Goal: Task Accomplishment & Management: Use online tool/utility

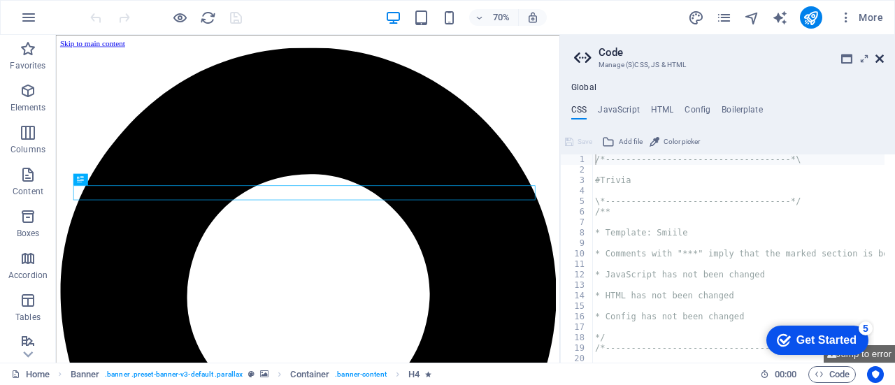
click at [880, 57] on icon at bounding box center [879, 58] width 8 height 11
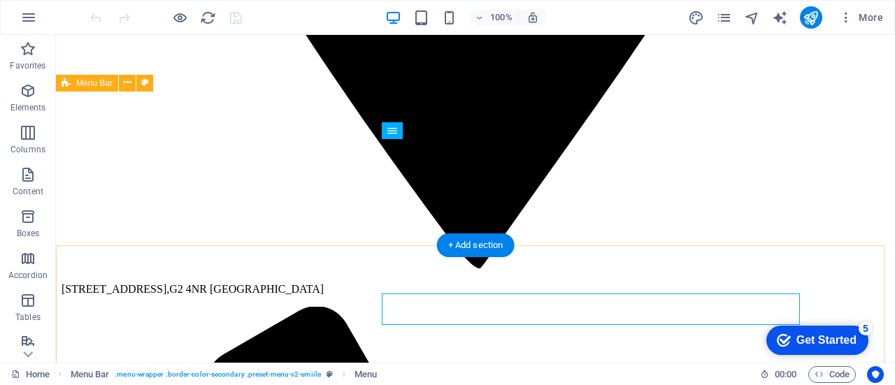
scroll to position [982, 0]
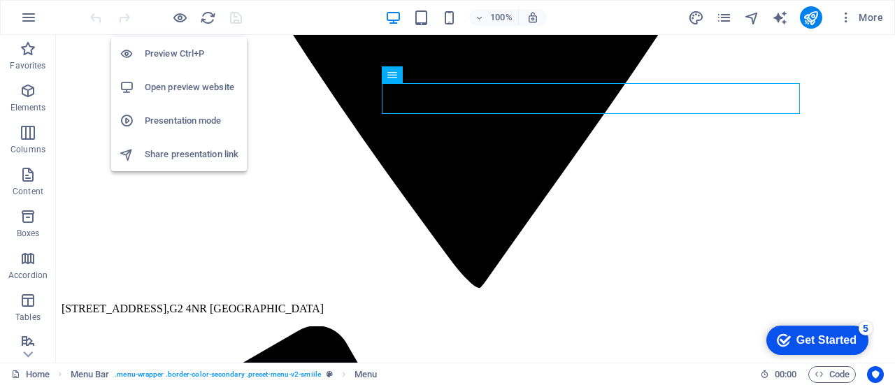
click at [181, 84] on h6 "Open preview website" at bounding box center [192, 87] width 94 height 17
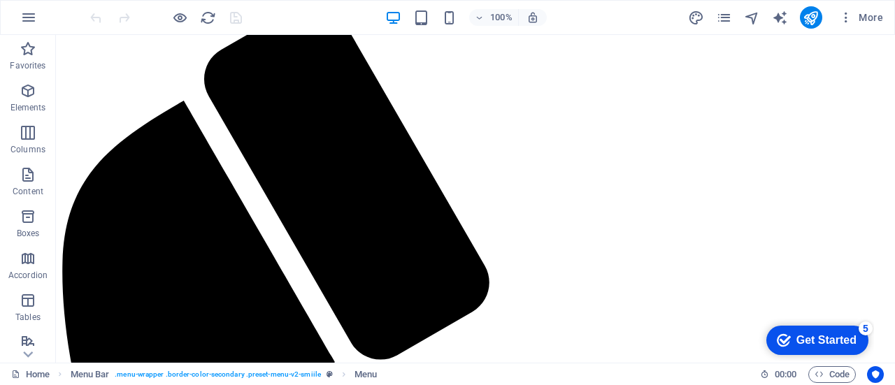
scroll to position [3171, 0]
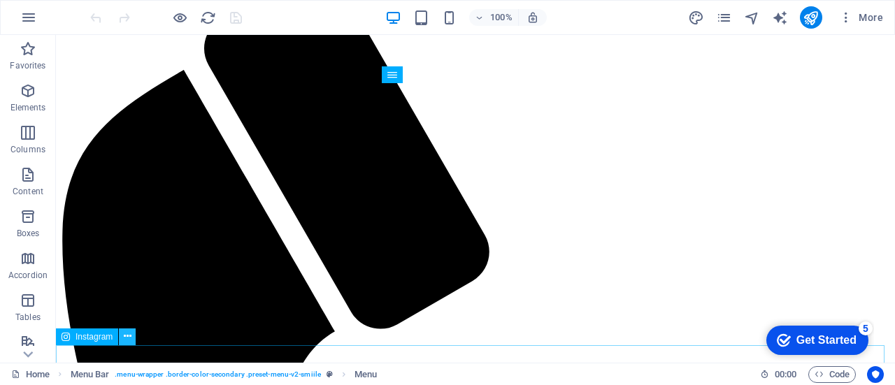
click at [125, 340] on icon at bounding box center [128, 336] width 8 height 15
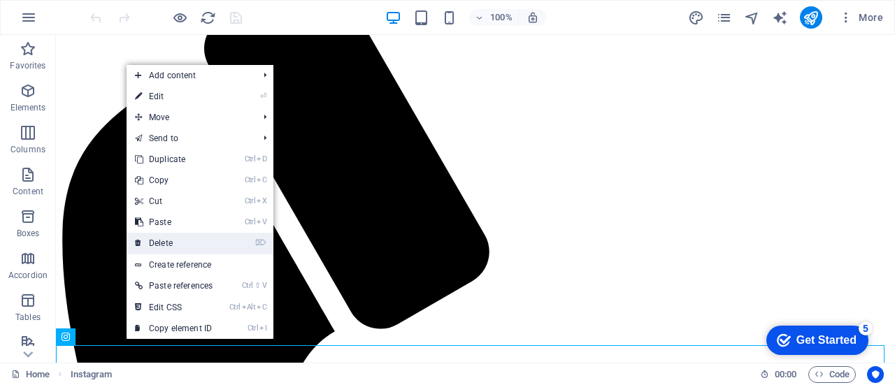
click at [195, 241] on link "⌦ Delete" at bounding box center [174, 243] width 94 height 21
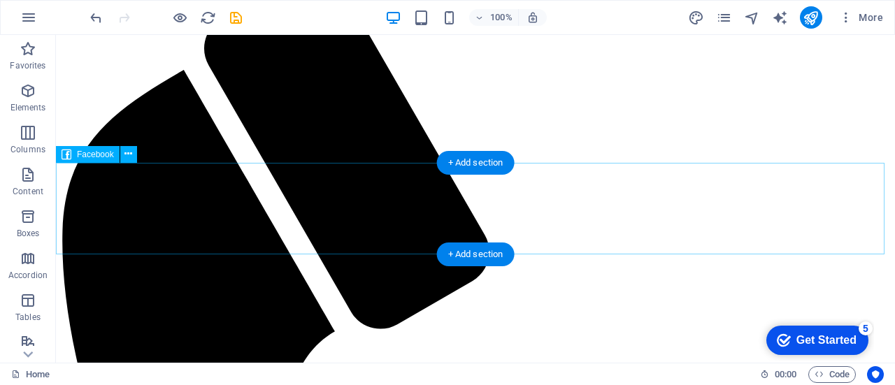
scroll to position [3152, 0]
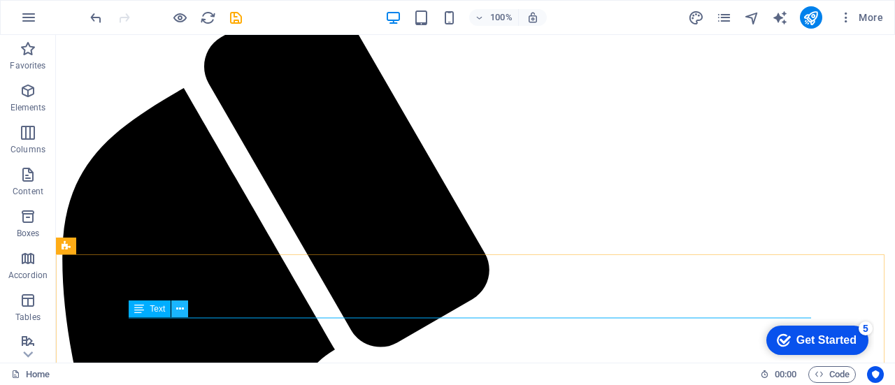
click at [178, 309] on icon at bounding box center [180, 309] width 8 height 15
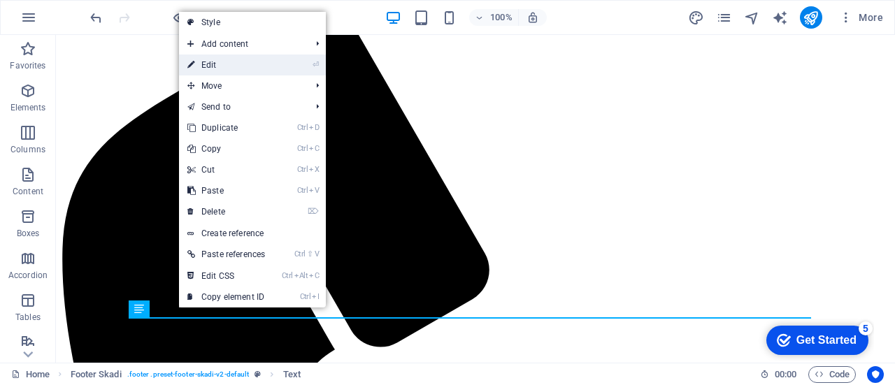
drag, startPoint x: 241, startPoint y: 65, endPoint x: 261, endPoint y: 190, distance: 126.8
click at [241, 65] on link "⏎ Edit" at bounding box center [226, 65] width 94 height 21
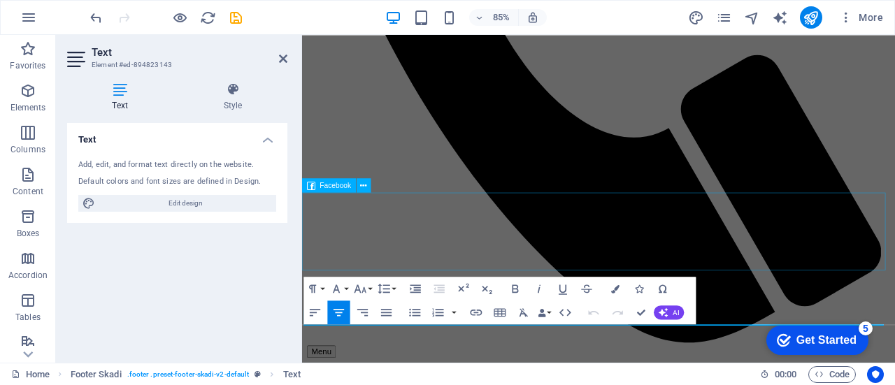
scroll to position [3099, 0]
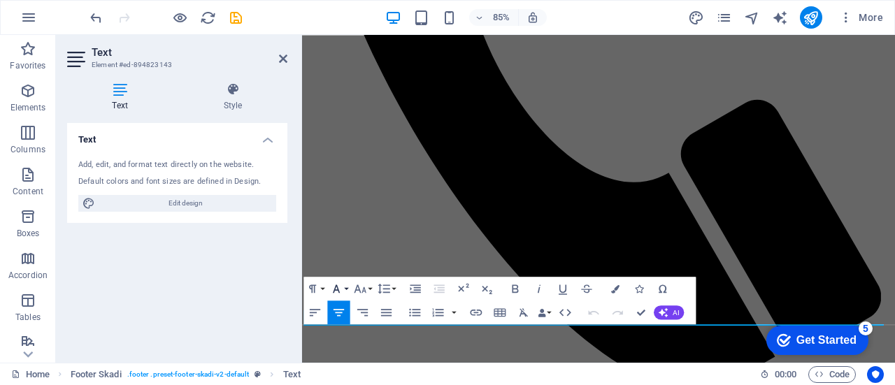
click at [350, 287] on button "Font Family" at bounding box center [339, 289] width 22 height 24
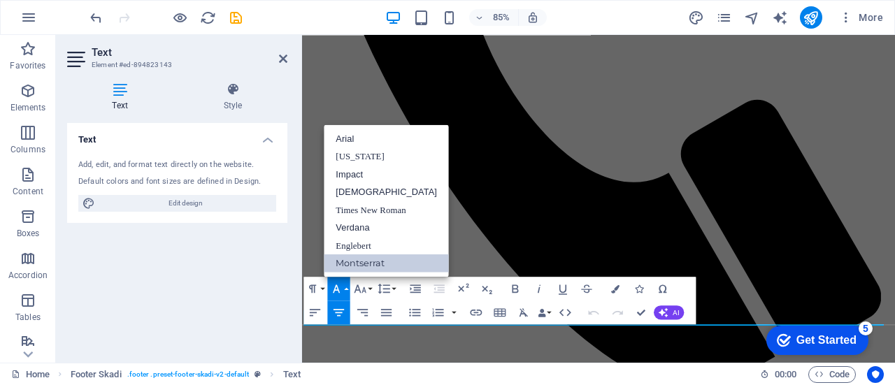
scroll to position [0, 0]
click at [373, 245] on link "Englebert" at bounding box center [386, 245] width 125 height 18
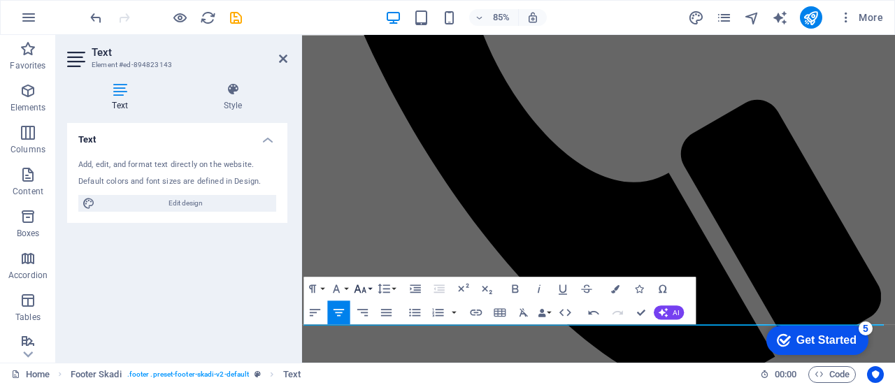
click at [370, 286] on button "Font Size" at bounding box center [363, 289] width 22 height 24
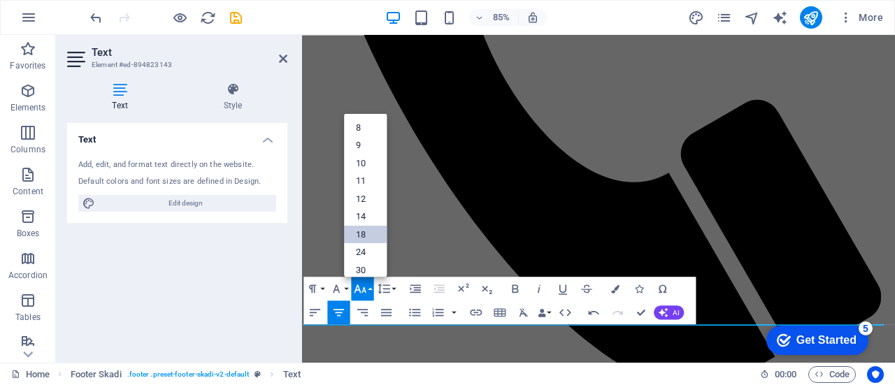
click at [367, 234] on link "18" at bounding box center [365, 234] width 43 height 18
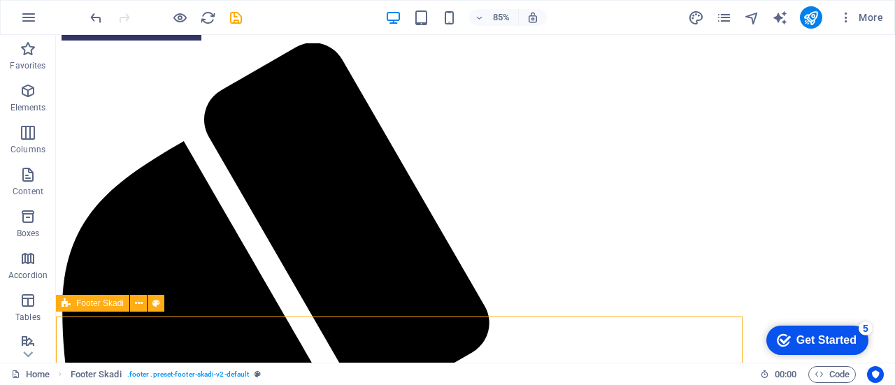
scroll to position [3171, 0]
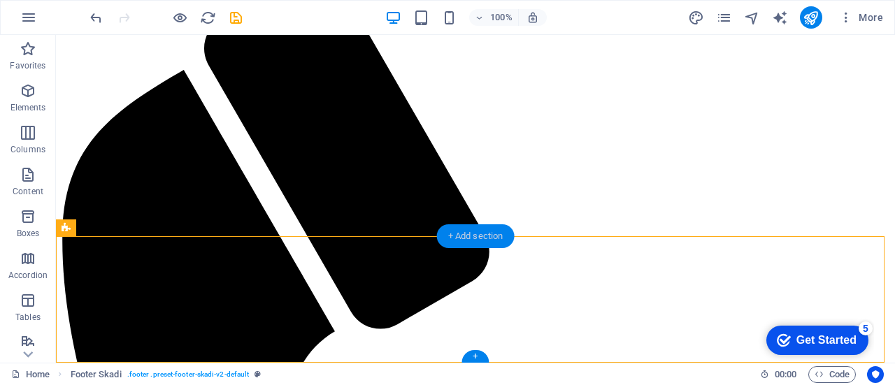
click at [450, 233] on div "+ Add section" at bounding box center [476, 236] width 78 height 24
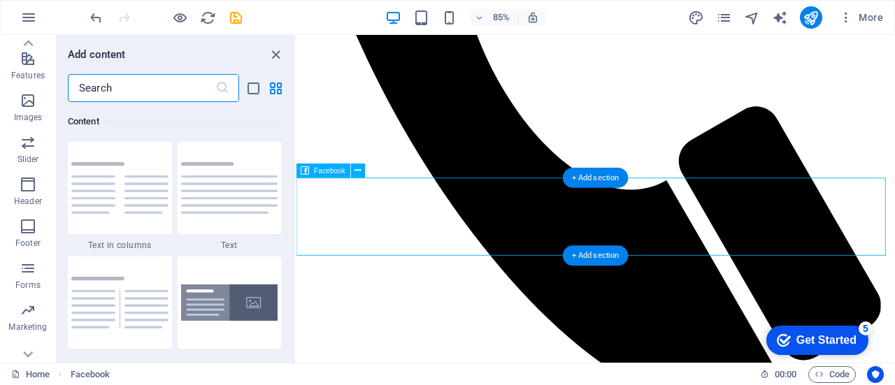
scroll to position [285, 0]
click at [30, 232] on icon "button" at bounding box center [28, 225] width 17 height 17
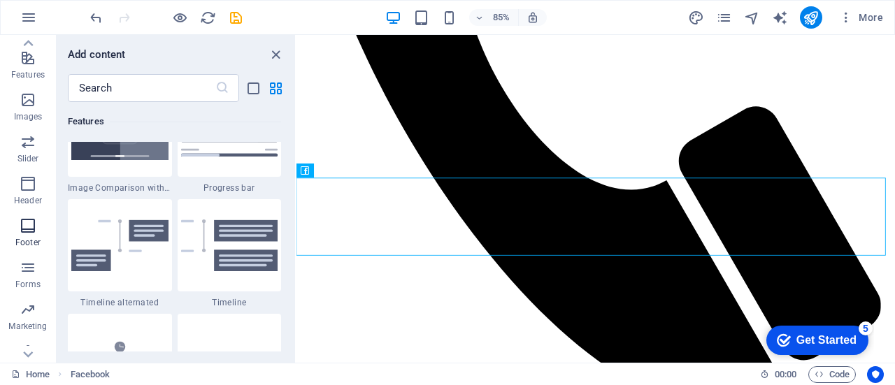
scroll to position [9256, 0]
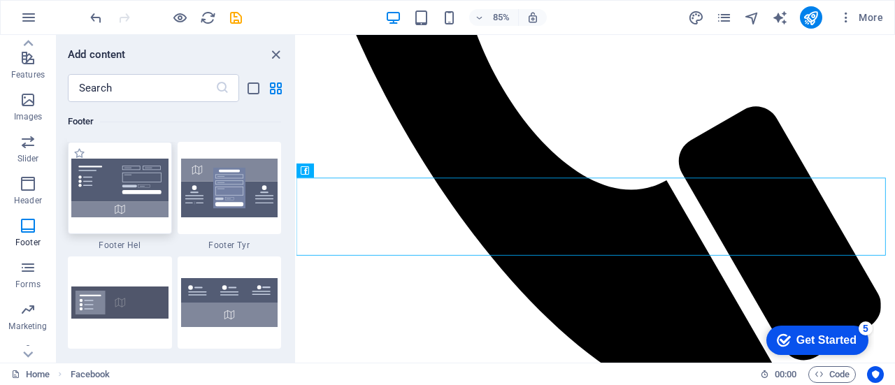
click at [135, 195] on img at bounding box center [119, 188] width 97 height 59
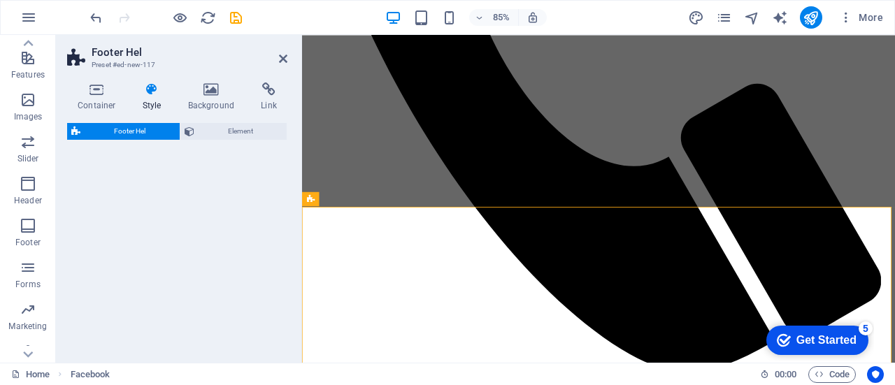
select select "%"
select select "rem"
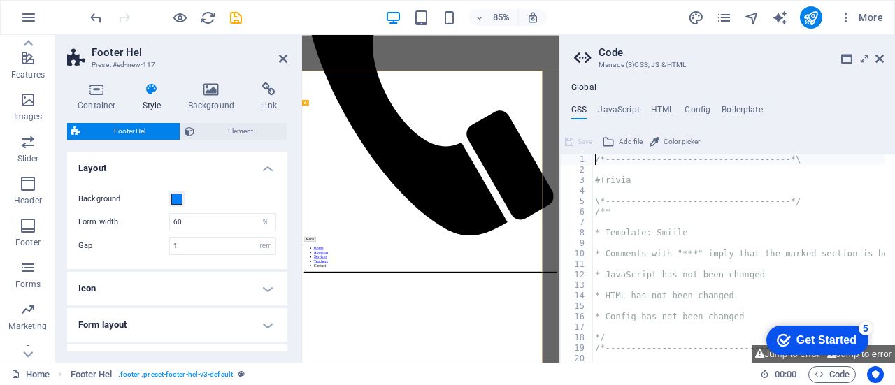
scroll to position [3275, 0]
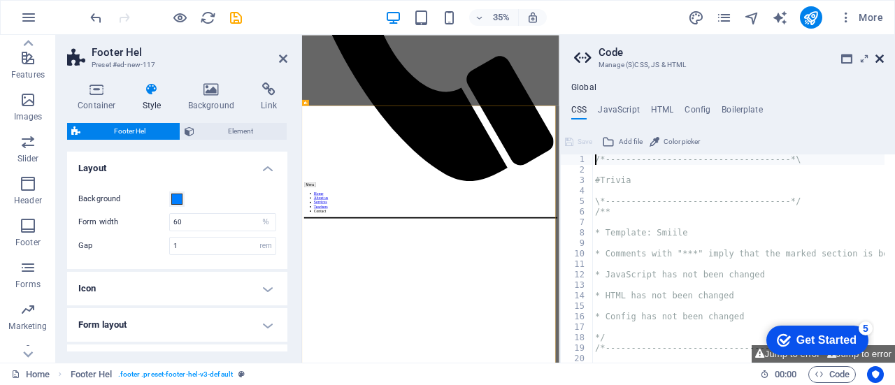
click at [882, 55] on icon at bounding box center [879, 58] width 8 height 11
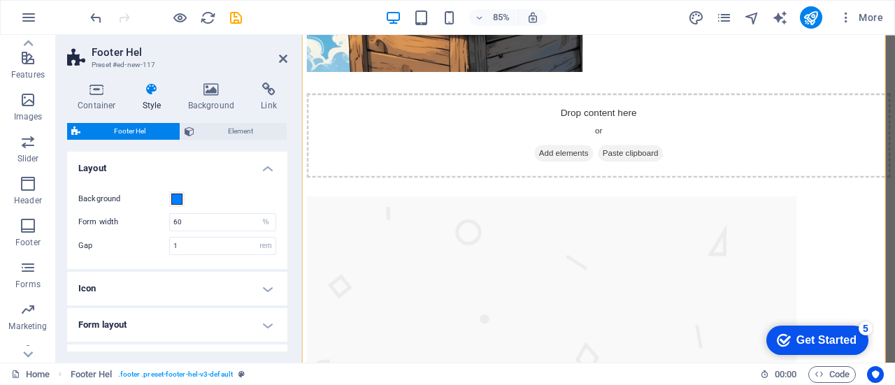
scroll to position [4836, 0]
click at [283, 58] on icon at bounding box center [283, 58] width 8 height 11
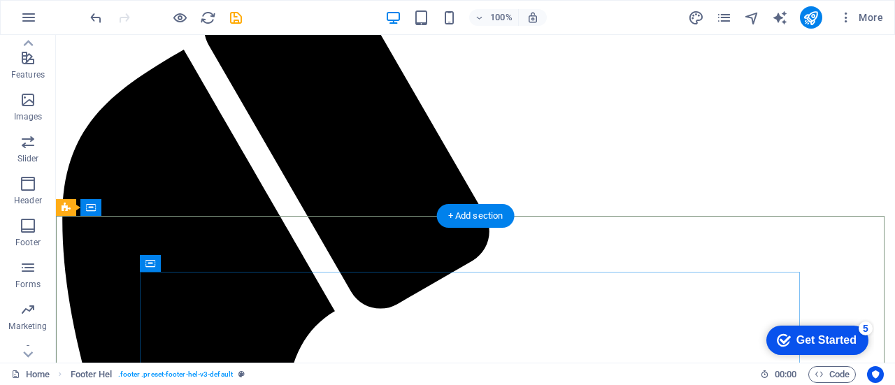
scroll to position [3191, 0]
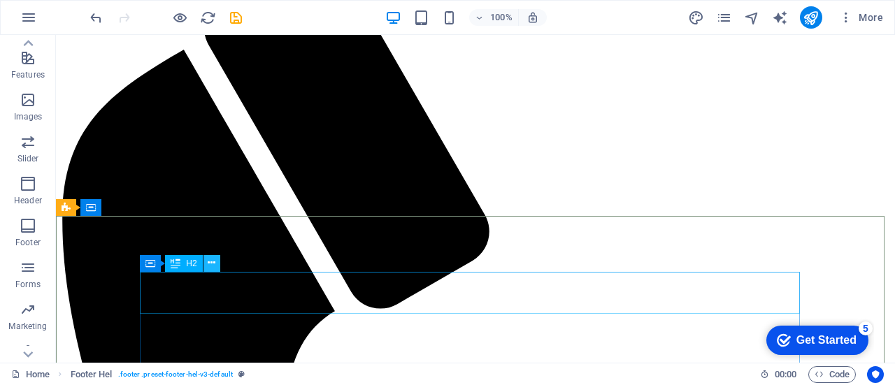
click at [211, 264] on icon at bounding box center [212, 263] width 8 height 15
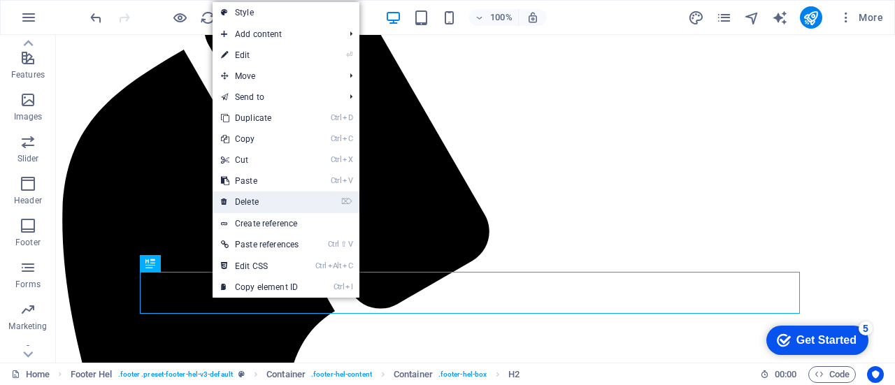
click at [267, 199] on link "⌦ Delete" at bounding box center [260, 202] width 94 height 21
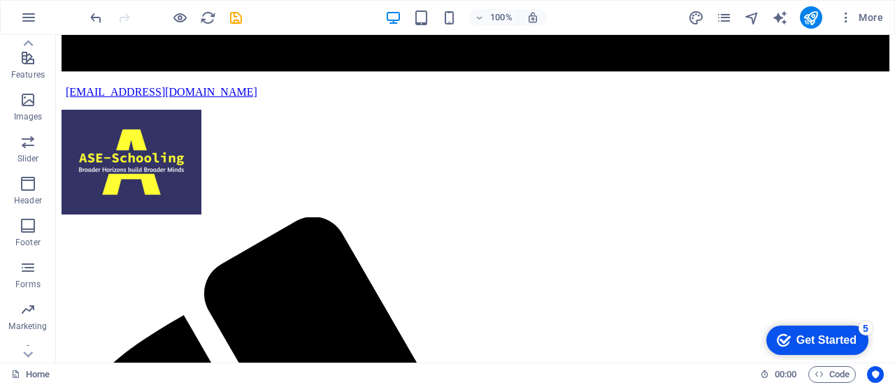
scroll to position [2955, 0]
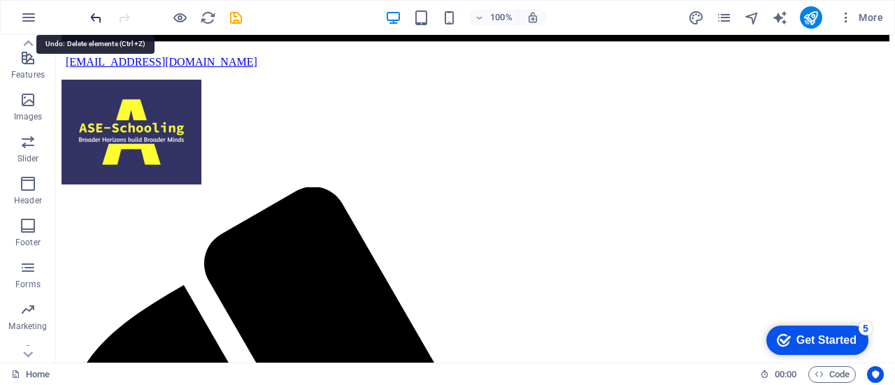
click at [88, 13] on icon "undo" at bounding box center [96, 18] width 16 height 16
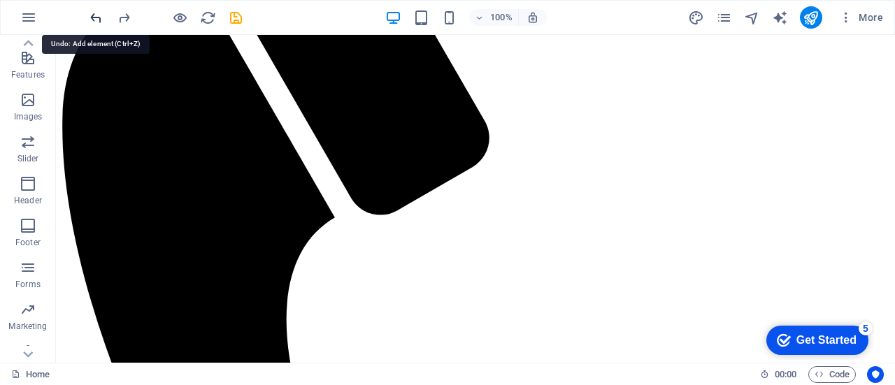
click at [94, 13] on icon "undo" at bounding box center [96, 18] width 16 height 16
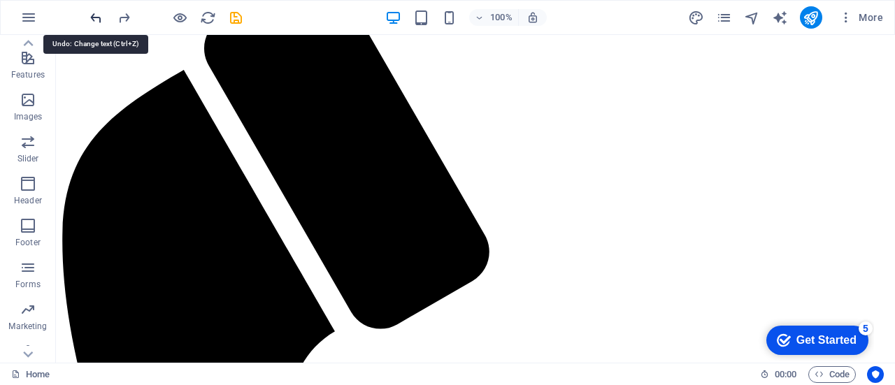
click at [94, 13] on icon "undo" at bounding box center [96, 18] width 16 height 16
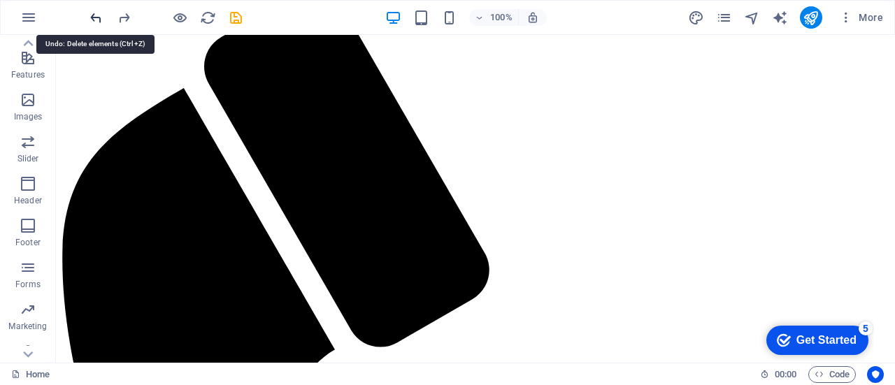
click at [94, 13] on icon "undo" at bounding box center [96, 18] width 16 height 16
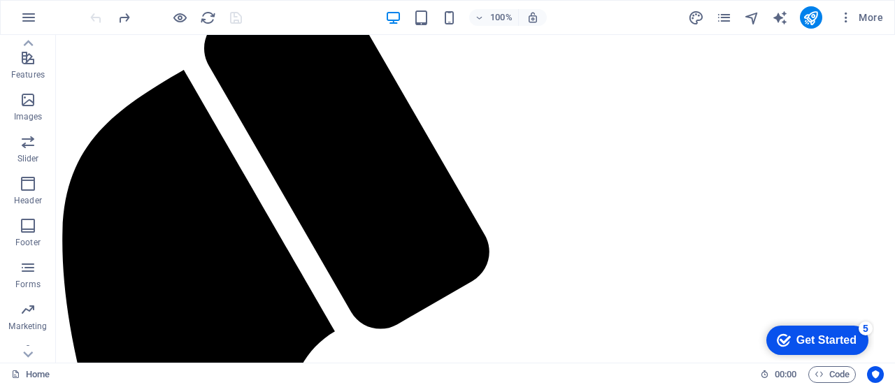
click at [94, 13] on div at bounding box center [165, 17] width 157 height 22
click at [120, 16] on icon "redo" at bounding box center [124, 18] width 16 height 16
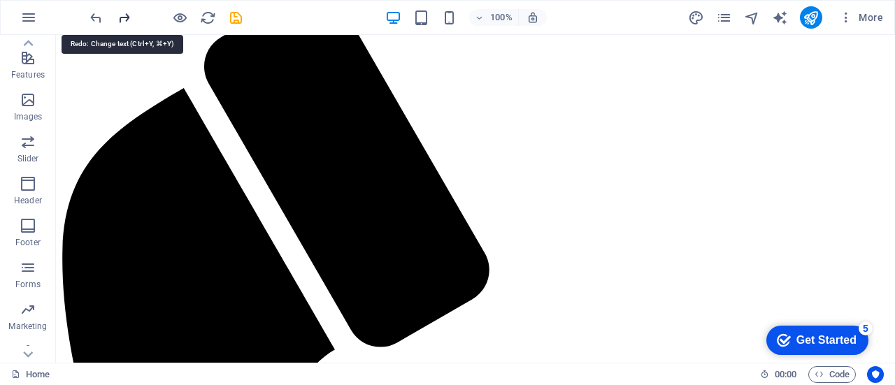
click at [120, 16] on icon "redo" at bounding box center [124, 18] width 16 height 16
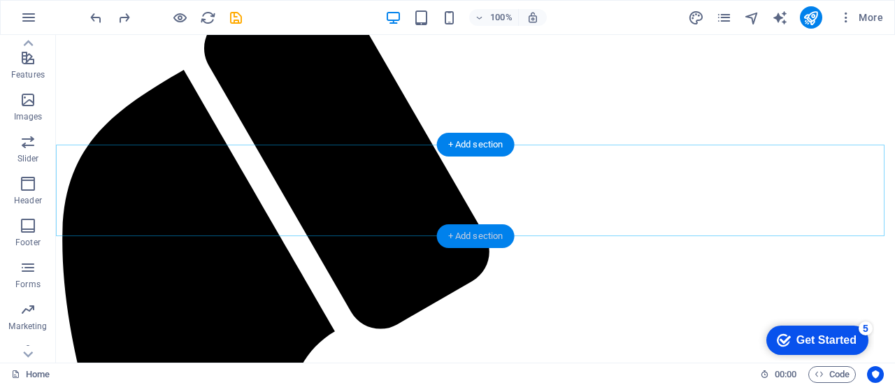
click at [460, 230] on div "+ Add section" at bounding box center [476, 236] width 78 height 24
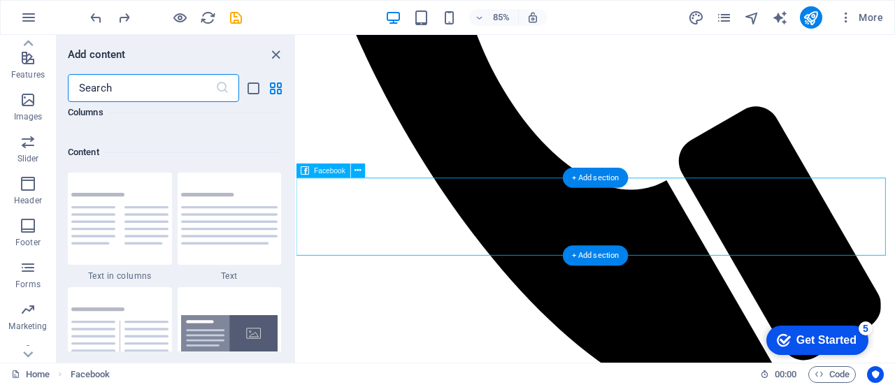
scroll to position [2446, 0]
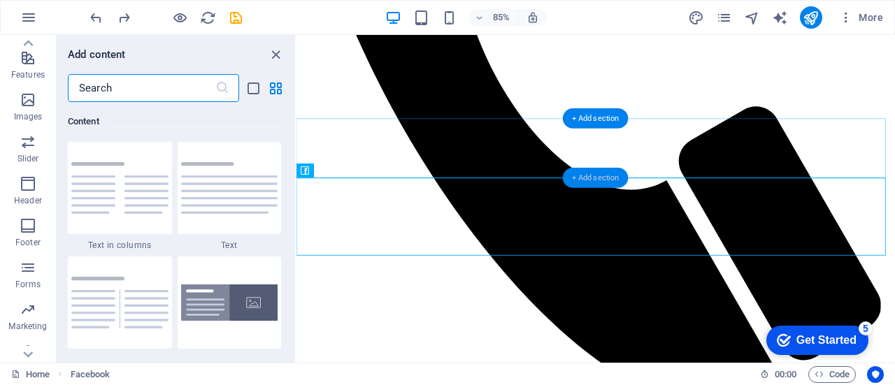
click at [593, 175] on div "+ Add section" at bounding box center [596, 177] width 66 height 20
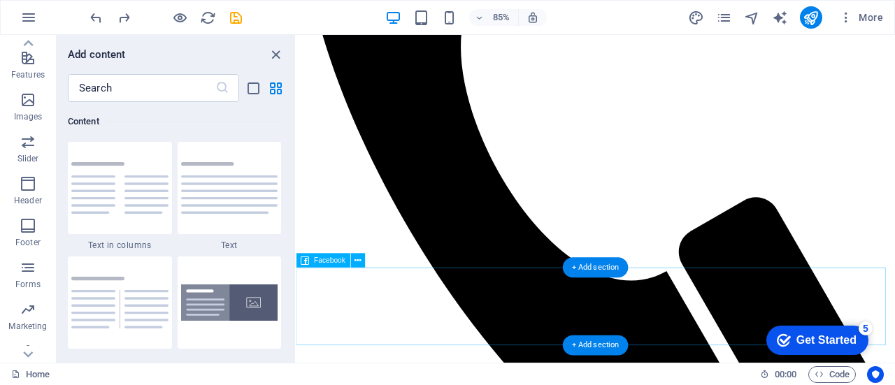
scroll to position [3036, 0]
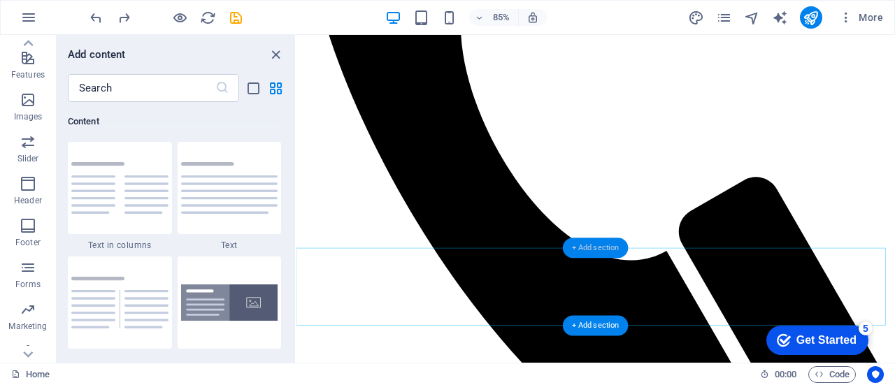
click at [601, 250] on div "+ Add section" at bounding box center [596, 248] width 66 height 20
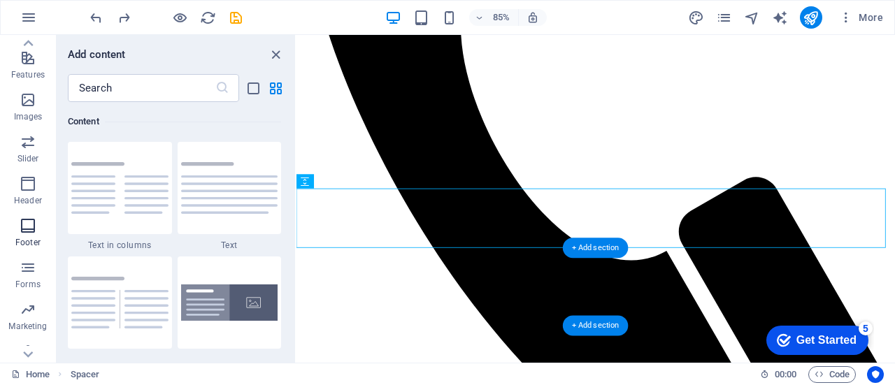
click at [36, 242] on p "Footer" at bounding box center [27, 242] width 25 height 11
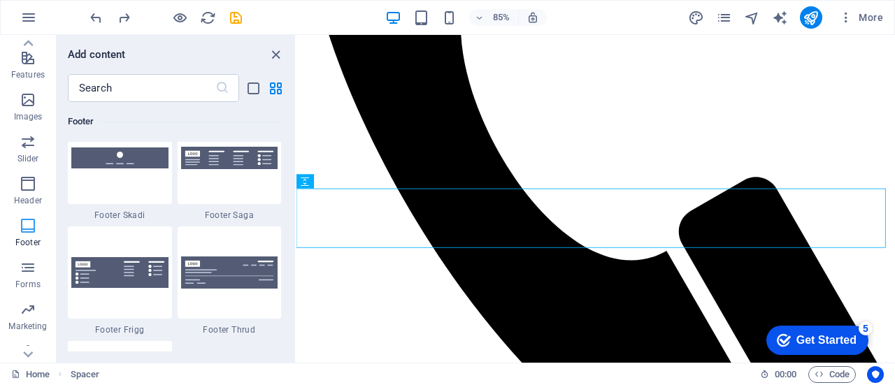
scroll to position [9857, 0]
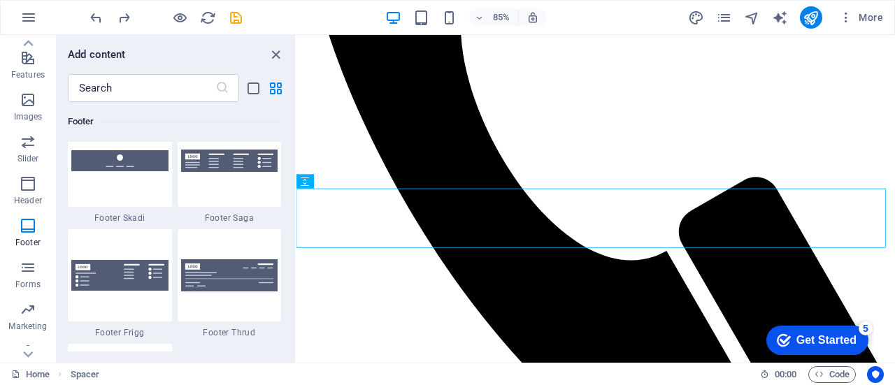
click at [243, 292] on div at bounding box center [230, 275] width 104 height 92
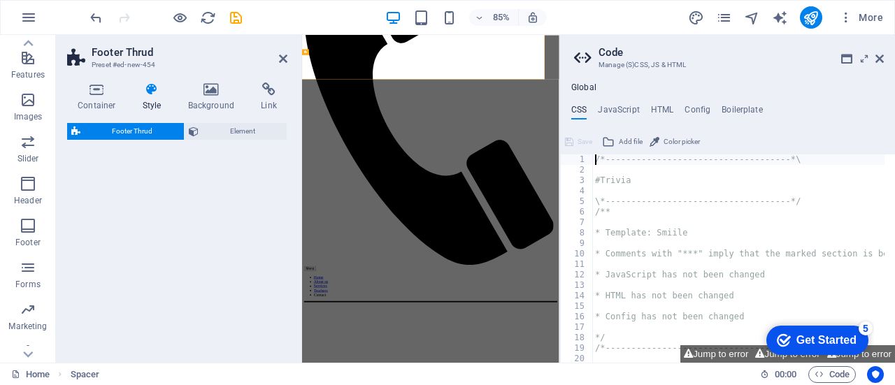
scroll to position [3328, 0]
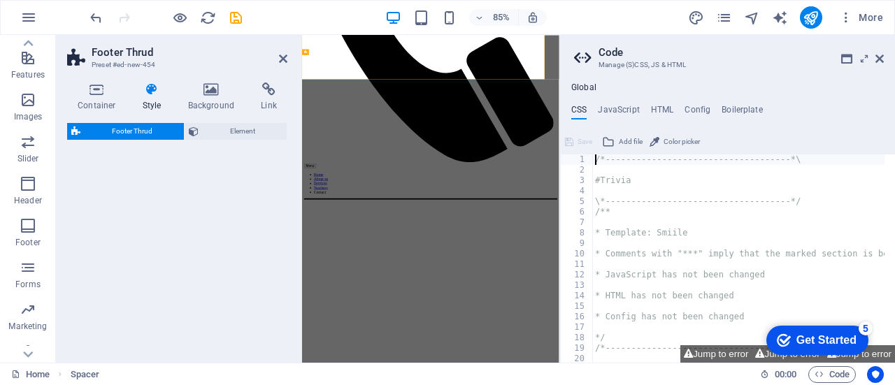
select select "rem"
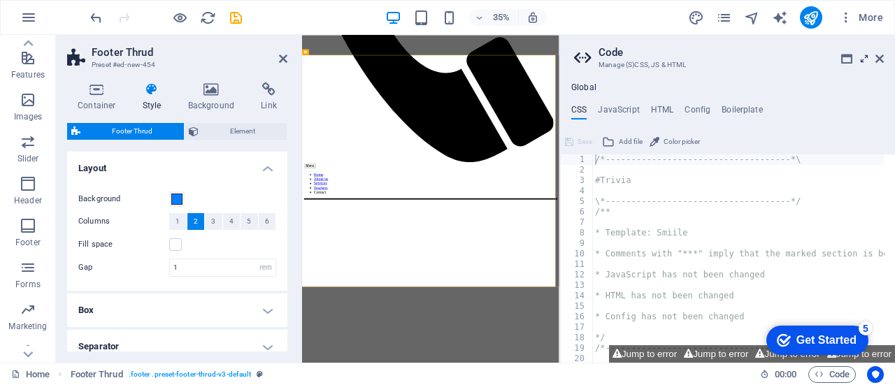
click at [864, 59] on icon at bounding box center [864, 58] width 0 height 11
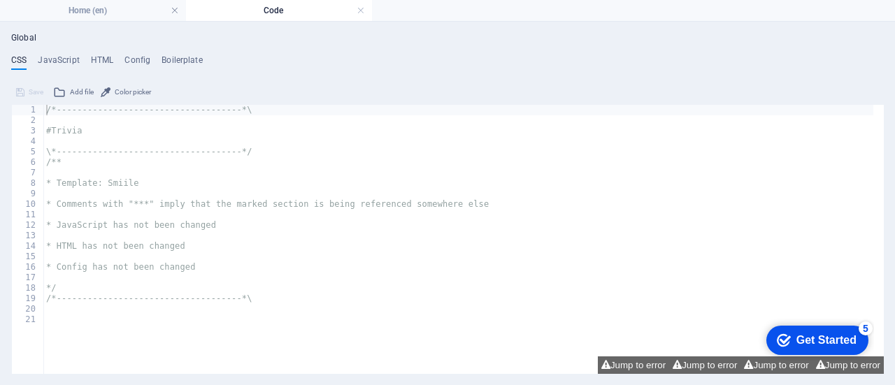
scroll to position [0, 0]
click at [20, 34] on h4 "Global" at bounding box center [23, 38] width 25 height 11
click at [361, 8] on link at bounding box center [361, 10] width 8 height 13
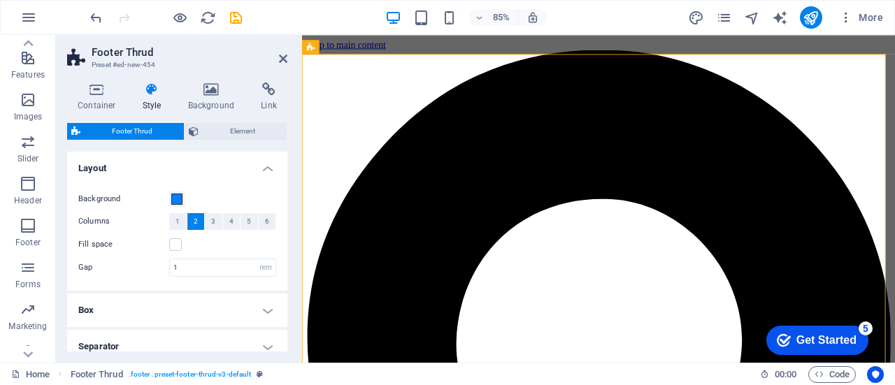
scroll to position [3262, 0]
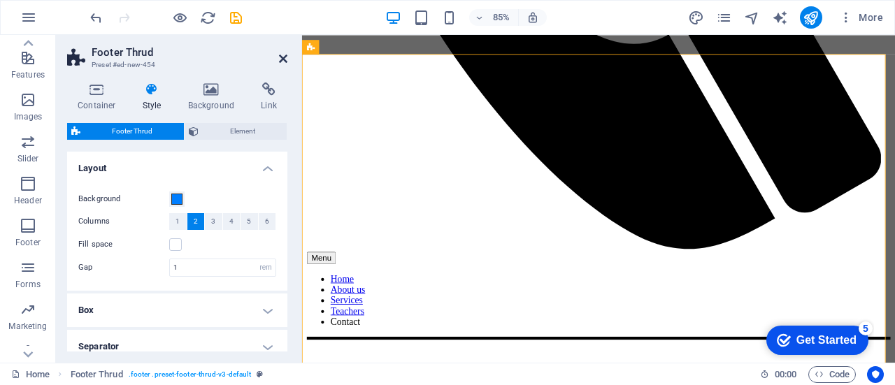
click at [282, 55] on icon at bounding box center [283, 58] width 8 height 11
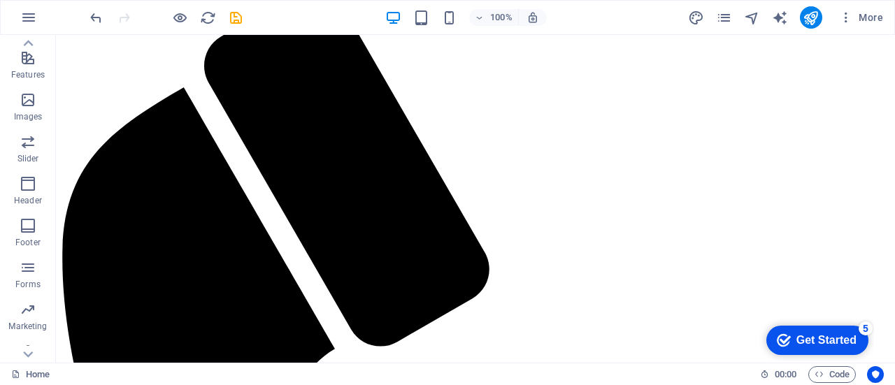
scroll to position [3167, 0]
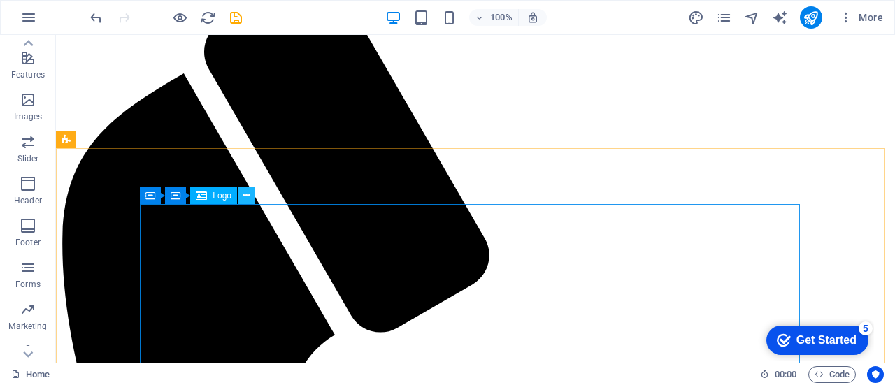
click at [243, 196] on icon at bounding box center [247, 196] width 8 height 15
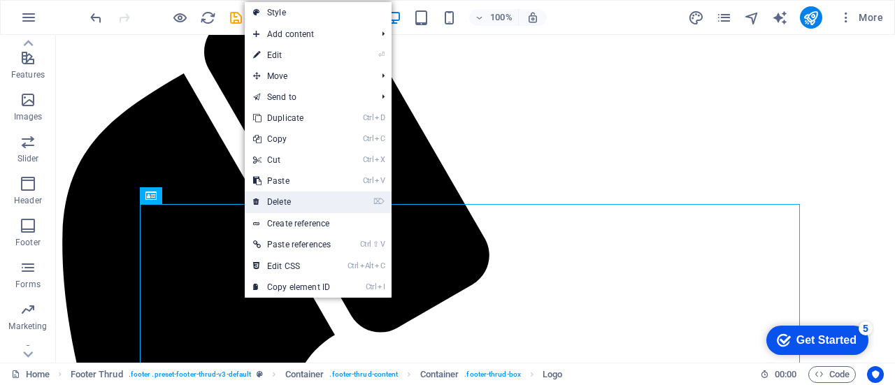
click at [284, 196] on link "⌦ Delete" at bounding box center [292, 202] width 94 height 21
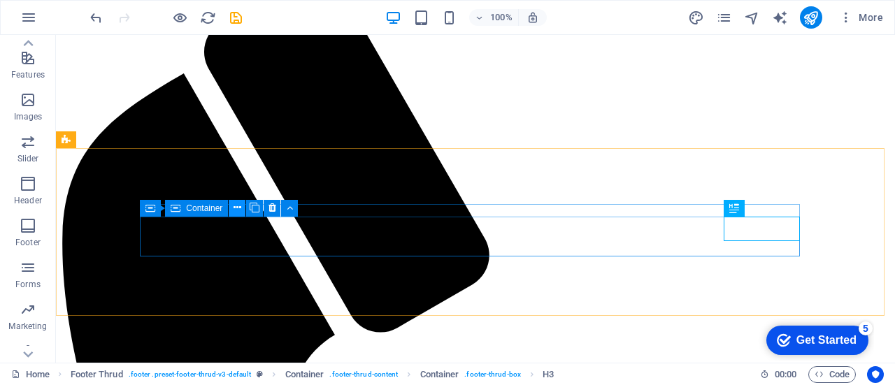
click at [241, 208] on button at bounding box center [237, 208] width 17 height 17
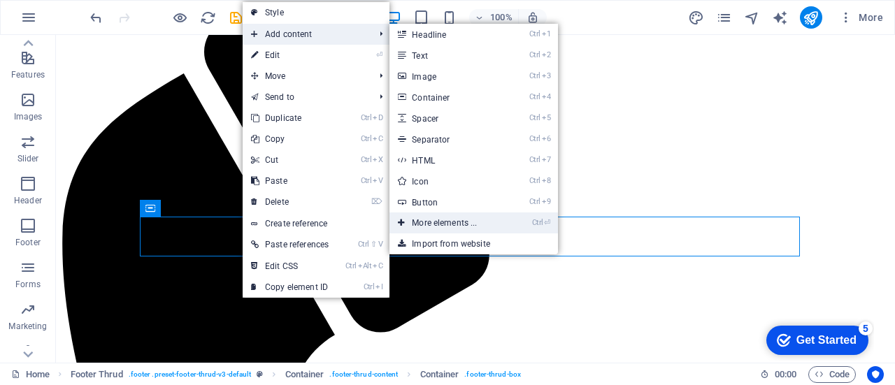
drag, startPoint x: 129, startPoint y: 188, endPoint x: 425, endPoint y: 223, distance: 298.5
click at [425, 223] on link "Ctrl ⏎ More elements ..." at bounding box center [446, 223] width 115 height 21
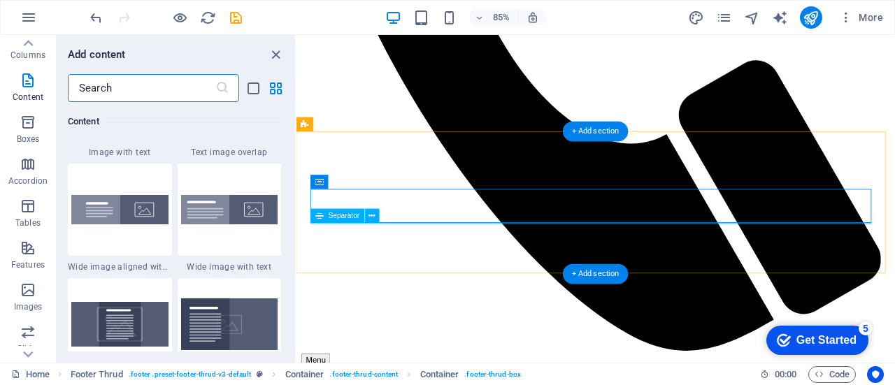
scroll to position [0, 0]
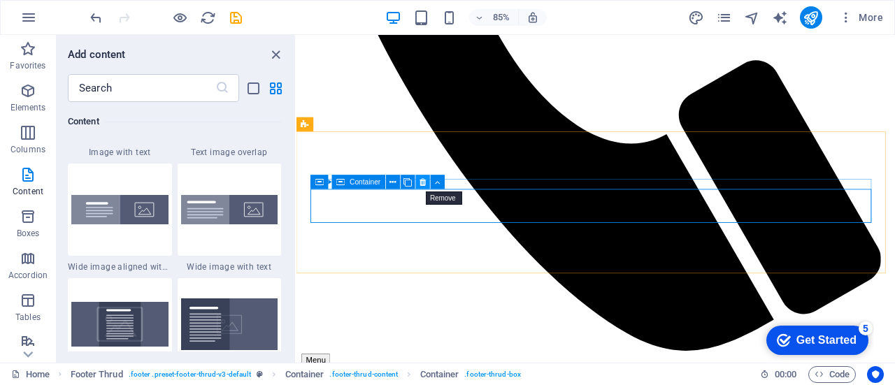
click at [423, 183] on icon at bounding box center [422, 181] width 6 height 13
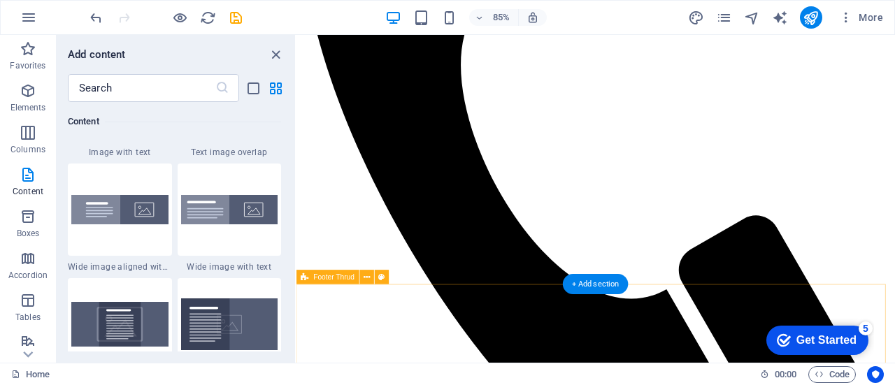
scroll to position [2998, 0]
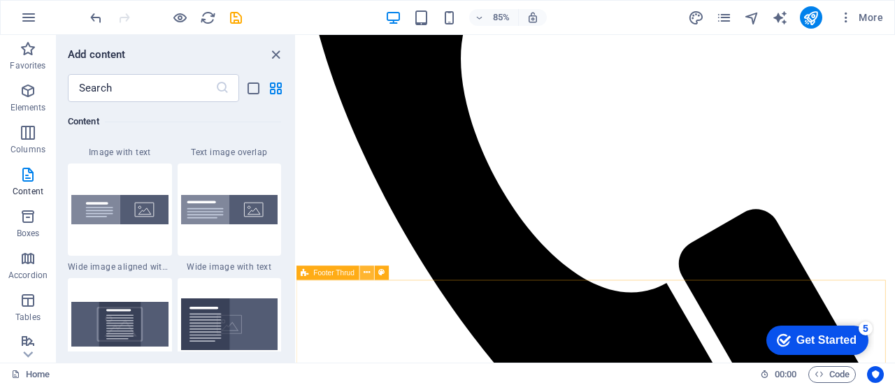
click at [368, 272] on icon at bounding box center [367, 272] width 6 height 13
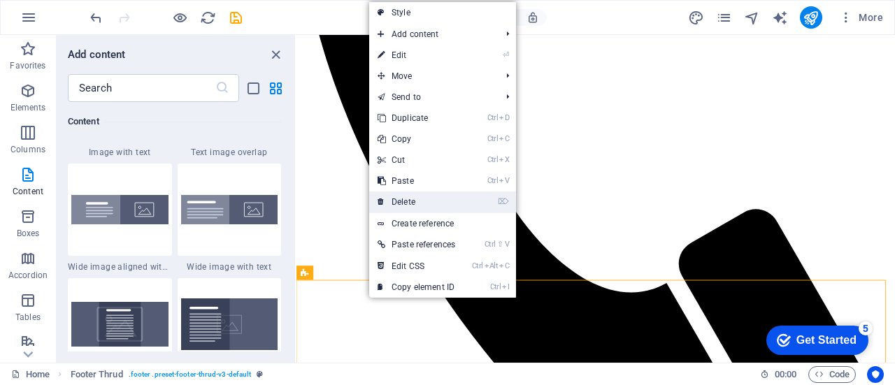
click at [428, 198] on link "⌦ Delete" at bounding box center [416, 202] width 94 height 21
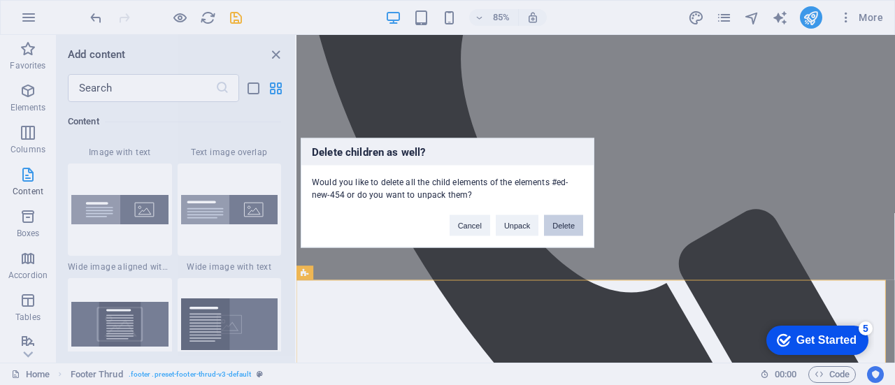
click at [559, 223] on button "Delete" at bounding box center [563, 225] width 39 height 21
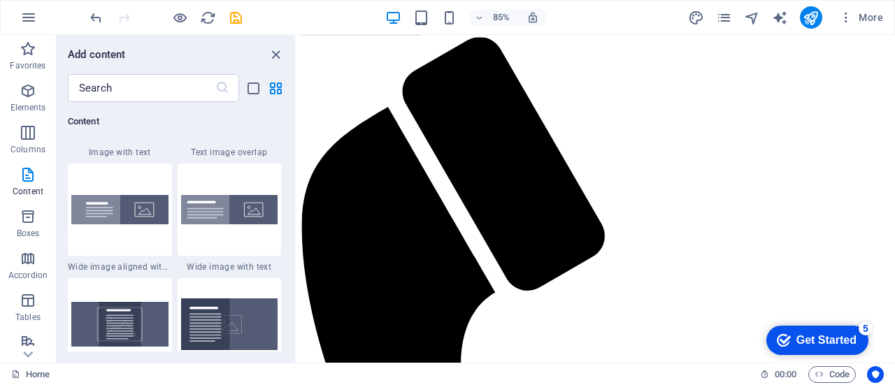
scroll to position [2632, 0]
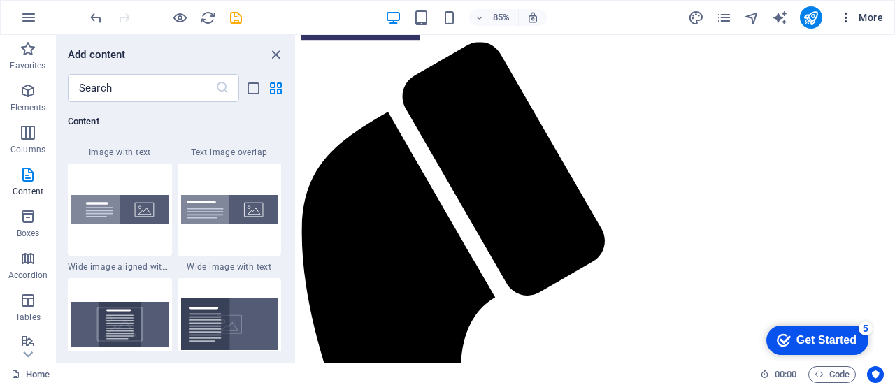
click at [875, 14] on span "More" at bounding box center [861, 17] width 44 height 14
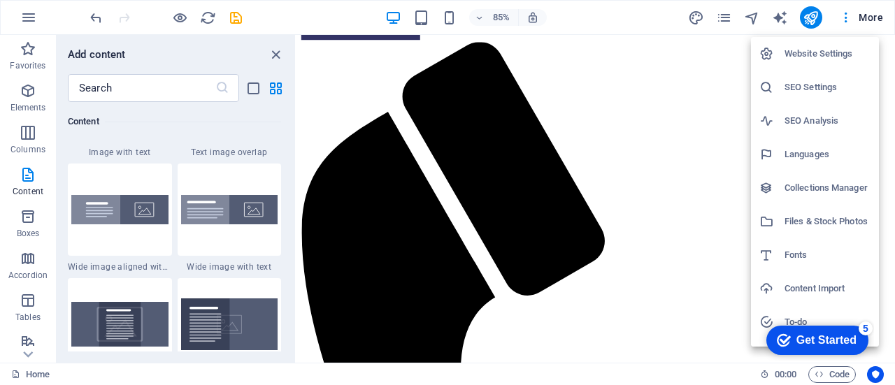
click at [832, 51] on h6 "Website Settings" at bounding box center [827, 53] width 86 height 17
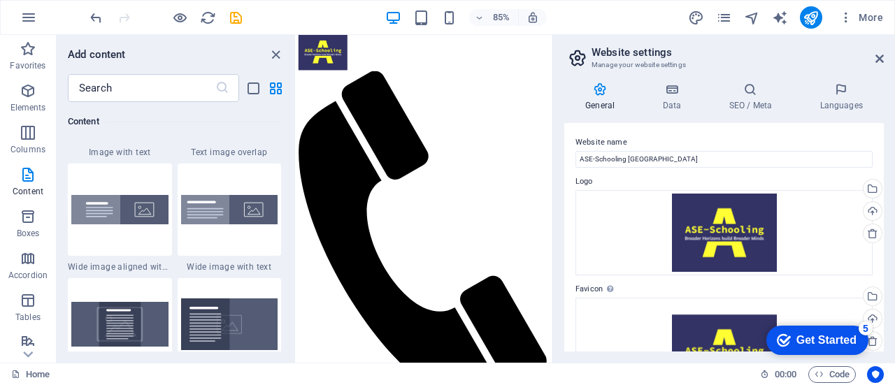
scroll to position [2665, 0]
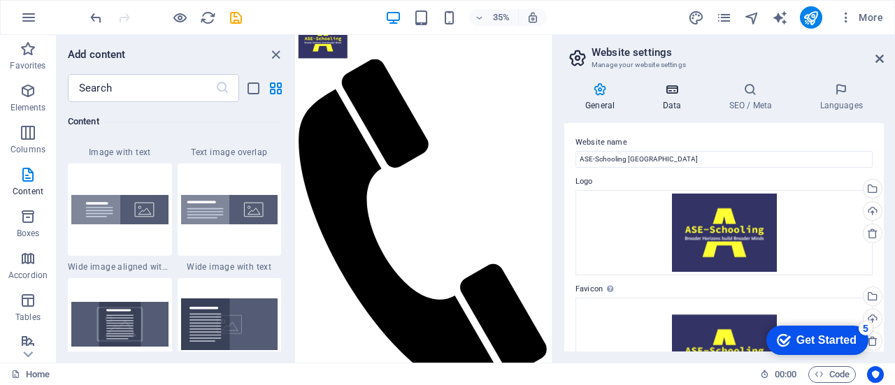
click at [672, 94] on icon at bounding box center [671, 90] width 61 height 14
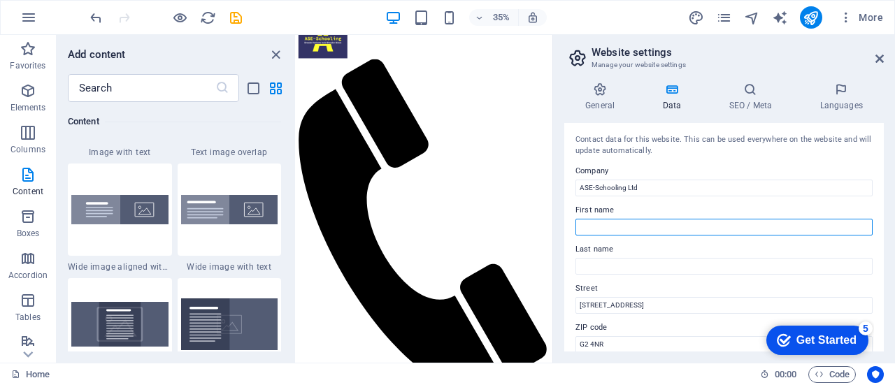
click at [626, 222] on input "First name" at bounding box center [723, 227] width 297 height 17
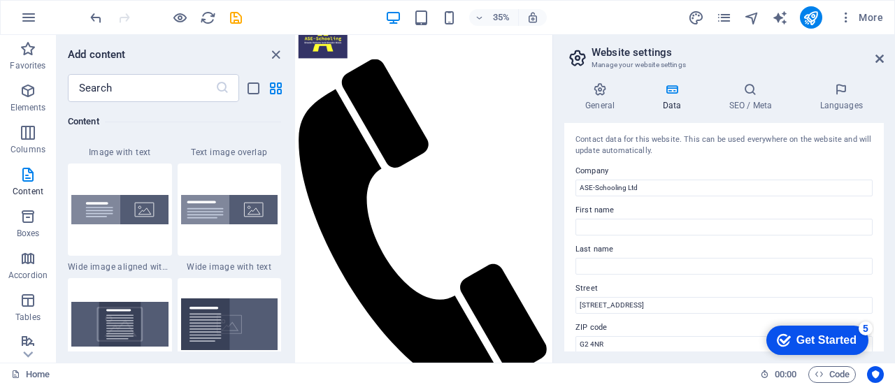
click at [627, 206] on label "First name" at bounding box center [723, 210] width 297 height 17
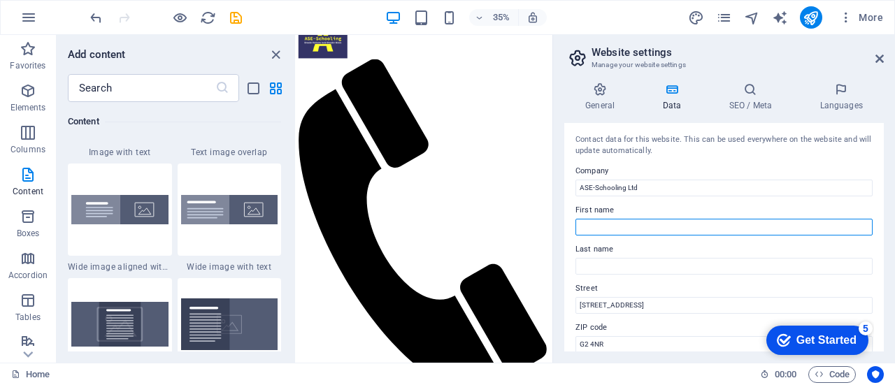
click at [627, 219] on input "First name" at bounding box center [723, 227] width 297 height 17
click at [626, 221] on input "First name" at bounding box center [723, 227] width 297 height 17
type input "c"
drag, startPoint x: 658, startPoint y: 223, endPoint x: 636, endPoint y: 224, distance: 22.4
click at [636, 224] on input "Company number SC" at bounding box center [723, 227] width 297 height 17
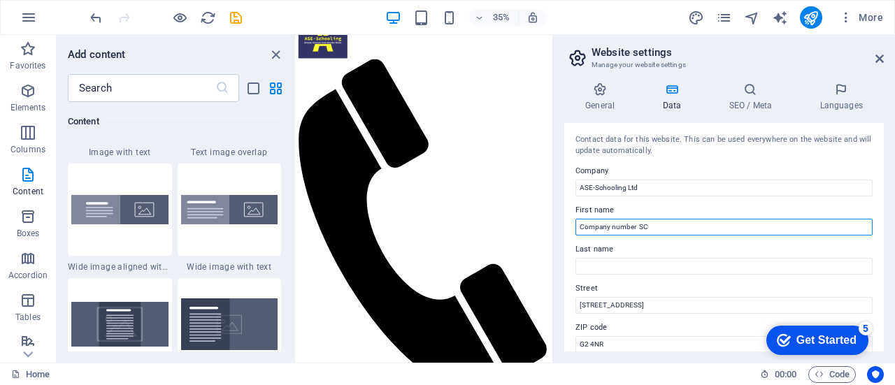
paste input "SC720391"
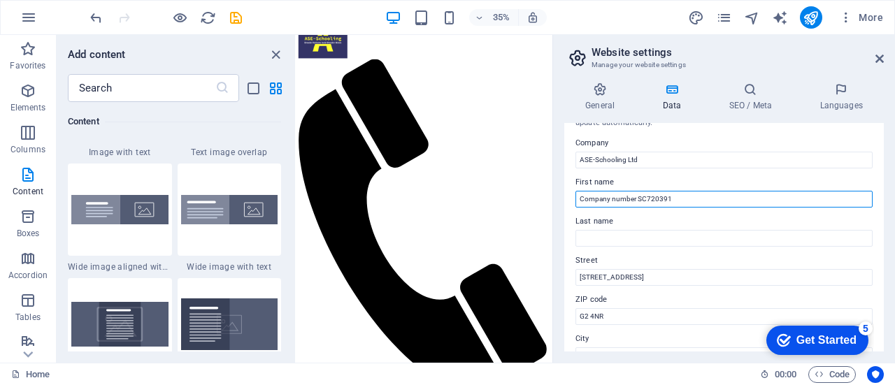
scroll to position [0, 0]
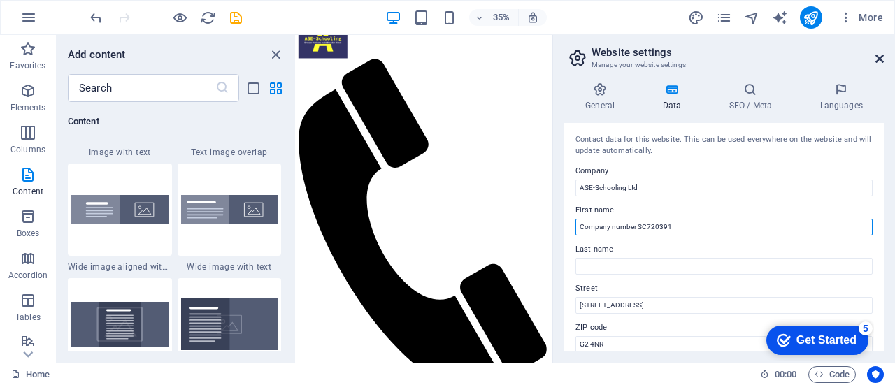
type input "Company number SC720391"
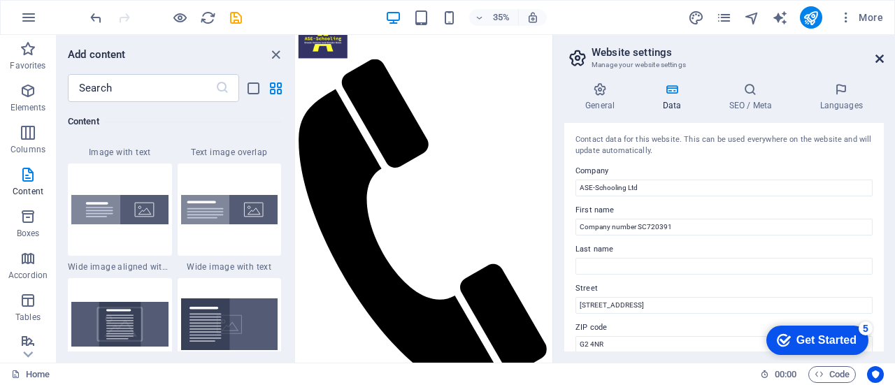
click at [880, 58] on icon at bounding box center [879, 58] width 8 height 11
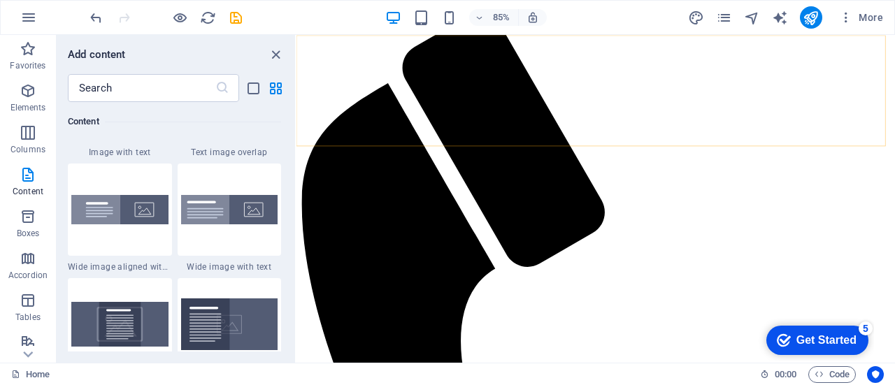
scroll to position [2632, 0]
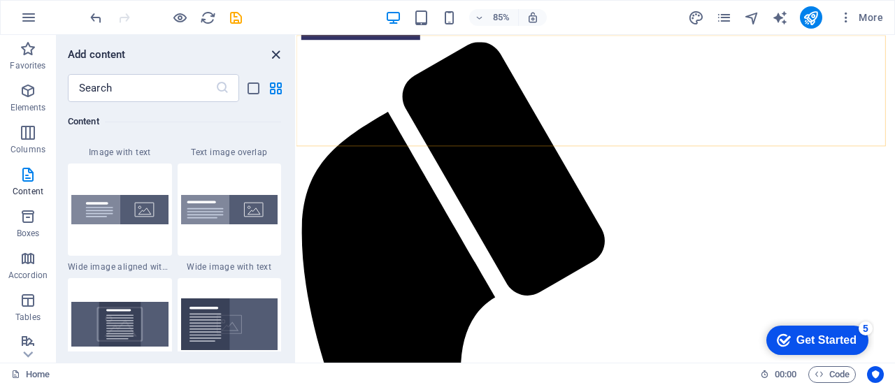
click at [279, 48] on icon "close panel" at bounding box center [276, 55] width 16 height 16
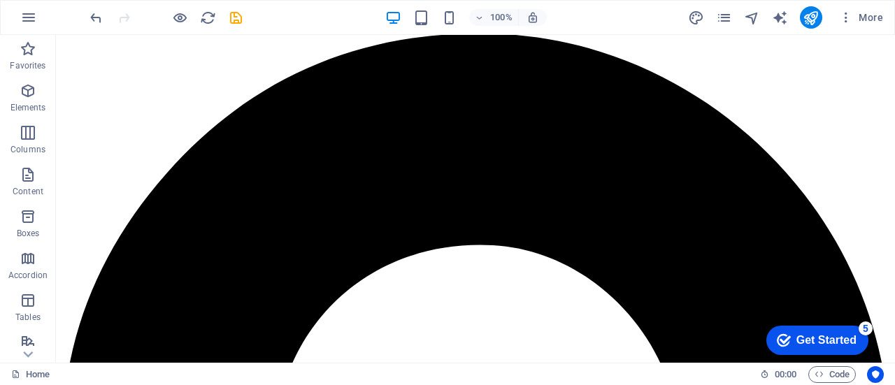
scroll to position [27, 0]
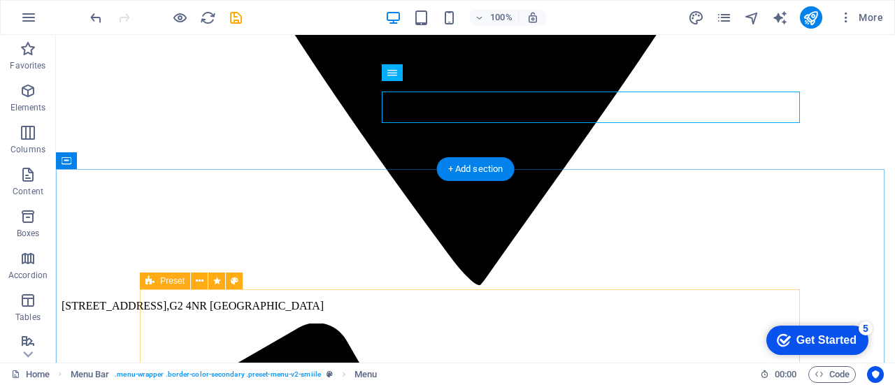
scroll to position [987, 0]
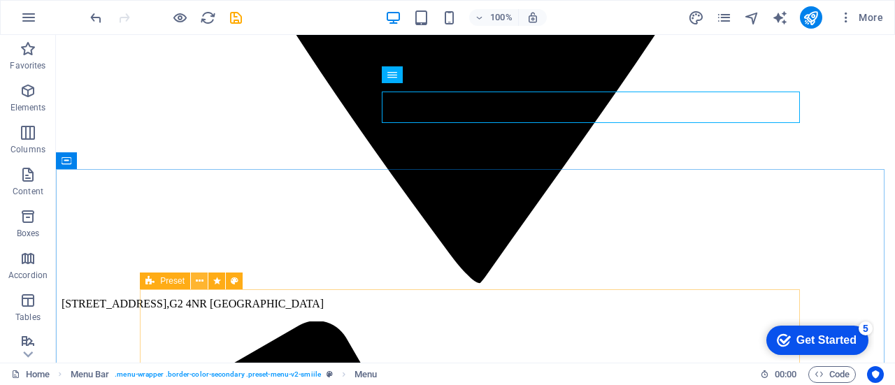
click at [196, 280] on icon at bounding box center [200, 281] width 8 height 15
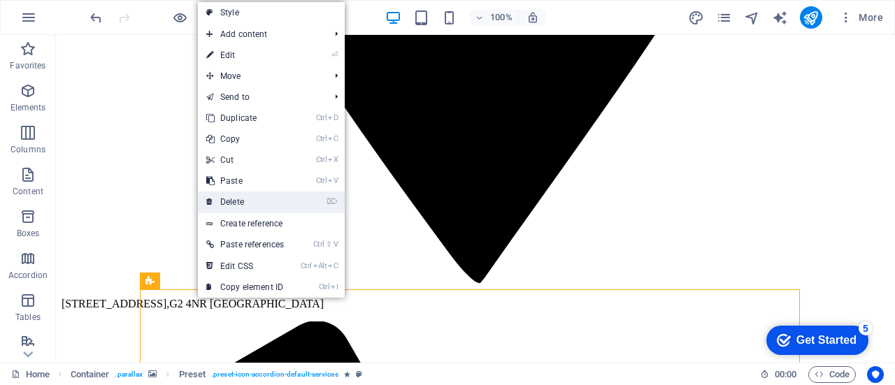
click at [264, 199] on link "⌦ Delete" at bounding box center [245, 202] width 94 height 21
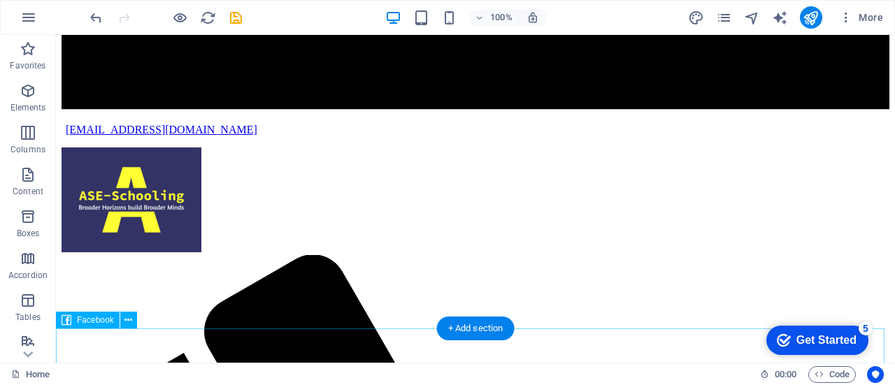
scroll to position [2899, 0]
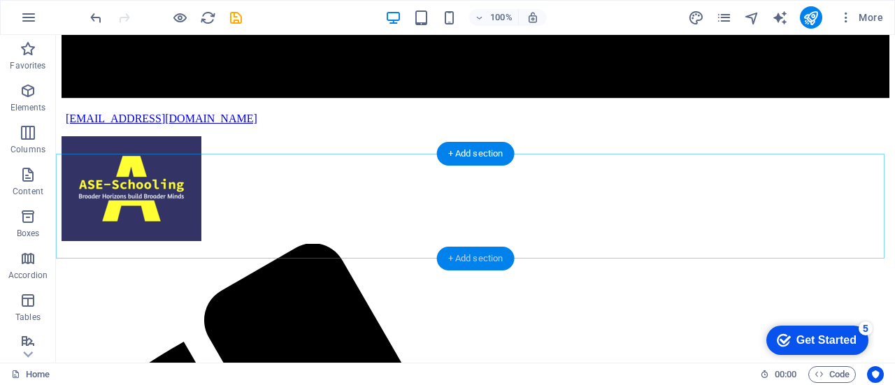
click at [485, 258] on div "+ Add section" at bounding box center [476, 259] width 78 height 24
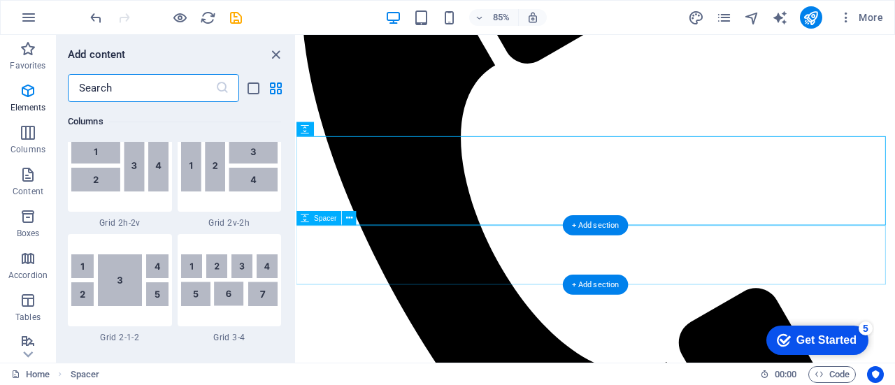
scroll to position [2446, 0]
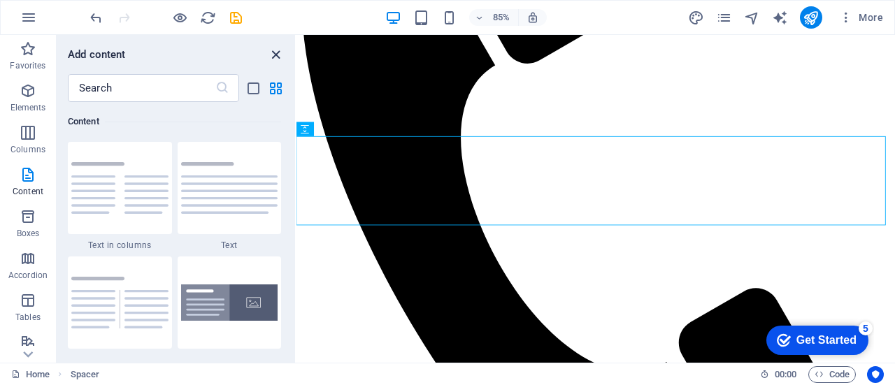
click at [273, 52] on icon "close panel" at bounding box center [276, 55] width 16 height 16
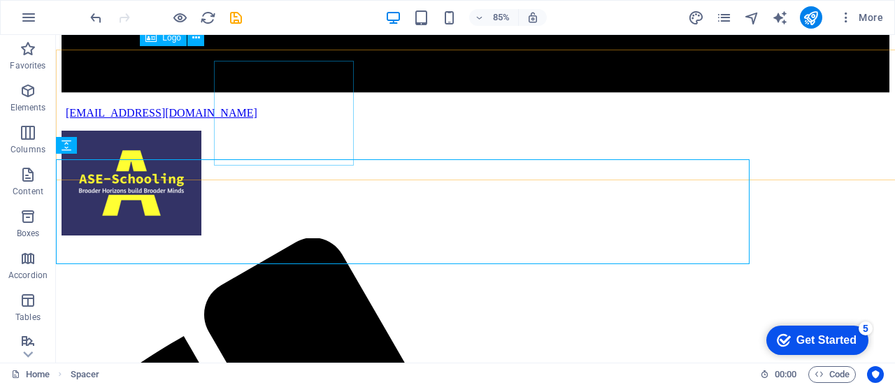
scroll to position [2899, 0]
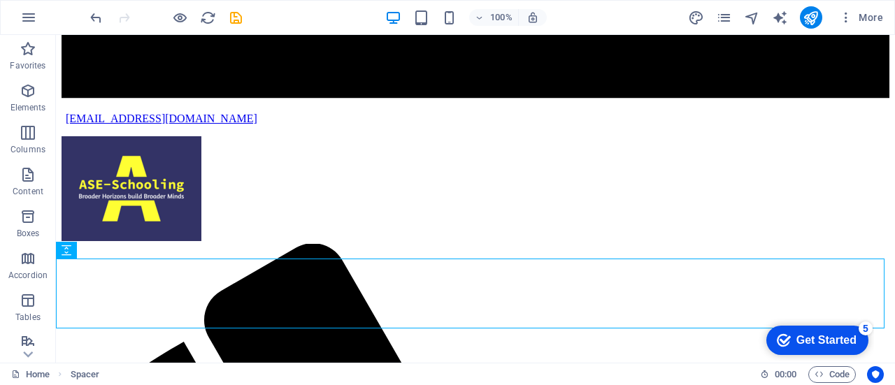
click at [812, 335] on div "Get Started" at bounding box center [826, 340] width 60 height 13
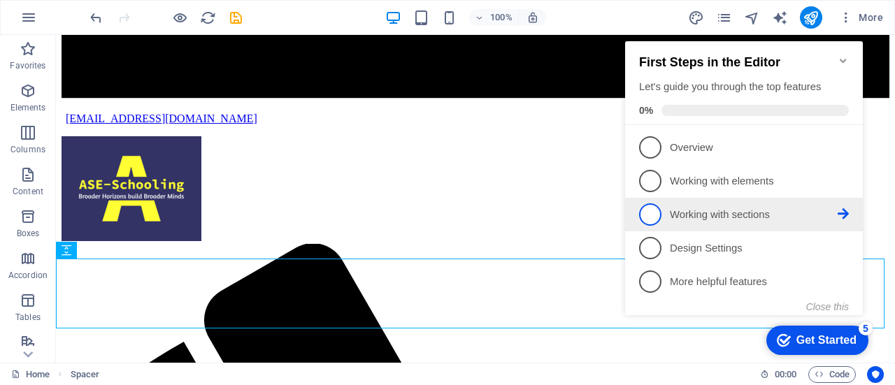
click at [722, 213] on p "Working with sections - incomplete" at bounding box center [754, 215] width 168 height 15
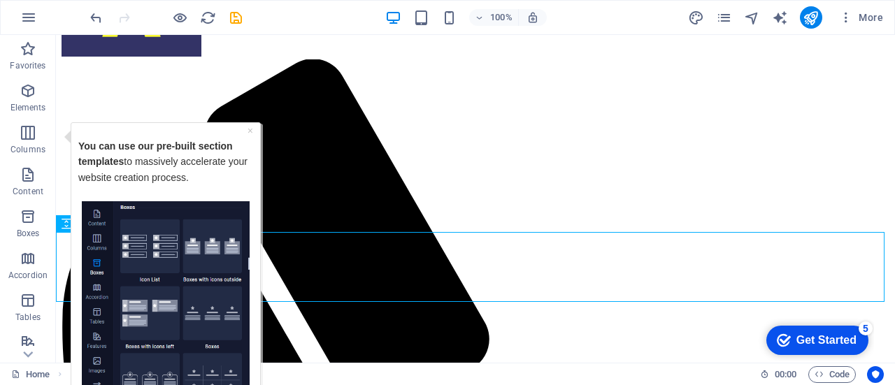
scroll to position [2894, 0]
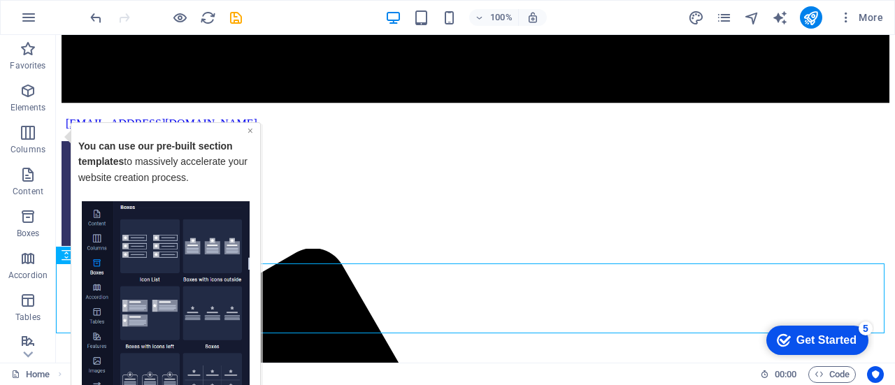
click at [250, 129] on link "×" at bounding box center [251, 129] width 6 height 11
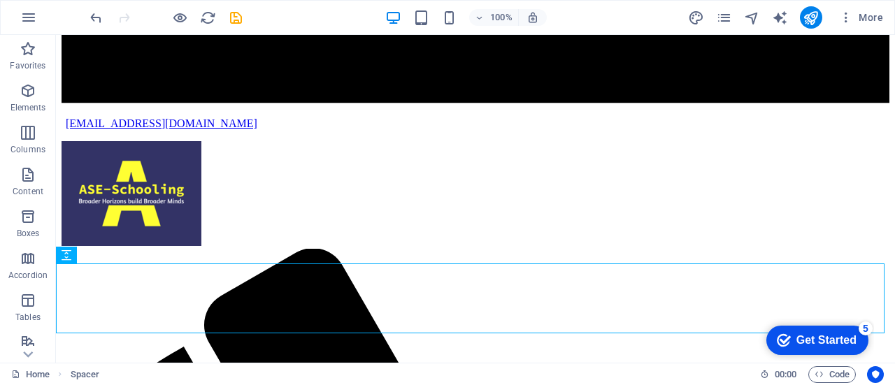
click at [803, 343] on div "Get Started" at bounding box center [826, 340] width 60 height 13
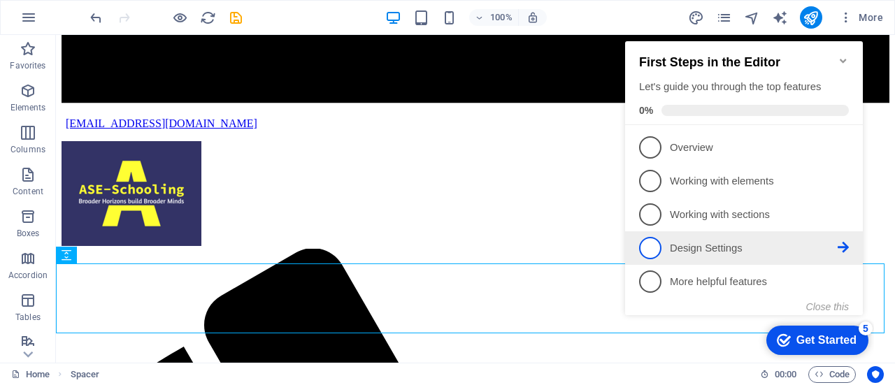
click at [708, 244] on p "Design Settings - incomplete" at bounding box center [754, 248] width 168 height 15
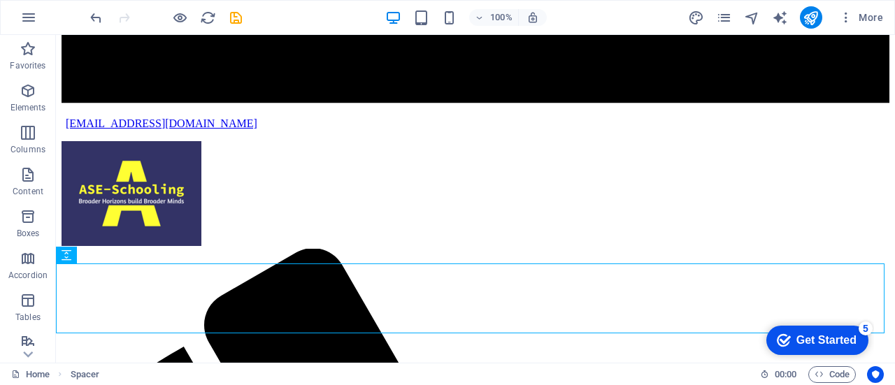
click at [820, 334] on div "Get Started" at bounding box center [826, 340] width 60 height 13
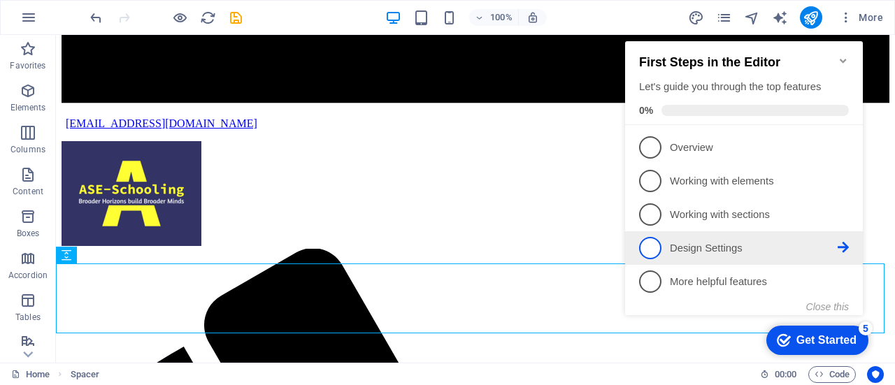
click at [730, 245] on p "Design Settings - incomplete" at bounding box center [754, 248] width 168 height 15
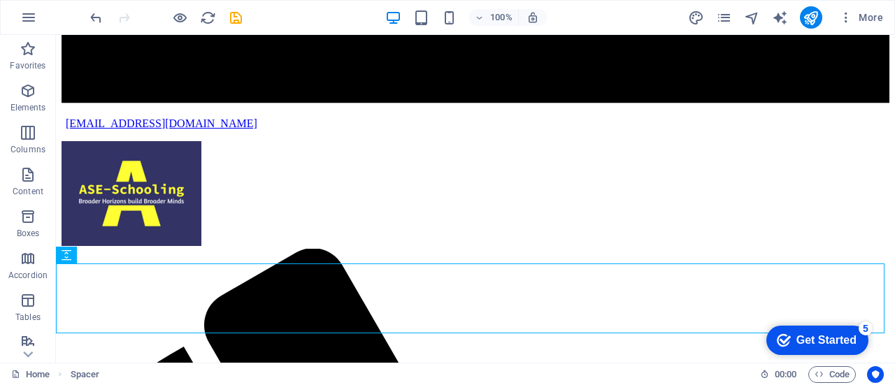
click at [802, 329] on div "checkmark Get Started 5" at bounding box center [817, 340] width 102 height 29
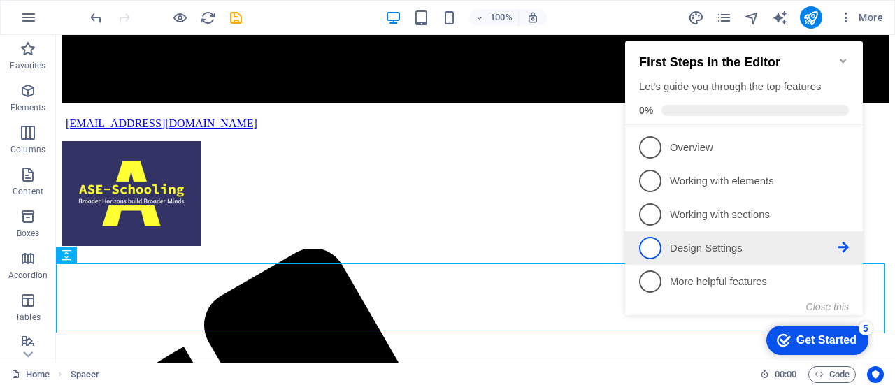
click at [843, 152] on icon at bounding box center [843, 146] width 11 height 11
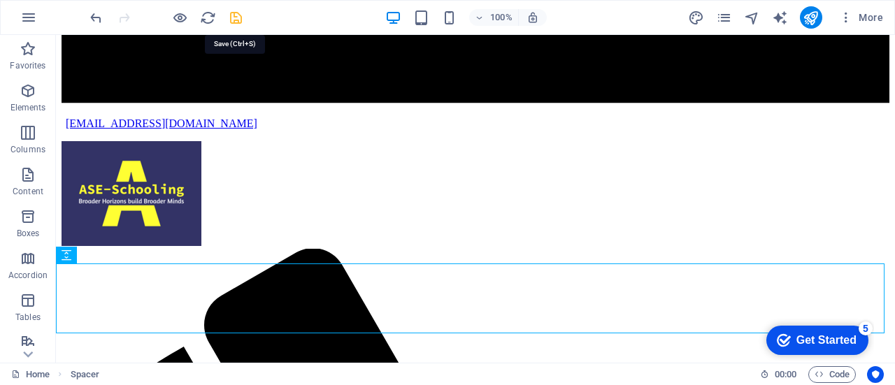
click at [233, 15] on icon "save" at bounding box center [236, 18] width 16 height 16
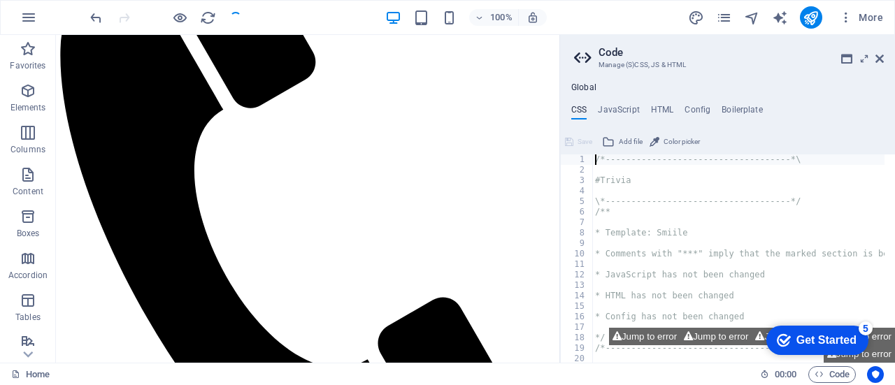
scroll to position [2901, 0]
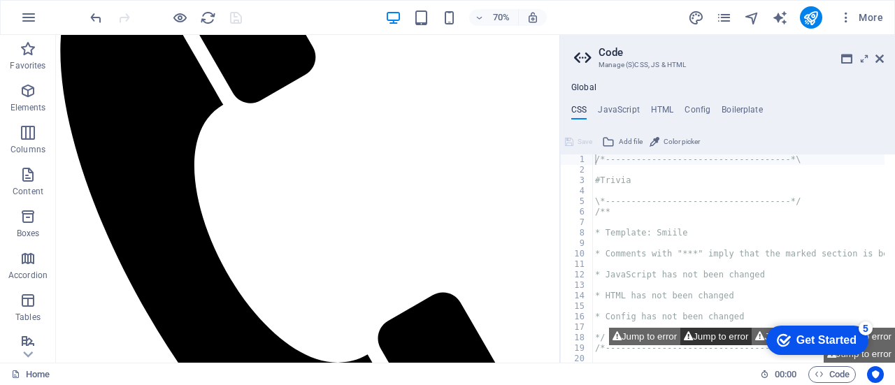
click at [727, 332] on button "Jump to error" at bounding box center [715, 336] width 71 height 17
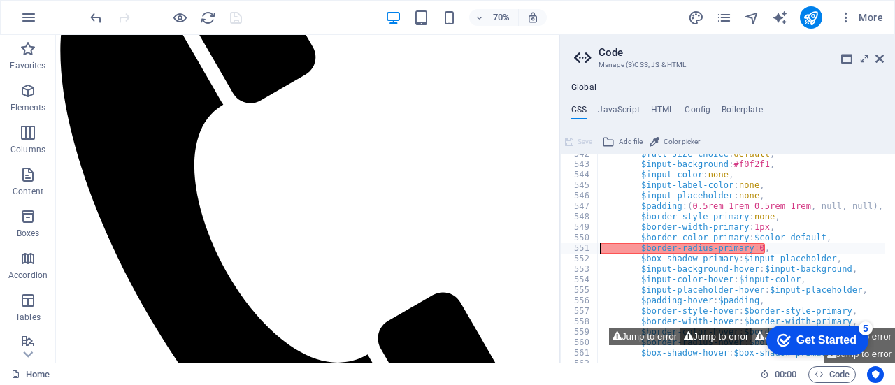
scroll to position [1442, 0]
click at [756, 248] on div "$full-size-choice : default , $input-background : #f0f2f1 , $input-color : none…" at bounding box center [823, 258] width 453 height 219
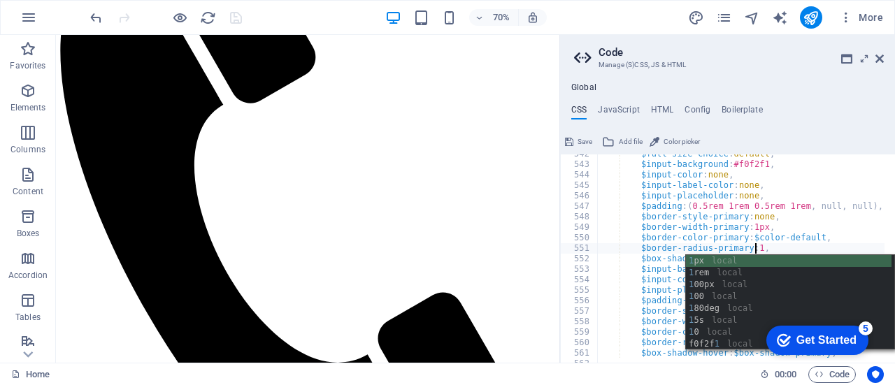
scroll to position [0, 15]
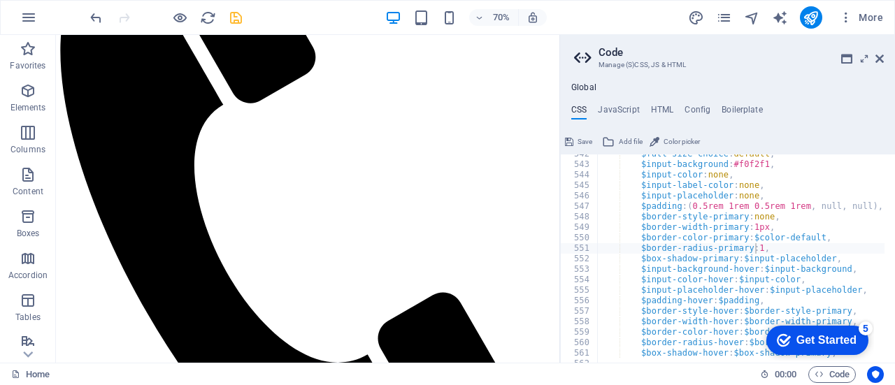
click at [699, 371] on div "Home" at bounding box center [380, 374] width 738 height 17
click at [758, 247] on div "$full-size-choice : default , $input-background : #f0f2f1 , $input-color : none…" at bounding box center [823, 258] width 453 height 219
click at [765, 251] on div "$full-size-choice : default , $input-background : #f0f2f1 , $input-color : none…" at bounding box center [823, 258] width 453 height 219
click at [759, 247] on div "$full-size-choice : default , $input-background : #f0f2f1 , $input-color : none…" at bounding box center [823, 258] width 453 height 219
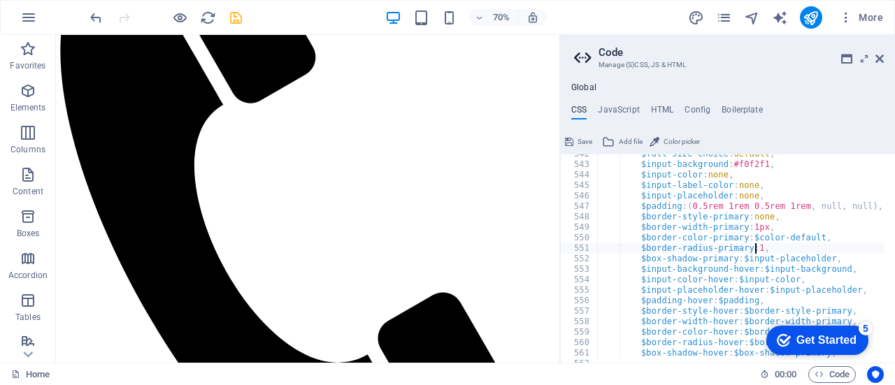
click at [756, 245] on div "$full-size-choice : default , $input-background : #f0f2f1 , $input-color : none…" at bounding box center [823, 258] width 453 height 219
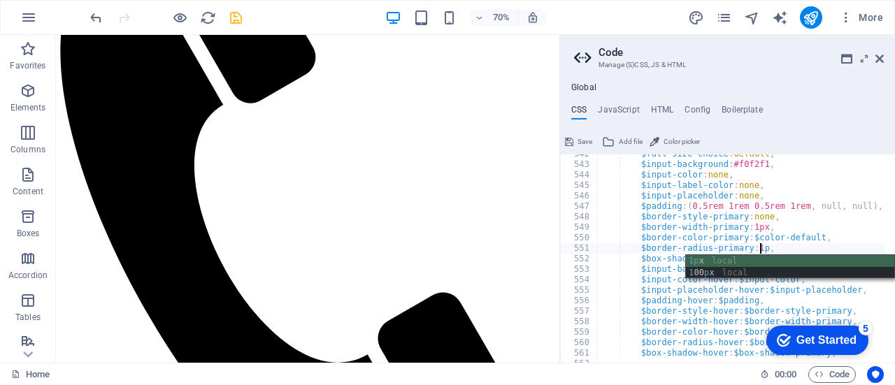
scroll to position [0, 17]
click at [611, 203] on div "$full-size-choice : default , $input-background : #f0f2f1 , $input-color : none…" at bounding box center [823, 258] width 453 height 219
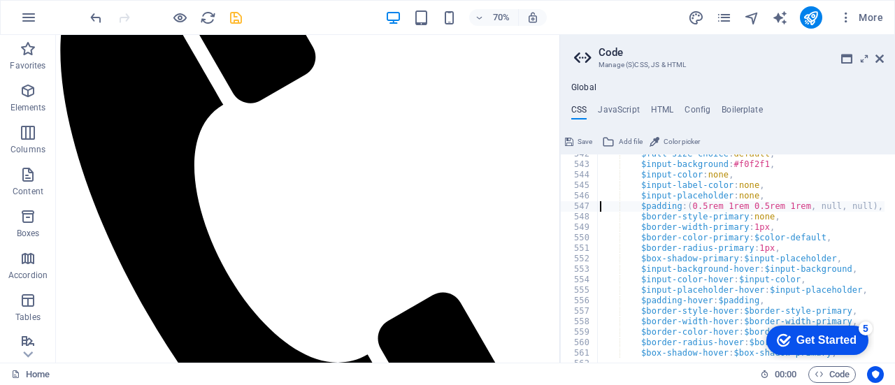
type textarea "$padding: (0.5rem 1rem 0.5rem 1rem, null, null),"
click at [706, 374] on div "Home" at bounding box center [380, 374] width 738 height 17
click at [578, 140] on span "Save" at bounding box center [585, 142] width 15 height 17
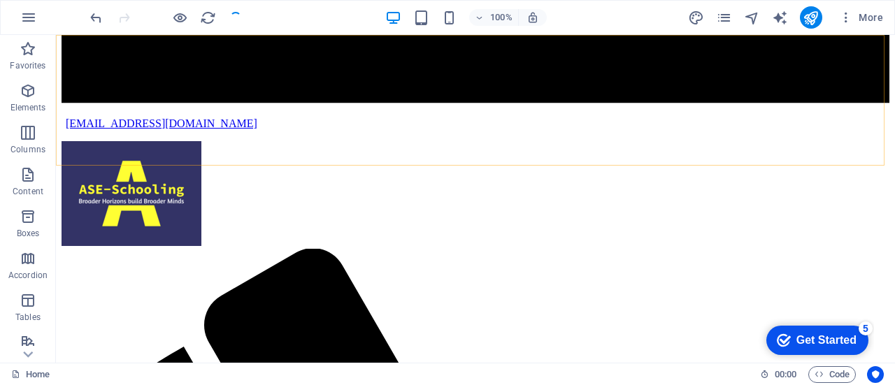
scroll to position [2901, 0]
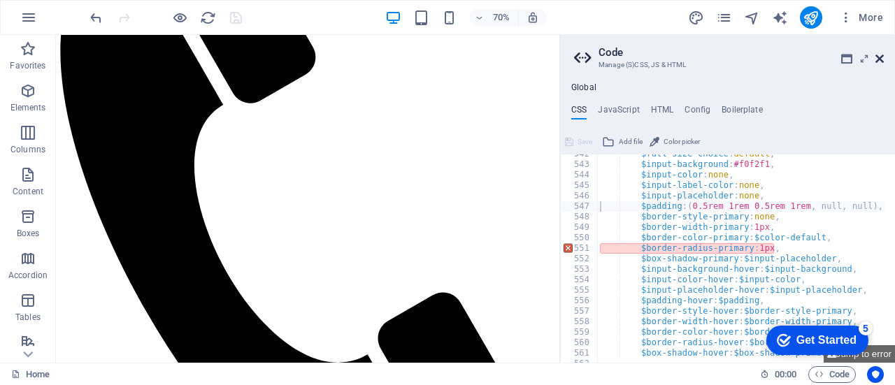
click at [881, 55] on icon at bounding box center [879, 58] width 8 height 11
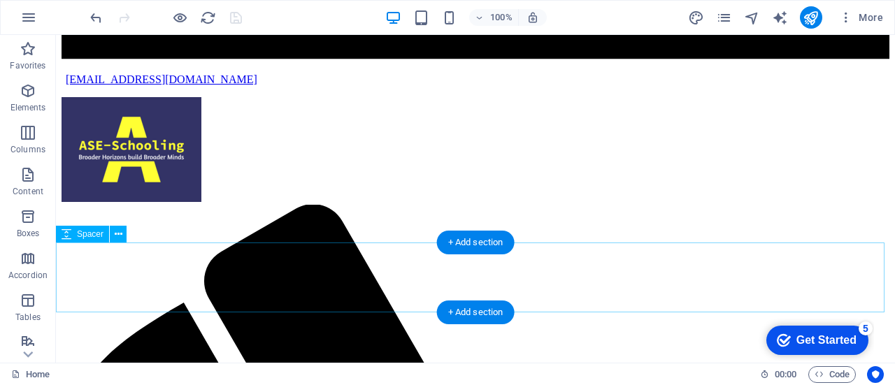
scroll to position [2936, 0]
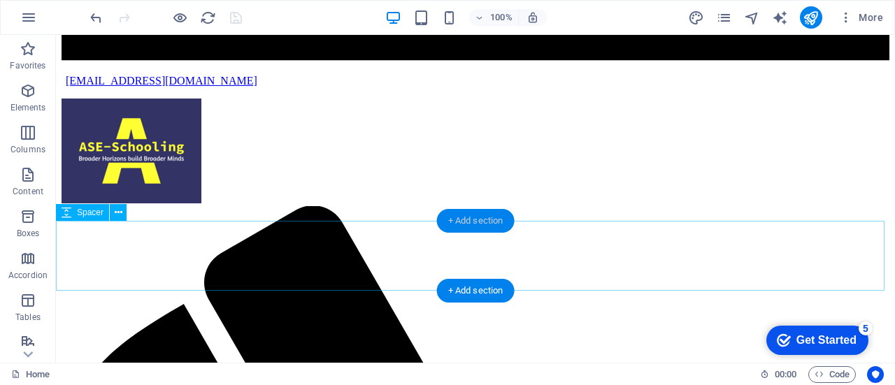
click at [489, 224] on div "+ Add section" at bounding box center [476, 221] width 78 height 24
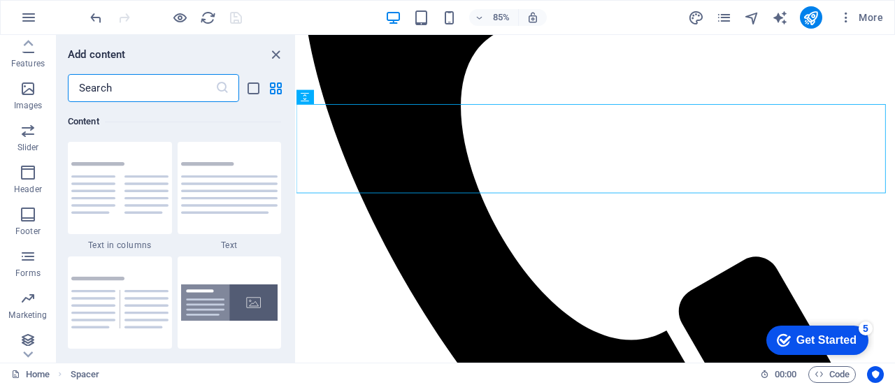
scroll to position [301, 0]
click at [35, 256] on icon "button" at bounding box center [28, 251] width 17 height 17
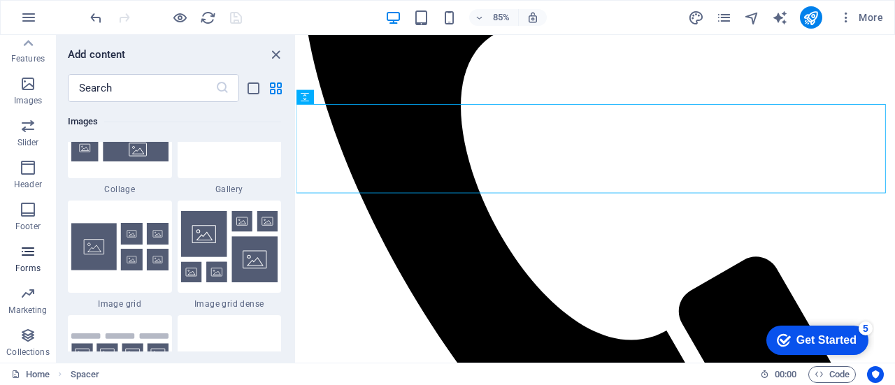
scroll to position [10208, 0]
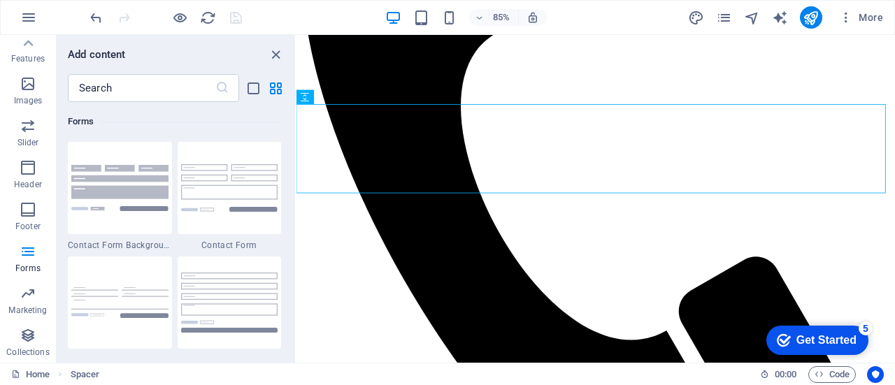
click at [222, 192] on img at bounding box center [229, 187] width 97 height 47
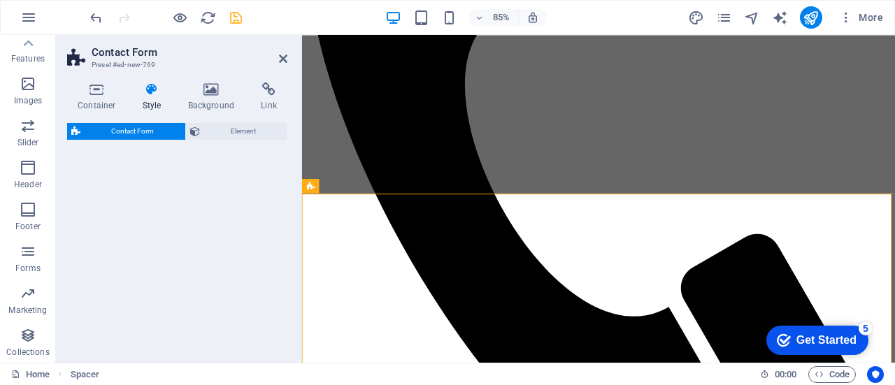
scroll to position [2941, 0]
select select "rem"
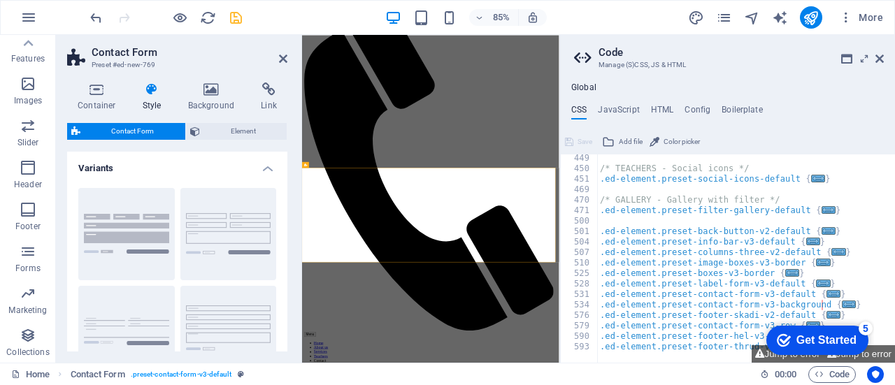
scroll to position [1207, 0]
click at [875, 353] on button "Jump to error" at bounding box center [859, 353] width 71 height 17
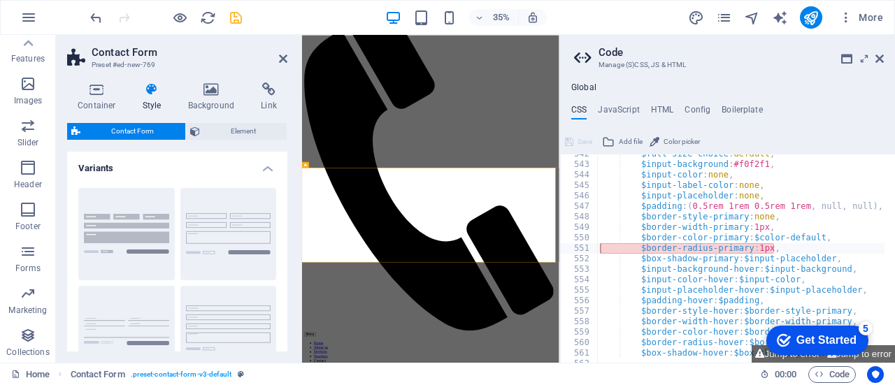
click div "checkmark Get Started 5 First Steps in the Editor Let's guide you through the t…"
click at [755, 245] on div "$full-size-choice : default , $input-background : #f0f2f1 , $input-color : none…" at bounding box center [823, 258] width 453 height 219
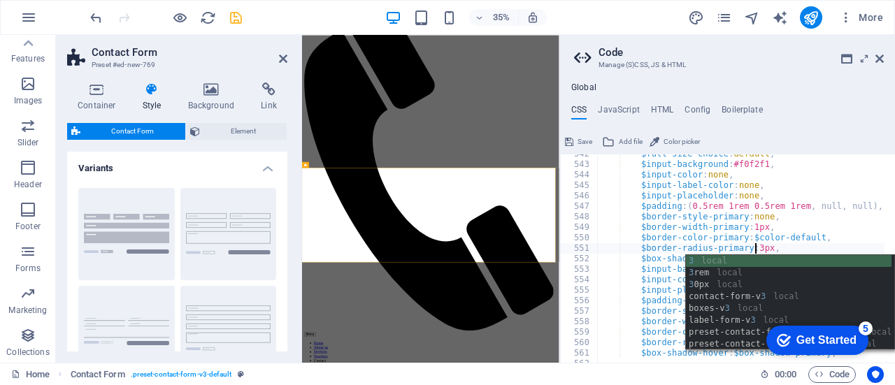
scroll to position [0, 15]
click at [775, 299] on div "3 local 3 rem local 3 0px local contact-form-v 3 local boxes-v 3 local label-fo…" at bounding box center [790, 314] width 209 height 119
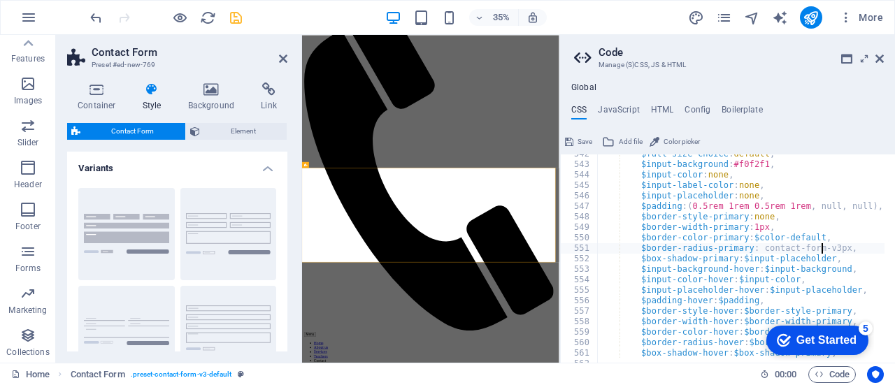
type textarea "$border-radius-primary: contact-form-v3px,"
click at [580, 138] on span "Save" at bounding box center [585, 142] width 15 height 17
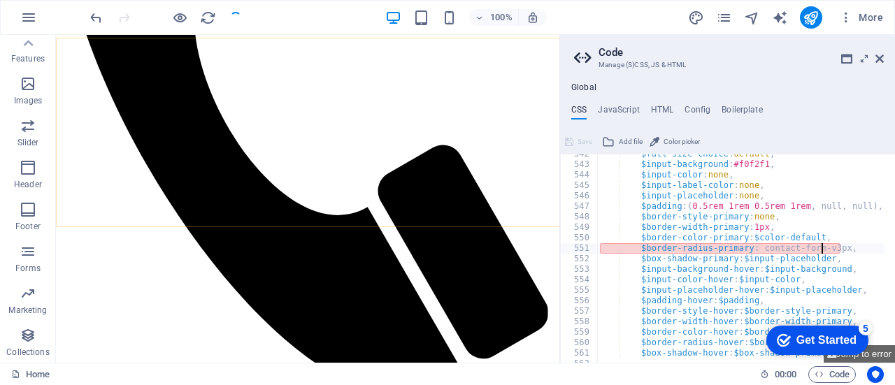
scroll to position [3119, 0]
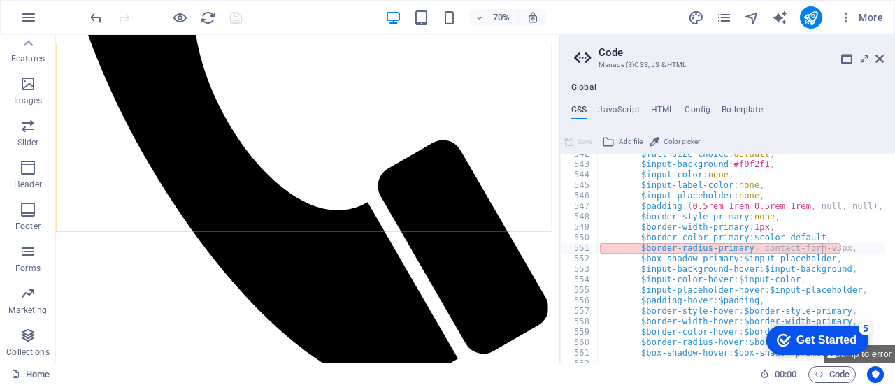
click div "checkmark Get Started 5 First Steps in the Editor Let's guide you through the t…"
click at [828, 245] on div "$full-size-choice : default , $input-background : #f0f2f1 , $input-color : none…" at bounding box center [823, 258] width 453 height 219
type textarea "$border-radius-primary: contact-form-v3,"
click at [578, 139] on span "Save" at bounding box center [585, 142] width 15 height 17
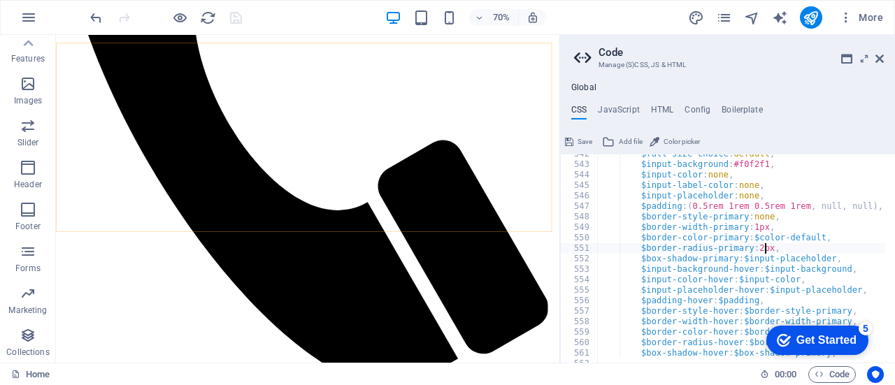
scroll to position [0, 17]
type textarea "$border-radius-primary: 2px,"
click at [582, 136] on span "Save" at bounding box center [585, 142] width 15 height 17
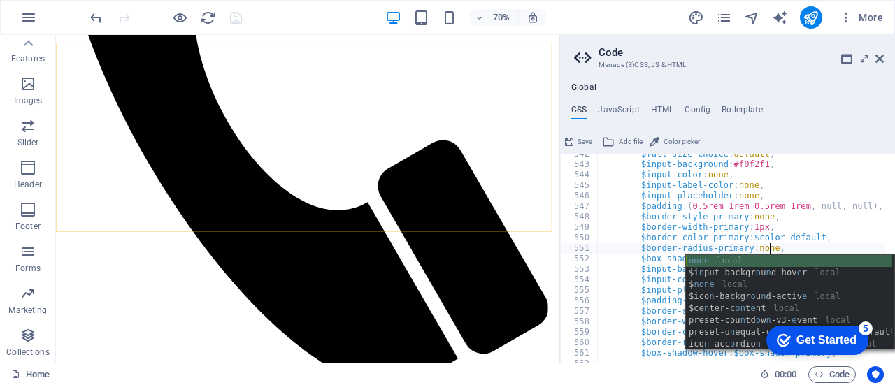
click at [761, 262] on div "none local $i n put-backgr o u n d-hov e r local $ none local $ico n -backgr o …" at bounding box center [789, 314] width 206 height 119
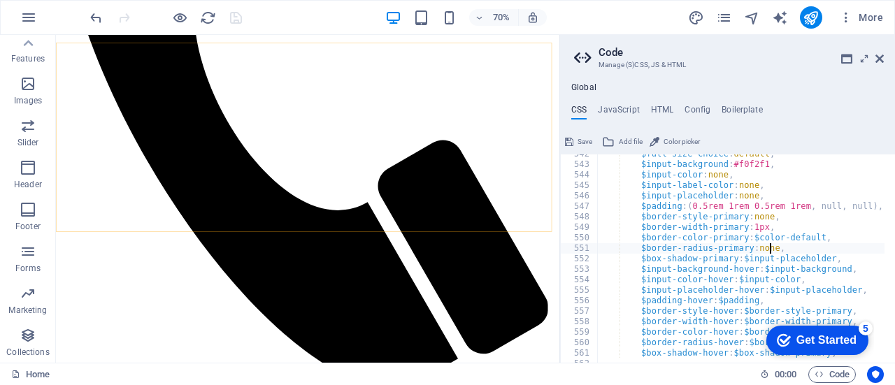
type textarea "$border-radius-primary: none,"
click at [578, 141] on span "Save" at bounding box center [585, 142] width 15 height 17
click at [747, 245] on div "$full-size-choice : default , $input-background : #f0f2f1 , $input-color : none…" at bounding box center [823, 258] width 453 height 219
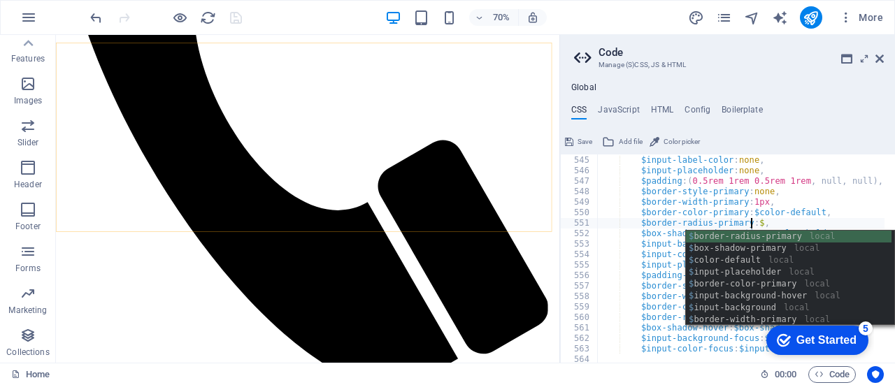
scroll to position [0, 0]
click at [772, 240] on div "$ border-radius-primary local $ box-shadow-primary local $ color-default local …" at bounding box center [789, 290] width 206 height 119
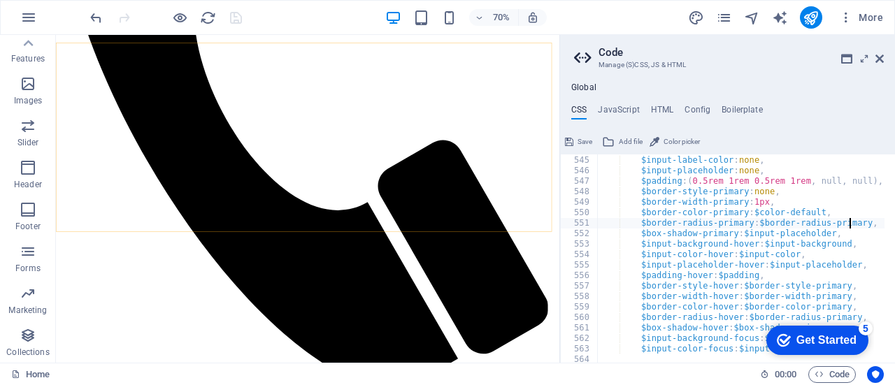
type textarea "$border-radius-primary:$border-radius-primary,"
click at [584, 141] on span "Save" at bounding box center [585, 142] width 15 height 17
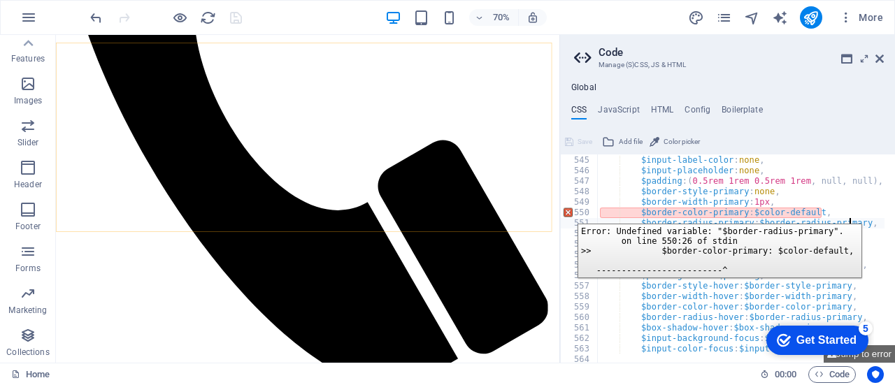
click at [567, 213] on div "550" at bounding box center [580, 213] width 38 height 10
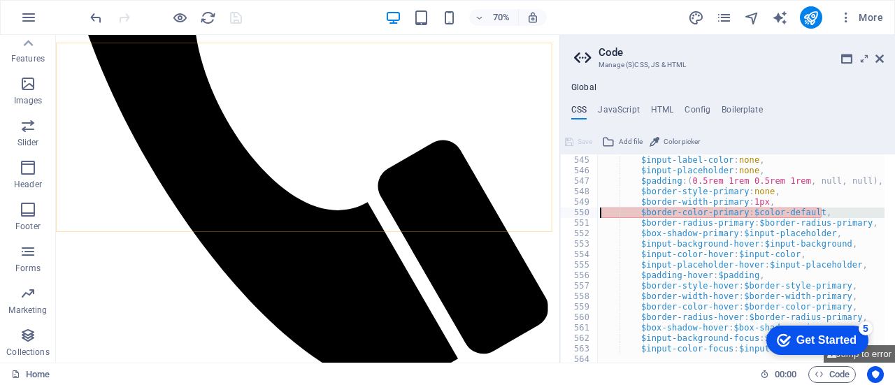
click at [620, 214] on div "$input-color : none , $input-label-color : none , $input-placeholder : none , $…" at bounding box center [740, 259] width 287 height 208
click at [834, 109] on ul "CSS JavaScript HTML Config Boilerplate" at bounding box center [727, 112] width 335 height 15
click at [787, 210] on div "$input-color : none , $input-label-color : none , $input-placeholder : none , $…" at bounding box center [823, 254] width 453 height 219
click at [877, 355] on button "Jump to error" at bounding box center [859, 353] width 71 height 17
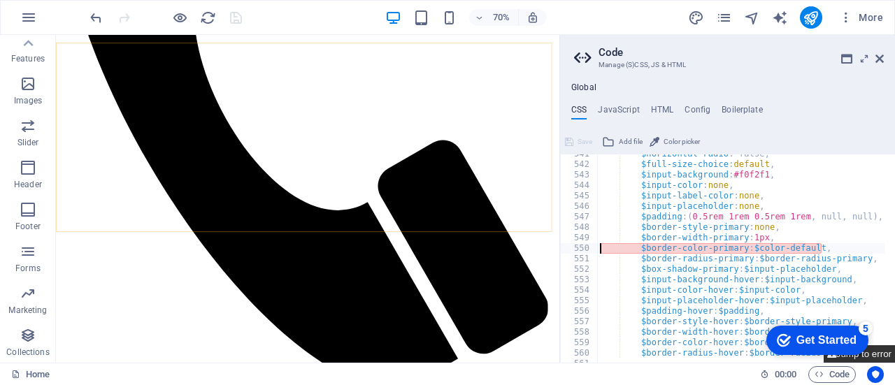
scroll to position [1432, 0]
click at [798, 251] on div "$horizontal-radio : false, $full-size-choice : default , $input-background : #f…" at bounding box center [823, 258] width 453 height 219
click at [812, 247] on div "$horizontal-radio : false, $full-size-choice : default , $input-background : #f…" at bounding box center [823, 258] width 453 height 219
click at [812, 245] on div "$horizontal-radio : false, $full-size-choice : default , $input-background : #f…" at bounding box center [823, 258] width 453 height 219
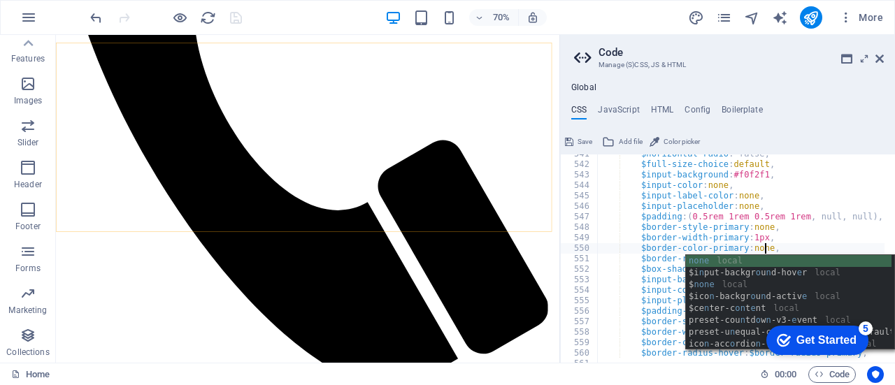
scroll to position [0, 17]
click at [785, 261] on div "none local $i n put-backgr o u n d-hov e r local $ none local $ico n -backgr o …" at bounding box center [789, 314] width 206 height 119
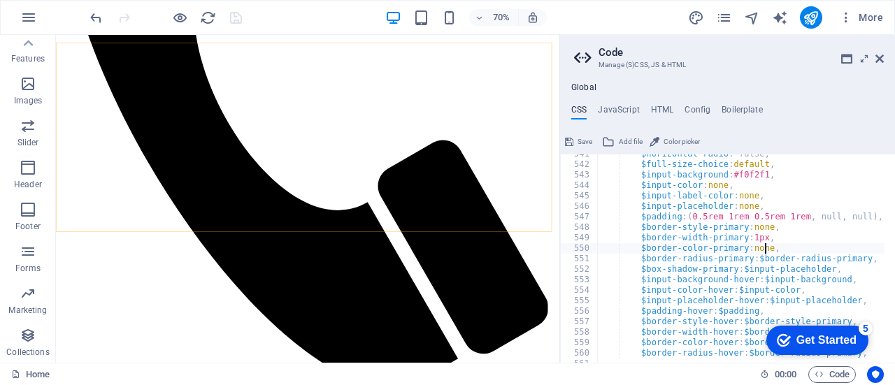
type textarea "$border-color-primary: none,"
click at [580, 137] on span "Save" at bounding box center [585, 142] width 15 height 17
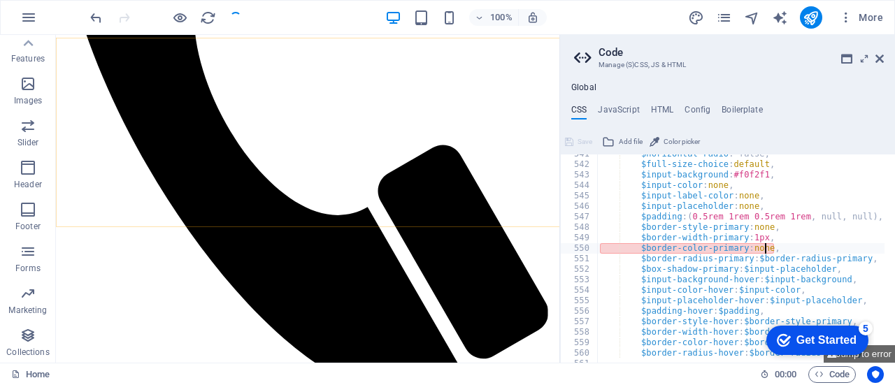
scroll to position [3119, 0]
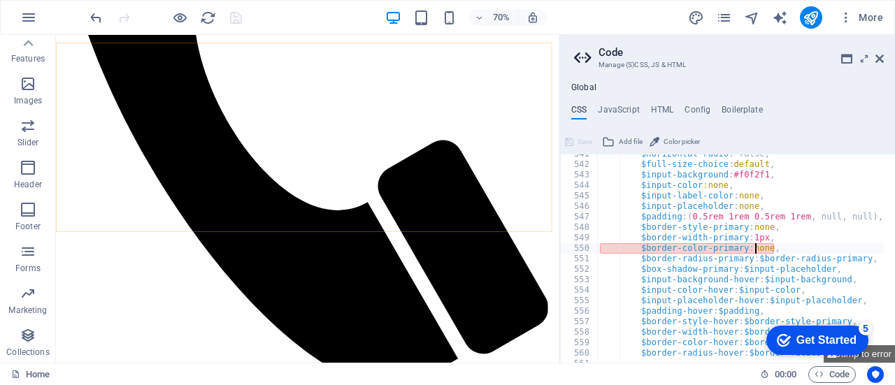
click at [755, 251] on div "$horizontal-radio : false, $full-size-choice : default , $input-background : #f…" at bounding box center [823, 258] width 453 height 219
click at [771, 249] on div "$horizontal-radio : false, $full-size-choice : default , $input-background : #f…" at bounding box center [823, 258] width 453 height 219
click at [766, 250] on div "$horizontal-radio : false, $full-size-choice : default , $input-background : #f…" at bounding box center [823, 258] width 453 height 219
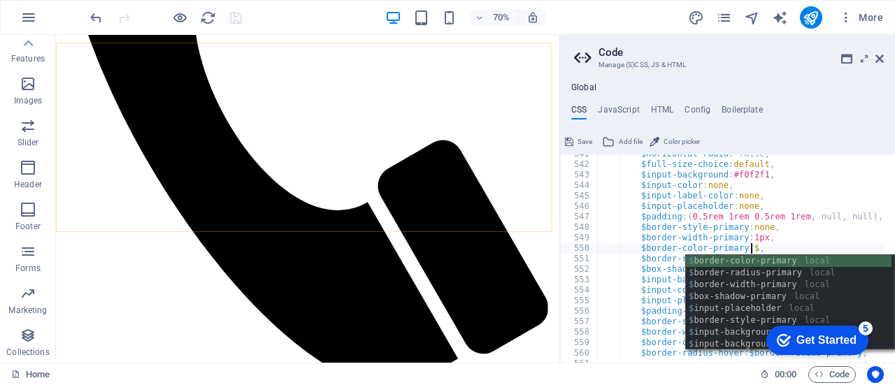
scroll to position [0, 15]
click at [777, 257] on div "$ border-color-primary local $ border-radius-primary local $ border-width-prima…" at bounding box center [789, 314] width 206 height 119
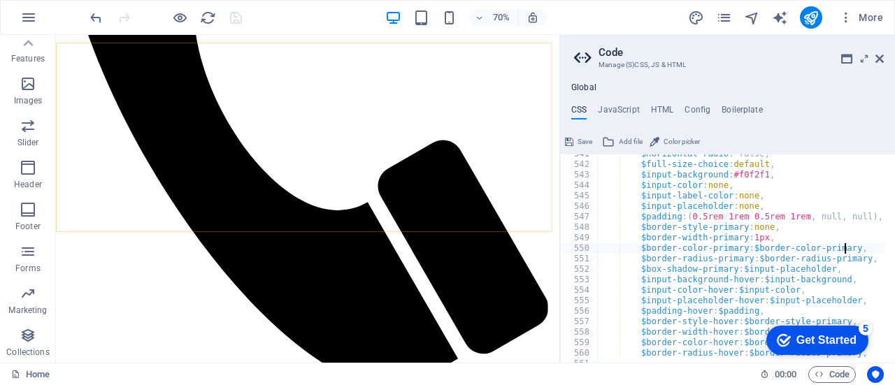
type textarea "$border-color-primary: $border-color-primary,"
click at [578, 139] on span "Save" at bounding box center [585, 142] width 15 height 17
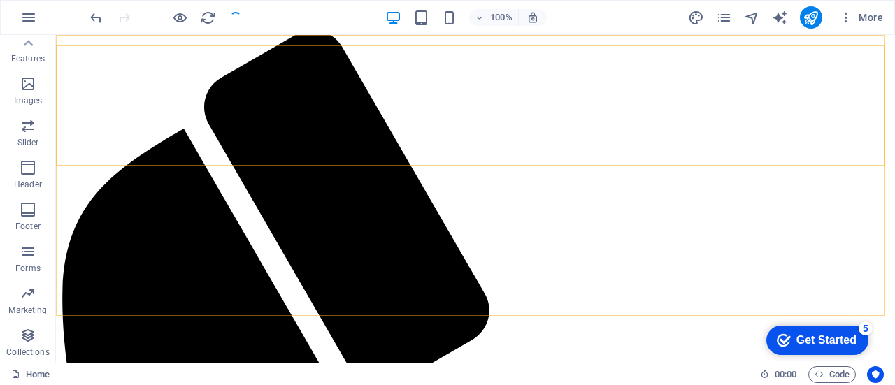
scroll to position [3119, 0]
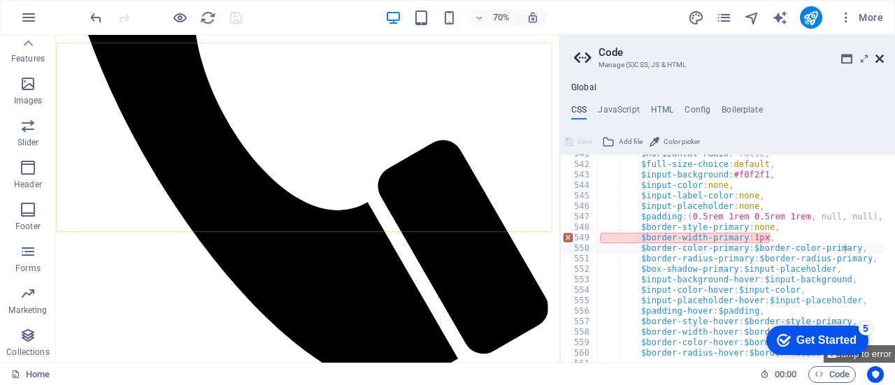
click at [878, 54] on icon at bounding box center [879, 58] width 8 height 11
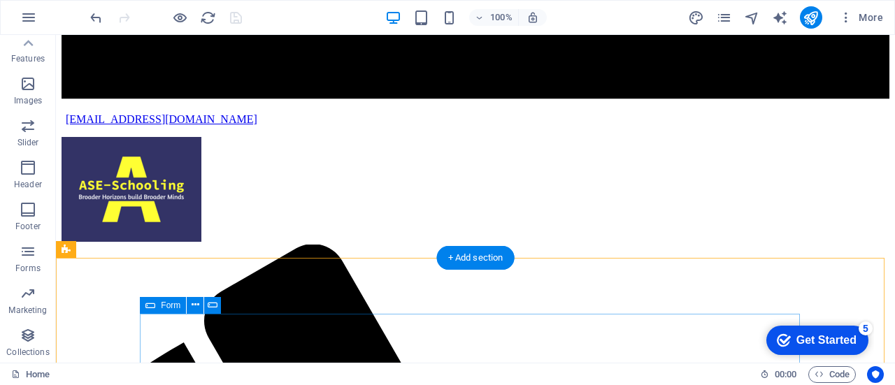
scroll to position [2892, 0]
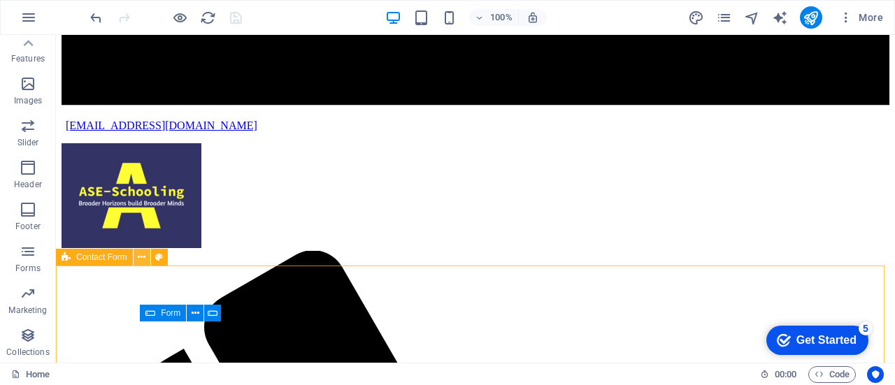
click at [138, 258] on icon at bounding box center [142, 257] width 8 height 15
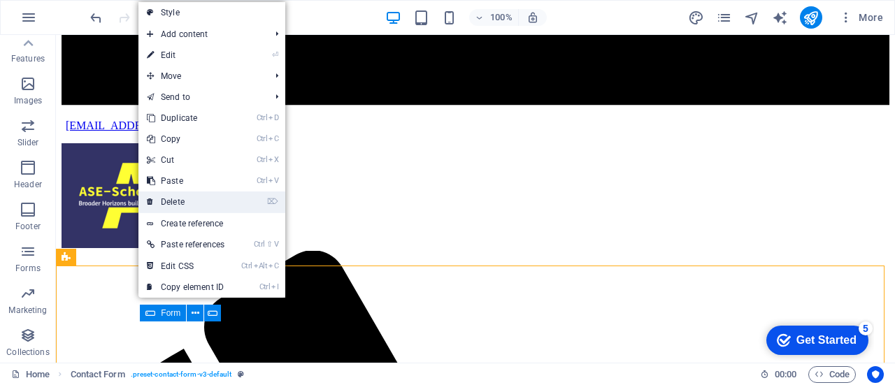
click at [196, 196] on link "⌦ Delete" at bounding box center [185, 202] width 94 height 21
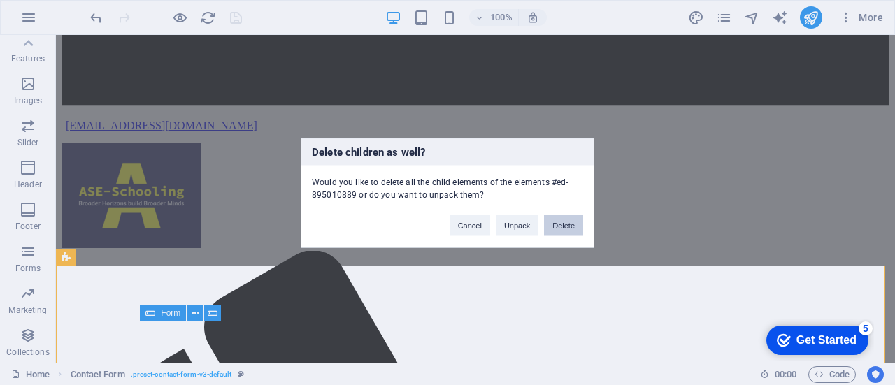
click at [550, 220] on button "Delete" at bounding box center [563, 225] width 39 height 21
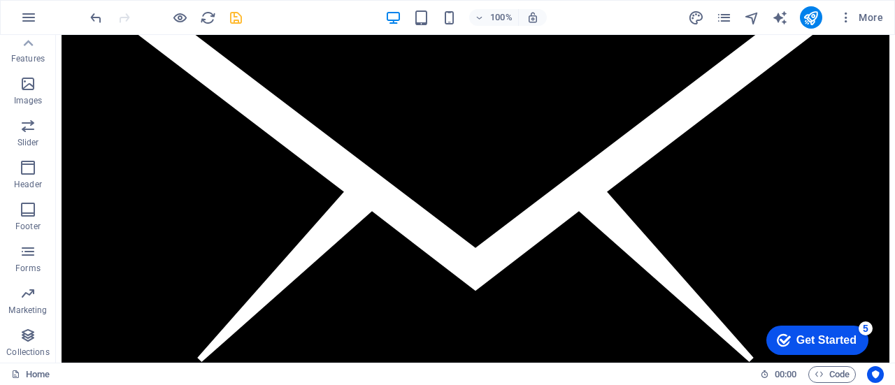
scroll to position [2472, 0]
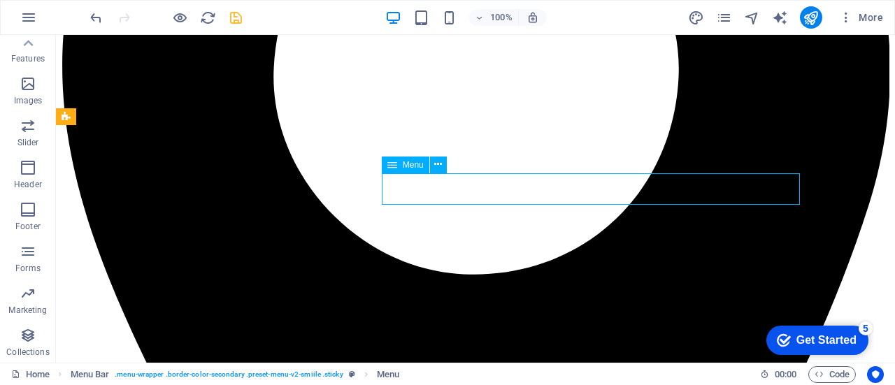
scroll to position [0, 0]
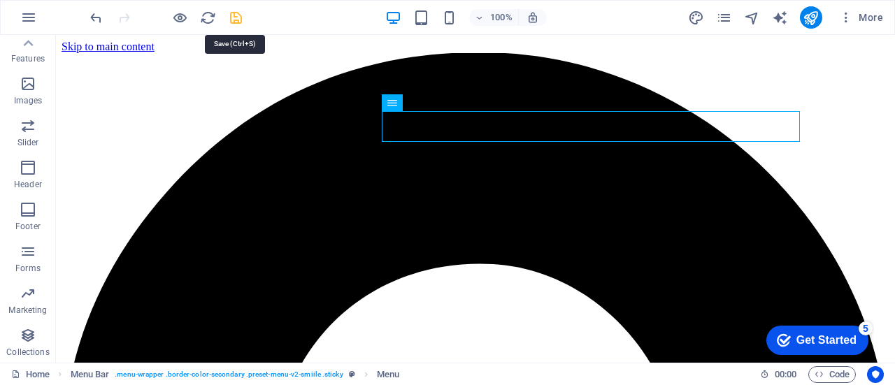
click at [234, 12] on icon "save" at bounding box center [236, 18] width 16 height 16
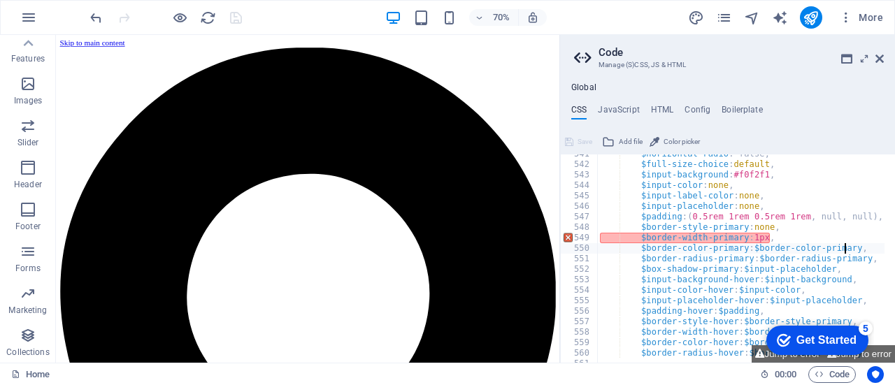
click div "checkmark Get Started 5 First Steps in the Editor Let's guide you through the t…"
click at [863, 329] on div "5" at bounding box center [866, 329] width 14 height 14
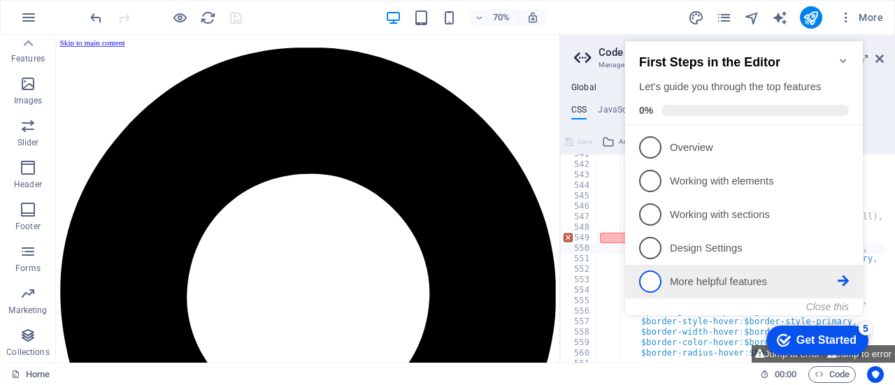
click at [722, 280] on p "More helpful features - incomplete" at bounding box center [754, 282] width 168 height 15
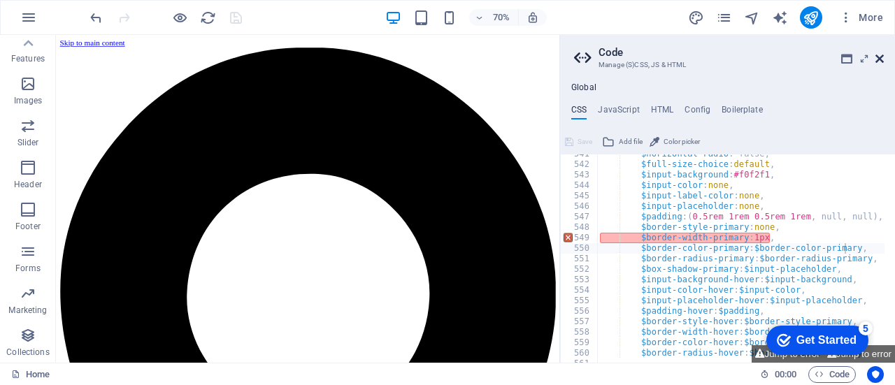
click at [881, 58] on icon at bounding box center [879, 58] width 8 height 11
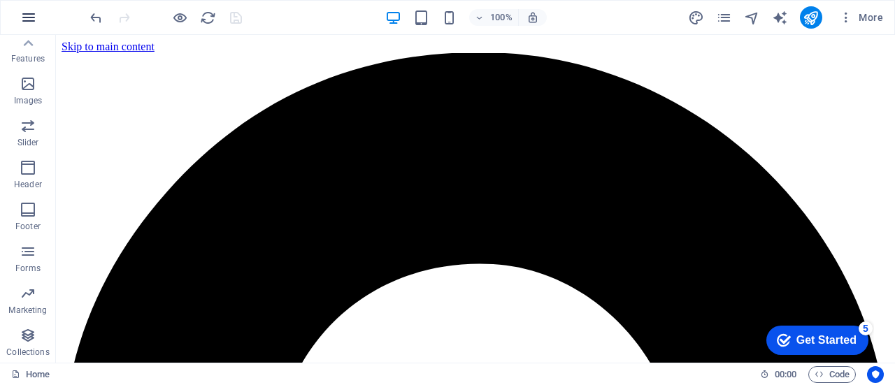
click at [31, 21] on icon "button" at bounding box center [28, 17] width 17 height 17
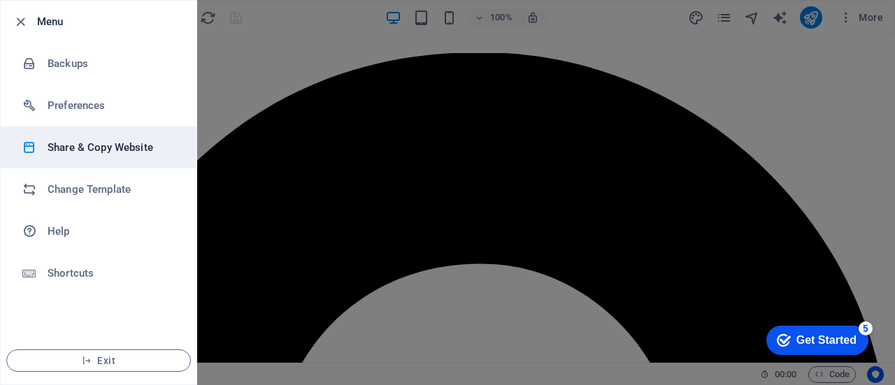
click at [106, 143] on h6 "Share & Copy Website" at bounding box center [112, 147] width 129 height 17
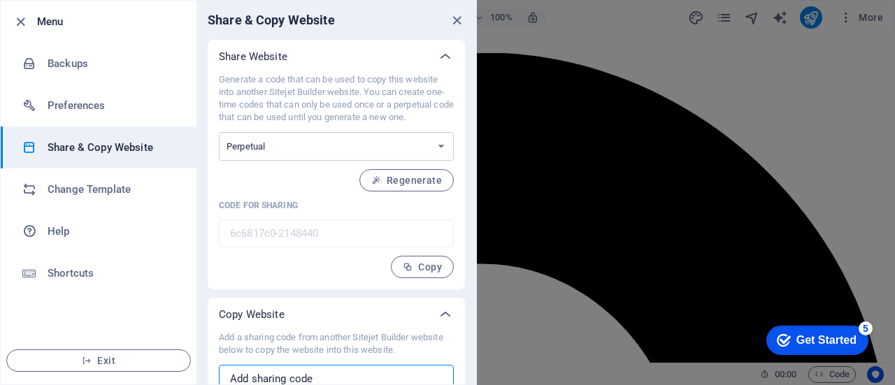
click at [343, 374] on input "text" at bounding box center [336, 379] width 235 height 28
paste input "SC720391"
type input "S"
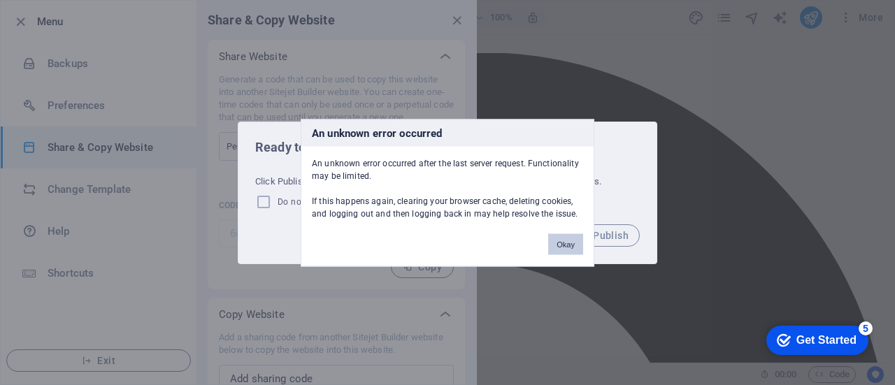
click at [571, 238] on button "Okay" at bounding box center [565, 244] width 35 height 21
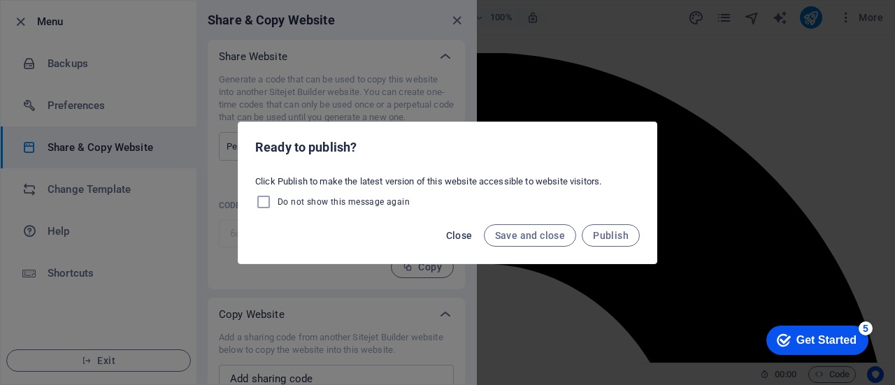
click at [464, 233] on span "Close" at bounding box center [459, 235] width 27 height 11
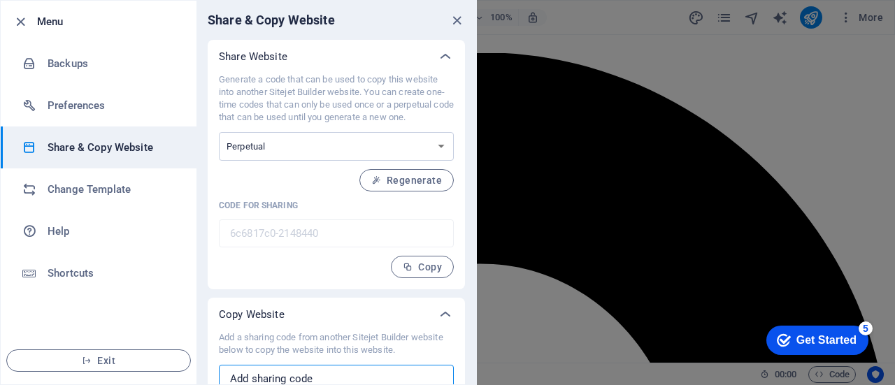
scroll to position [8, 0]
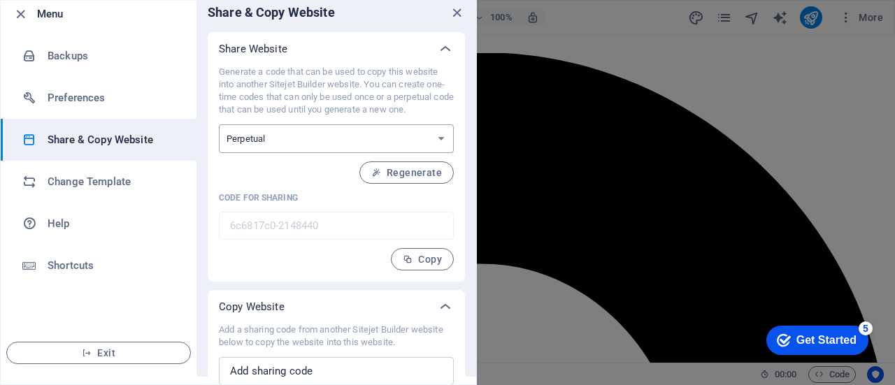
click at [429, 141] on select "One-time Perpetual" at bounding box center [336, 138] width 235 height 29
select select "onetime"
click at [219, 124] on select "One-time Perpetual" at bounding box center [336, 138] width 235 height 29
click at [419, 171] on span "Generate" at bounding box center [412, 172] width 60 height 11
click at [413, 167] on span "Generate" at bounding box center [412, 172] width 60 height 11
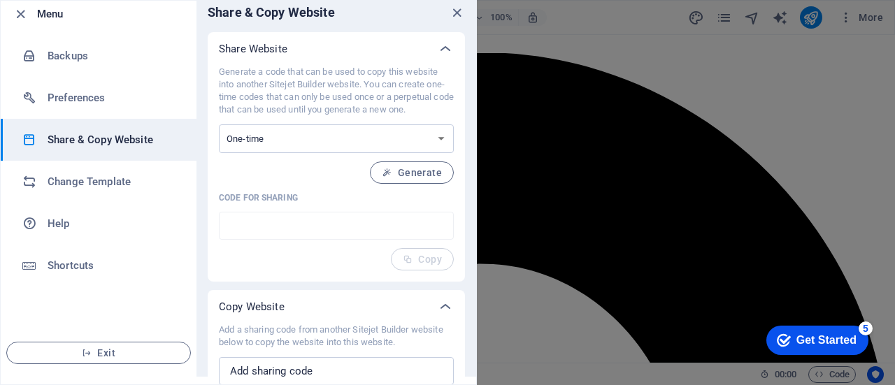
click at [301, 201] on p "Code for sharing" at bounding box center [336, 197] width 235 height 11
click at [303, 136] on select "One-time Perpetual" at bounding box center [336, 138] width 235 height 29
select select "perpetual"
click at [219, 124] on select "One-time Perpetual" at bounding box center [336, 138] width 235 height 29
type input "6c6817c0-2148440"
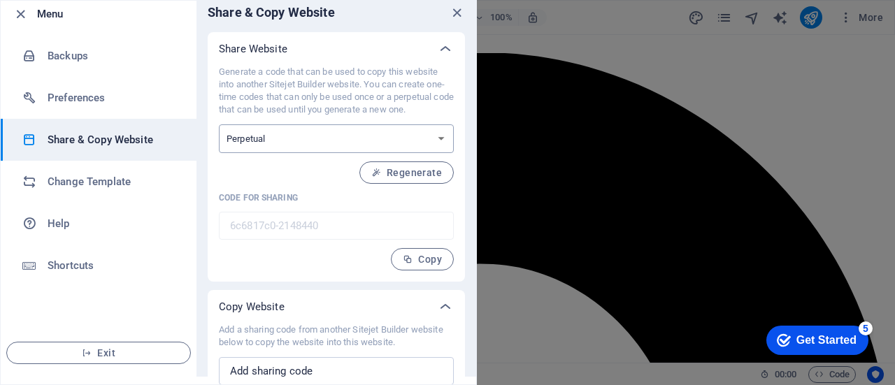
click at [438, 136] on select "One-time Perpetual" at bounding box center [336, 138] width 235 height 29
select select "onetime"
click at [219, 124] on select "One-time Perpetual" at bounding box center [336, 138] width 235 height 29
click at [390, 168] on icon "button" at bounding box center [387, 173] width 10 height 10
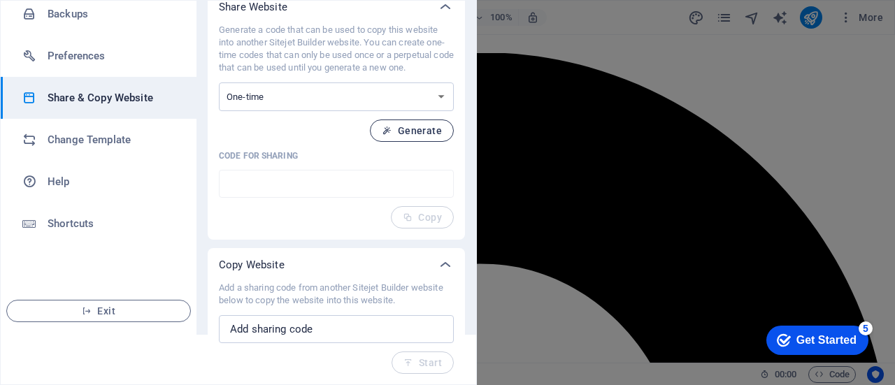
scroll to position [0, 0]
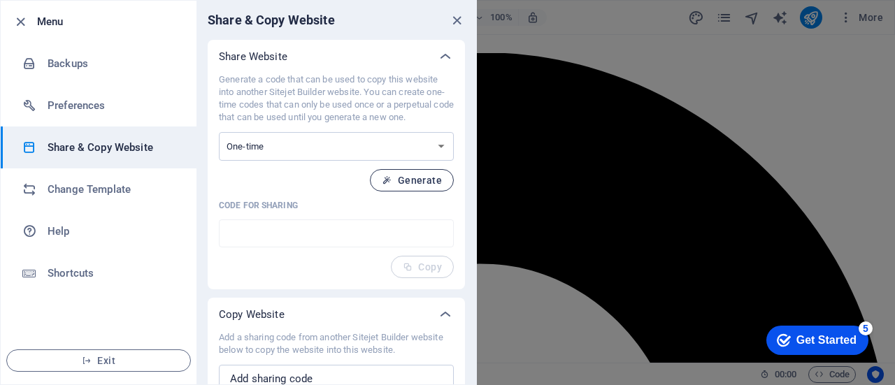
click at [426, 178] on span "Generate" at bounding box center [412, 180] width 60 height 11
click at [443, 146] on select "One-time Perpetual" at bounding box center [336, 146] width 235 height 29
select select "perpetual"
click at [219, 132] on select "One-time Perpetual" at bounding box center [336, 146] width 235 height 29
type input "6c6817c0-2148440"
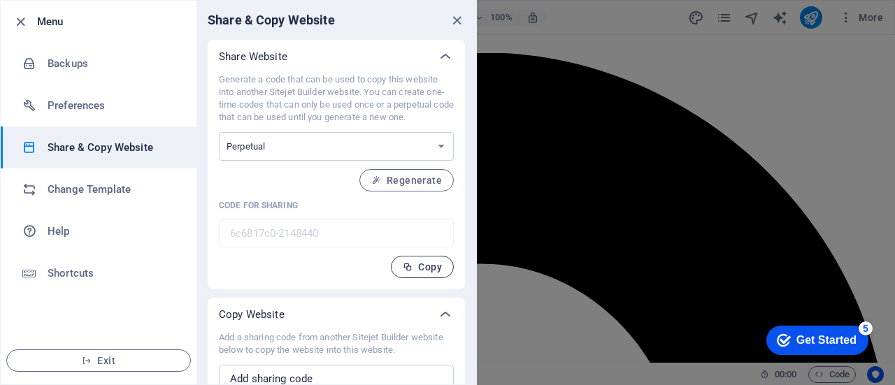
click at [419, 264] on span "Copy" at bounding box center [422, 266] width 39 height 11
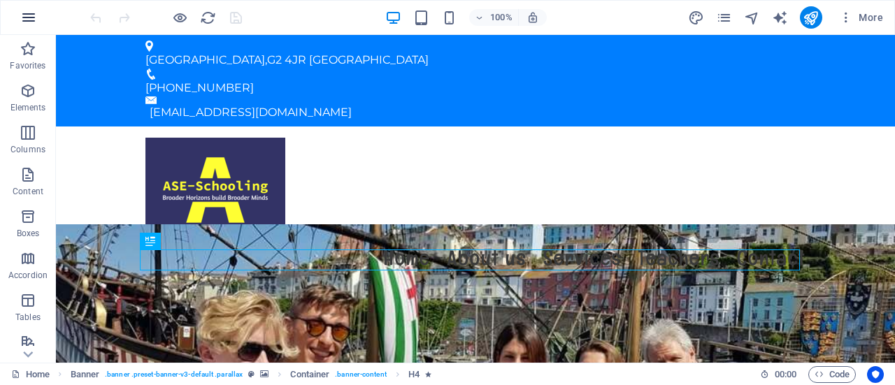
click at [26, 13] on icon "button" at bounding box center [28, 17] width 17 height 17
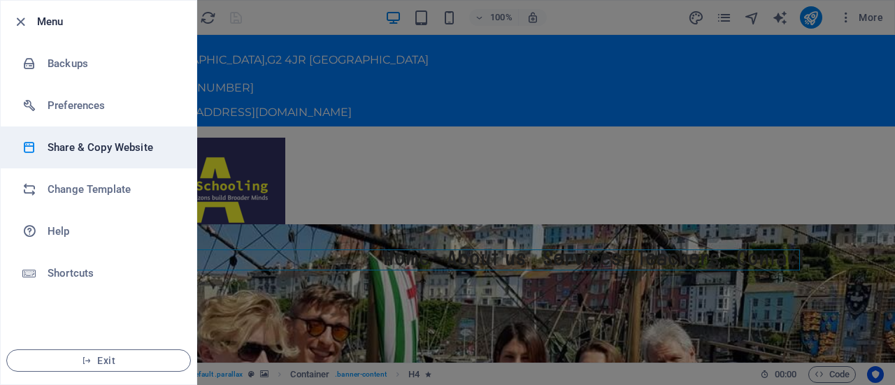
click at [99, 141] on h6 "Share & Copy Website" at bounding box center [112, 147] width 129 height 17
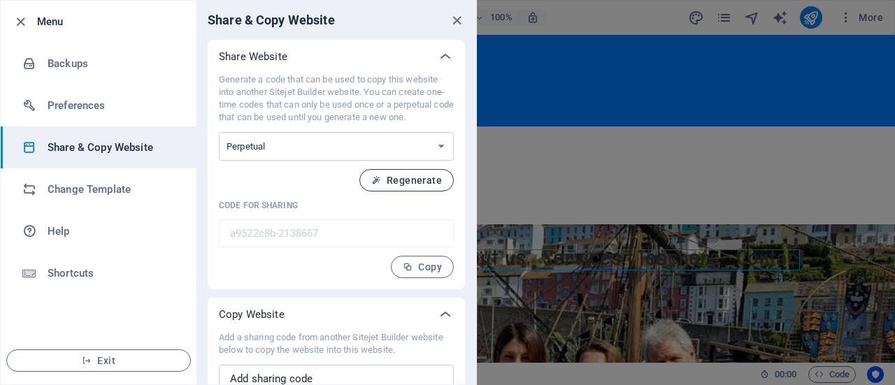
click at [412, 180] on span "Regenerate" at bounding box center [406, 180] width 71 height 11
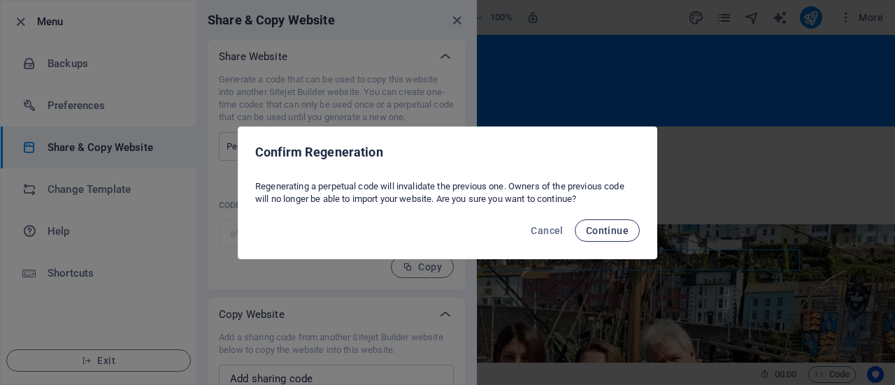
click at [600, 227] on span "Continue" at bounding box center [607, 230] width 43 height 11
type input "fb90e792-2138667"
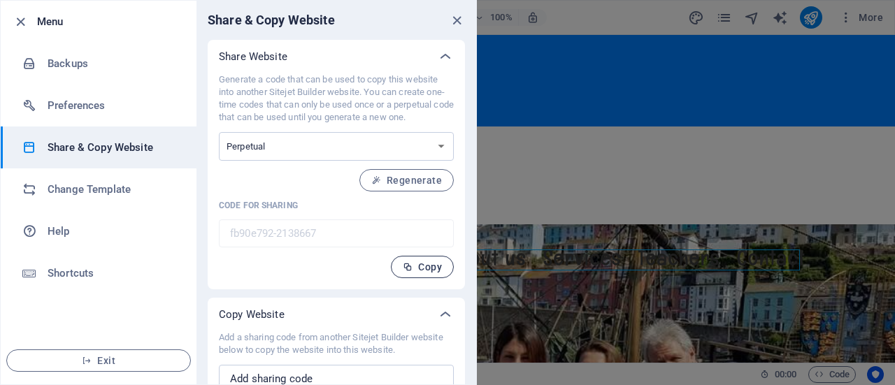
click at [422, 265] on span "Copy" at bounding box center [422, 266] width 39 height 11
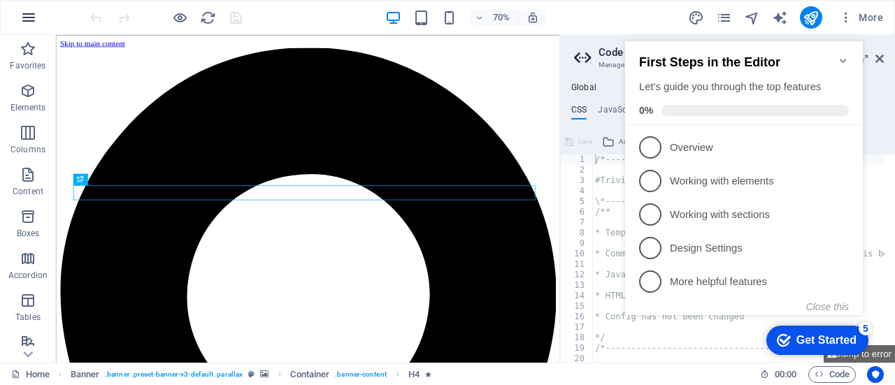
click at [21, 13] on icon "button" at bounding box center [28, 17] width 17 height 17
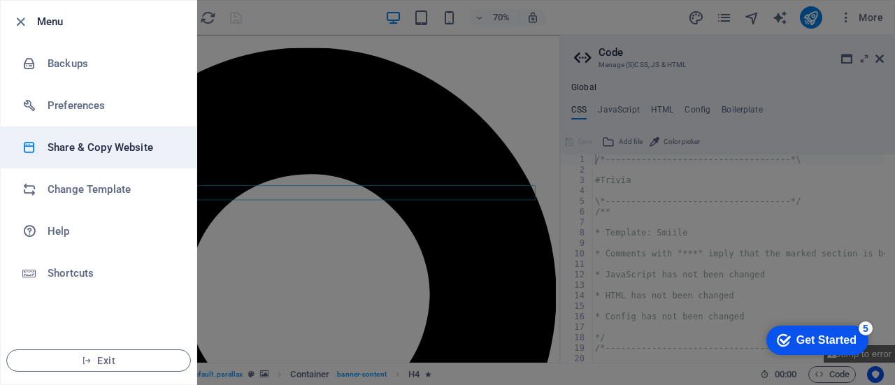
click at [101, 145] on h6 "Share & Copy Website" at bounding box center [112, 147] width 129 height 17
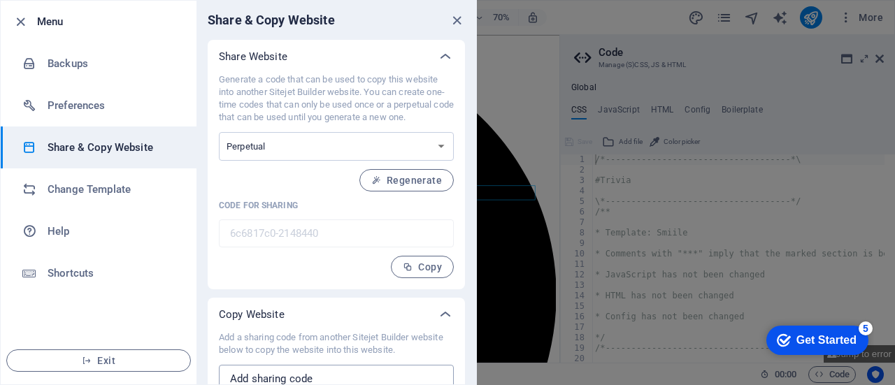
click at [269, 373] on input "text" at bounding box center [336, 379] width 235 height 28
paste input "6c6817c0-2148440"
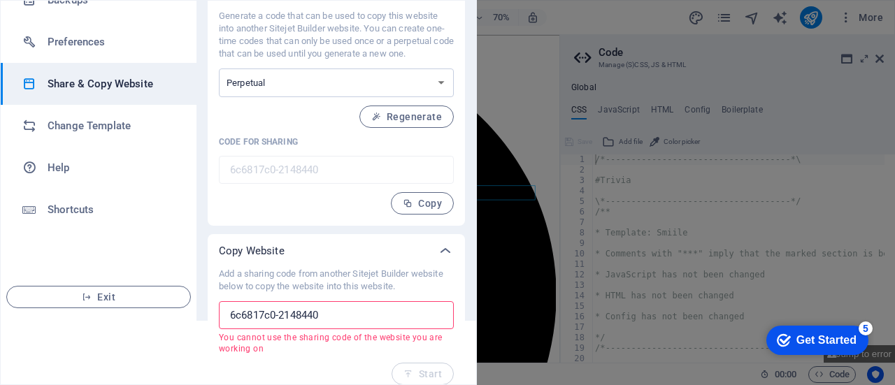
scroll to position [75, 0]
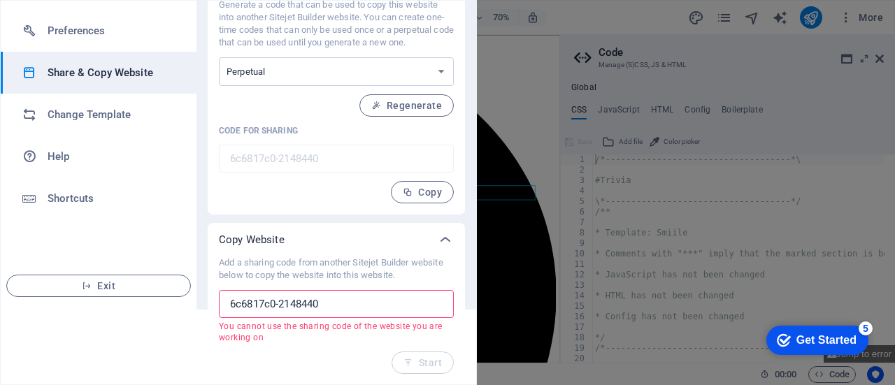
type input "6c6817c0-2148440"
click at [636, 8] on div at bounding box center [447, 192] width 895 height 385
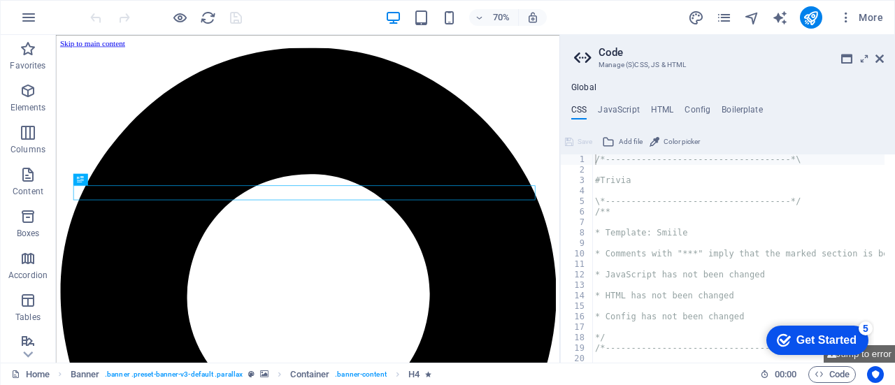
scroll to position [0, 0]
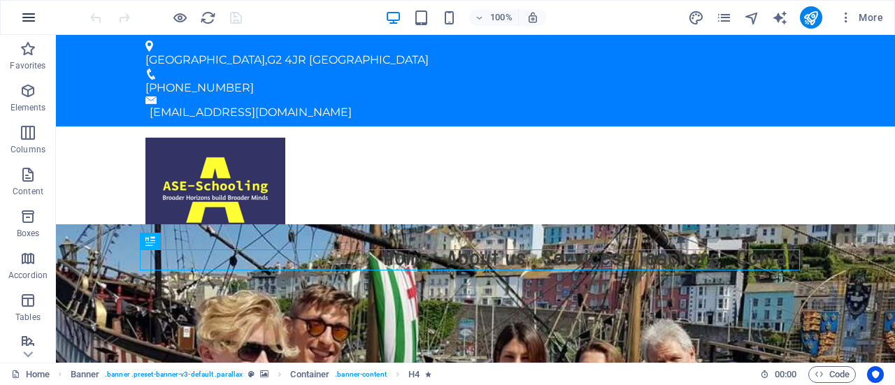
click at [22, 13] on icon "button" at bounding box center [28, 17] width 17 height 17
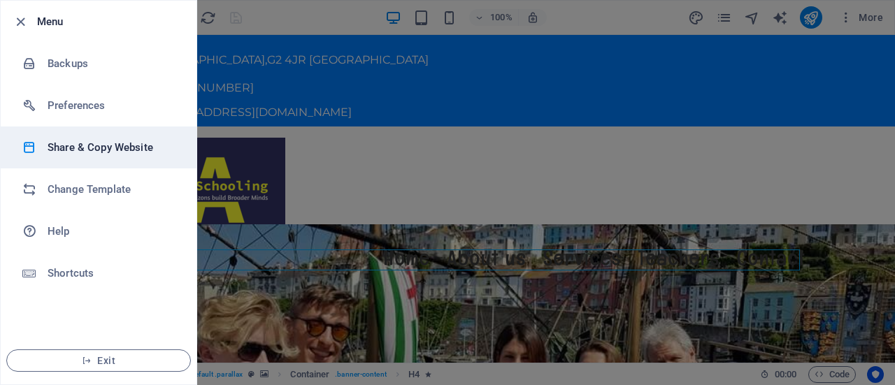
click at [89, 149] on h6 "Share & Copy Website" at bounding box center [112, 147] width 129 height 17
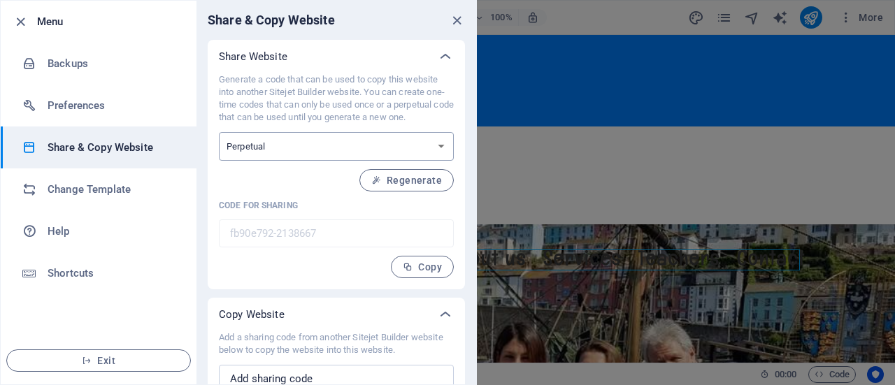
click at [440, 144] on select "One-time Perpetual" at bounding box center [336, 146] width 235 height 29
select select "onetime"
click at [219, 132] on select "One-time Perpetual" at bounding box center [336, 146] width 235 height 29
click at [424, 182] on span "Generate" at bounding box center [412, 180] width 60 height 11
type input "180bb936-2138667"
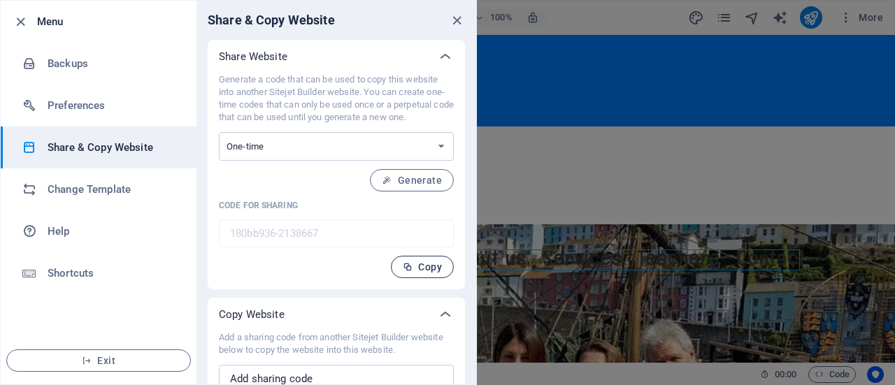
click at [426, 264] on span "Copy" at bounding box center [422, 266] width 39 height 11
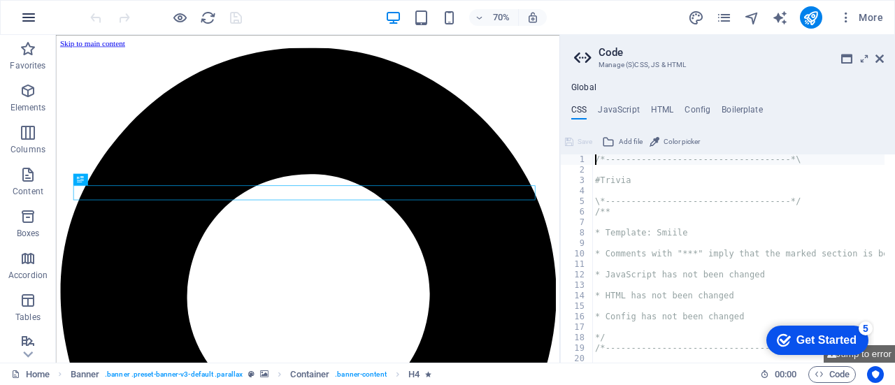
click at [31, 14] on icon "button" at bounding box center [28, 17] width 17 height 17
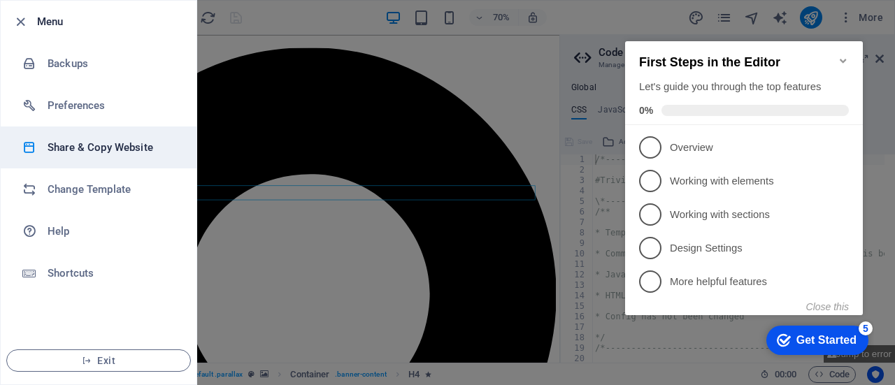
click at [99, 145] on h6 "Share & Copy Website" at bounding box center [112, 147] width 129 height 17
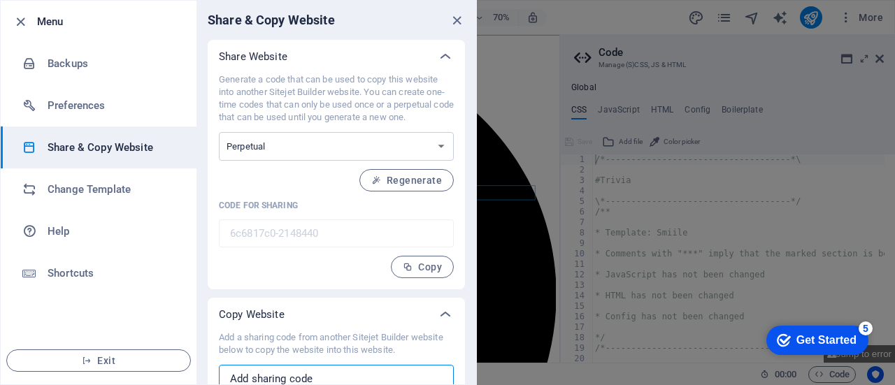
click at [314, 370] on input "text" at bounding box center [336, 379] width 235 height 28
paste input "180bb936-2138667"
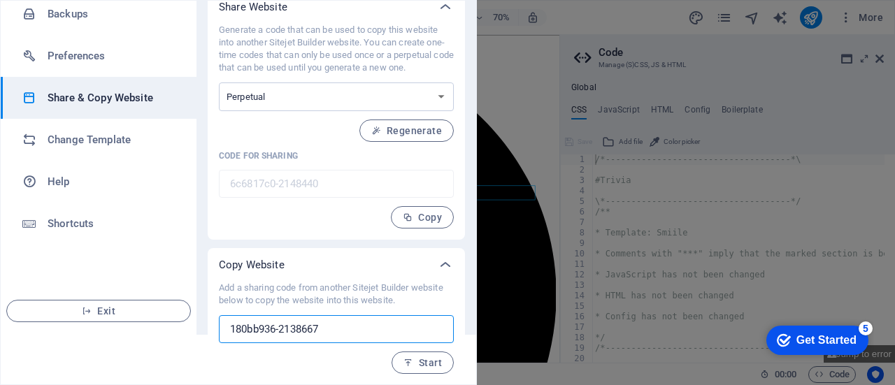
type input "180bb936-2138667"
click at [431, 364] on span "Start" at bounding box center [422, 362] width 38 height 11
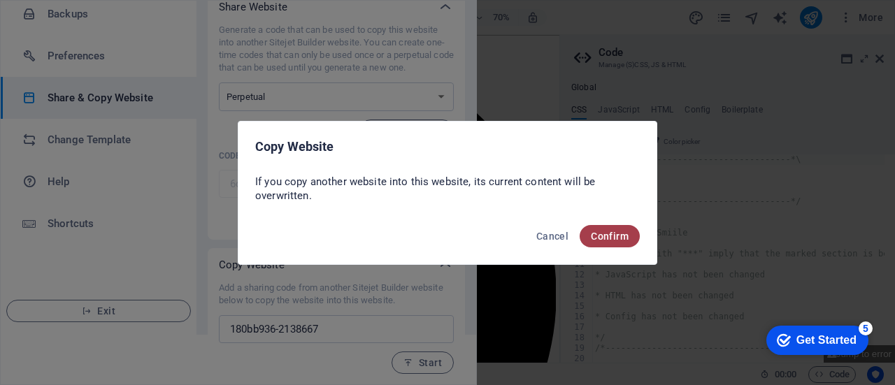
click at [624, 243] on button "Confirm" at bounding box center [610, 236] width 60 height 22
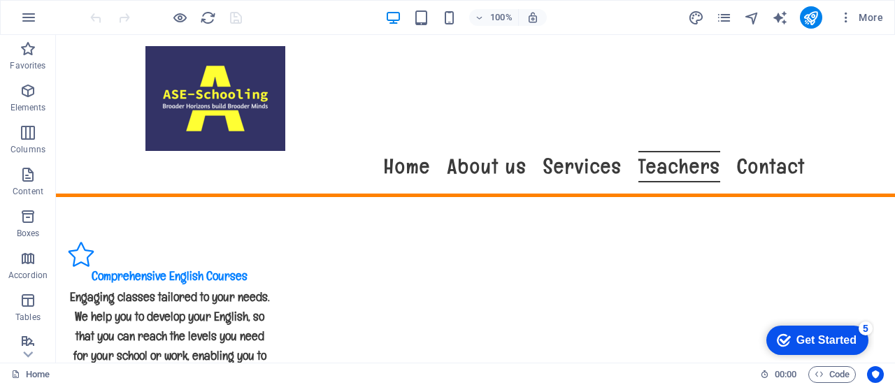
scroll to position [2125, 0]
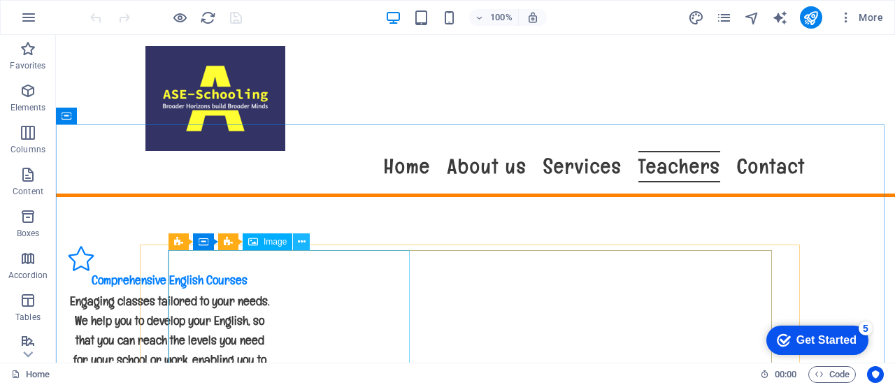
click at [298, 245] on icon at bounding box center [302, 242] width 8 height 15
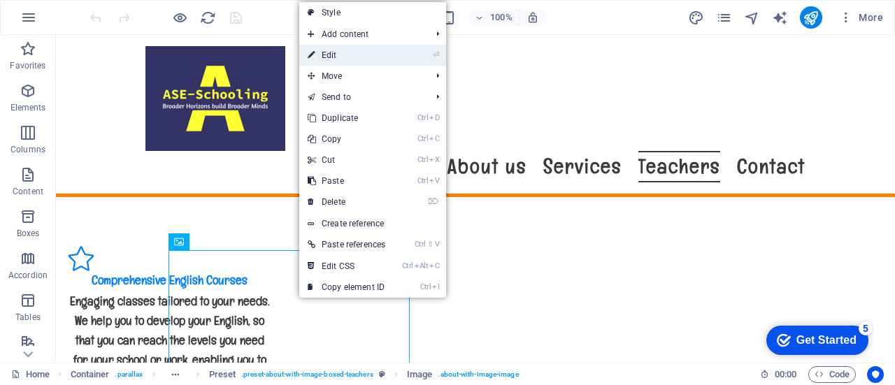
click at [363, 53] on link "⏎ Edit" at bounding box center [346, 55] width 94 height 21
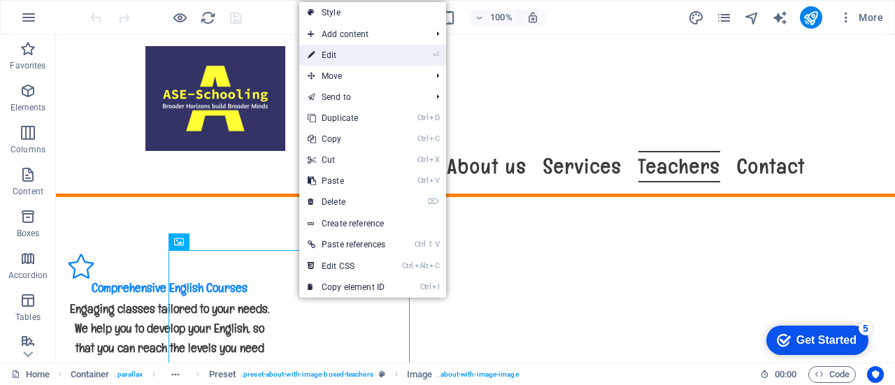
select select "px"
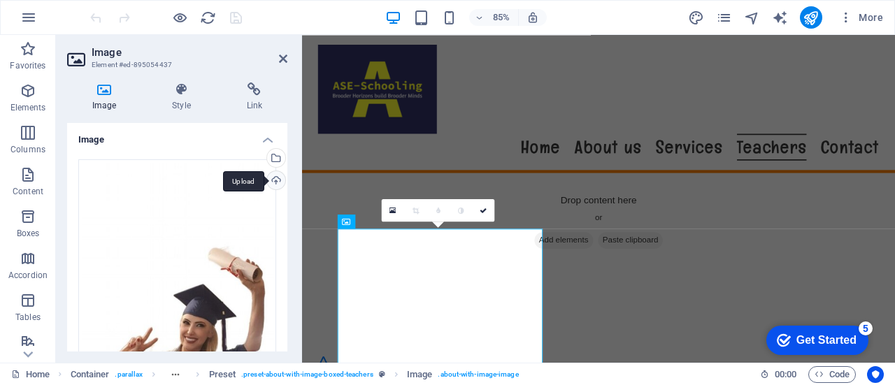
click at [273, 182] on div "Upload" at bounding box center [274, 181] width 21 height 21
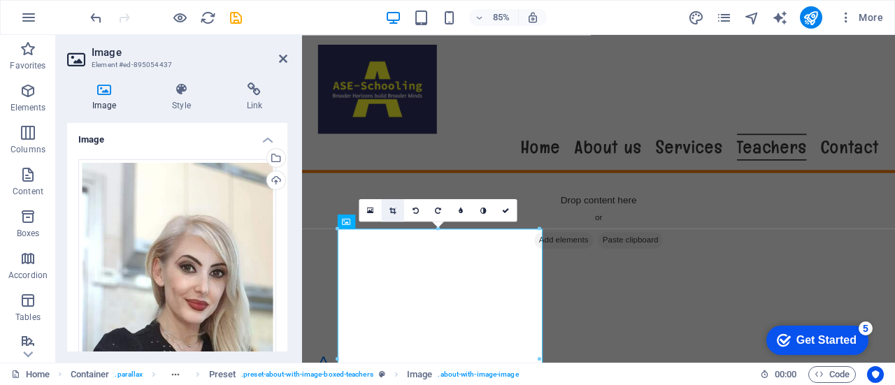
click at [395, 210] on icon at bounding box center [392, 210] width 6 height 7
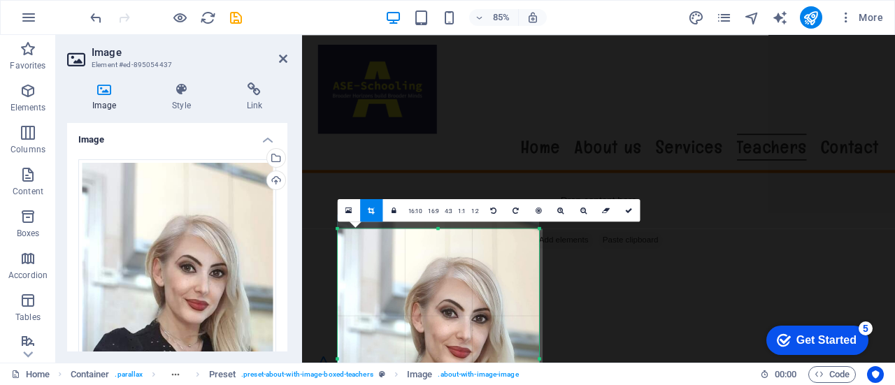
drag, startPoint x: 447, startPoint y: 276, endPoint x: 447, endPoint y: 303, distance: 26.6
click at [447, 303] on div at bounding box center [438, 389] width 201 height 375
click at [282, 59] on icon at bounding box center [283, 58] width 8 height 11
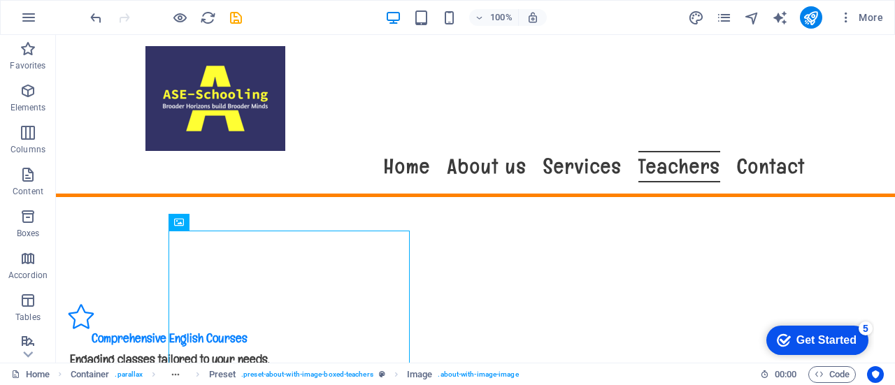
scroll to position [2145, 0]
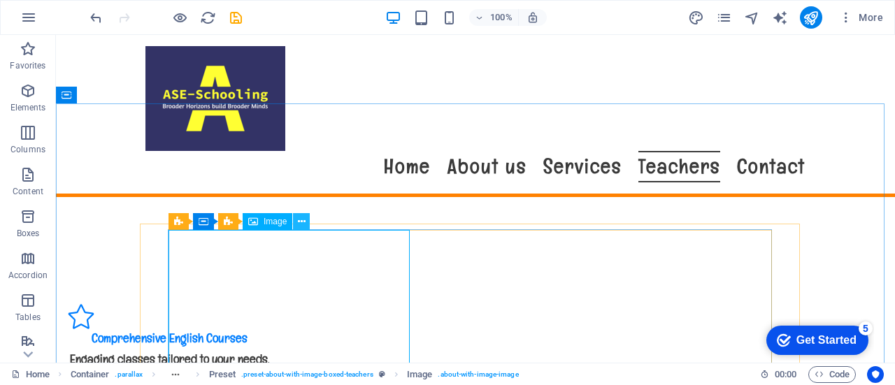
click at [303, 222] on icon at bounding box center [302, 222] width 8 height 15
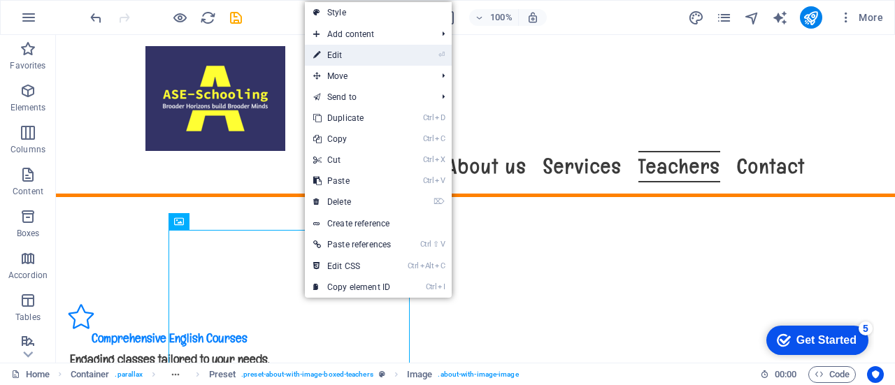
click at [378, 62] on link "⏎ Edit" at bounding box center [352, 55] width 94 height 21
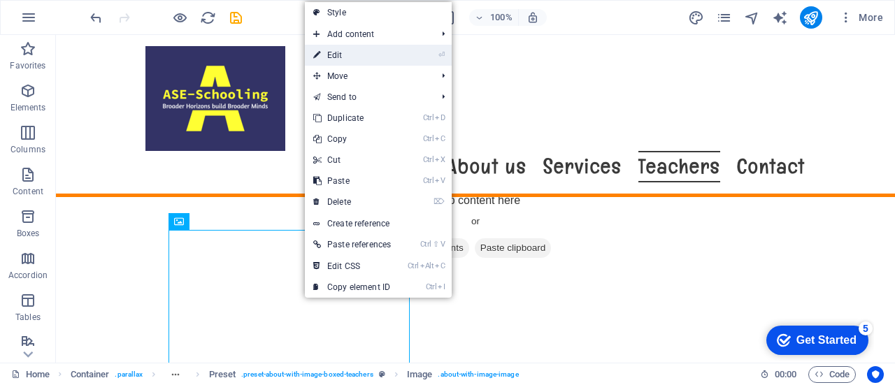
select select "px"
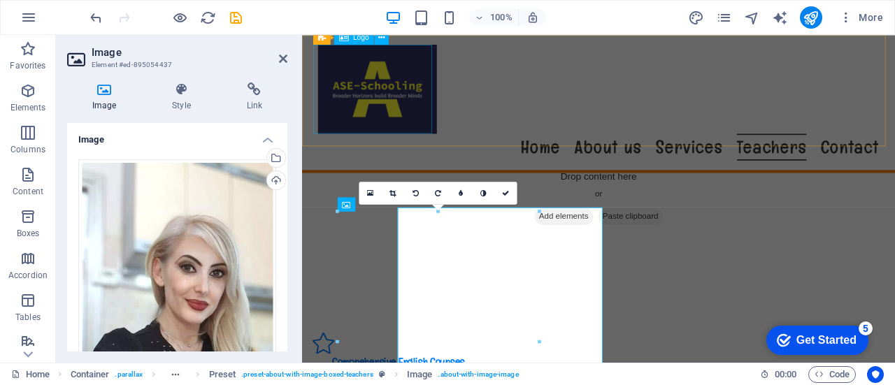
scroll to position [2138, 0]
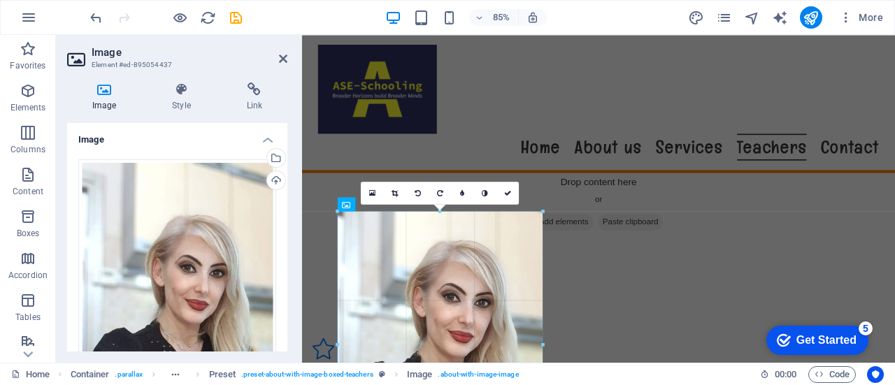
type input "345"
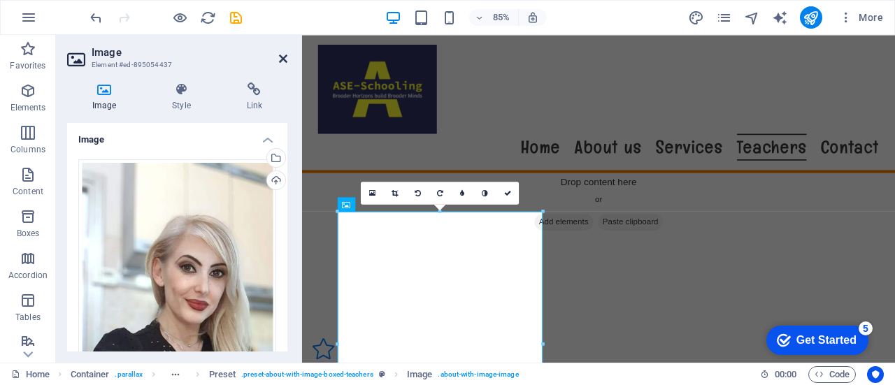
click at [281, 58] on icon at bounding box center [283, 58] width 8 height 11
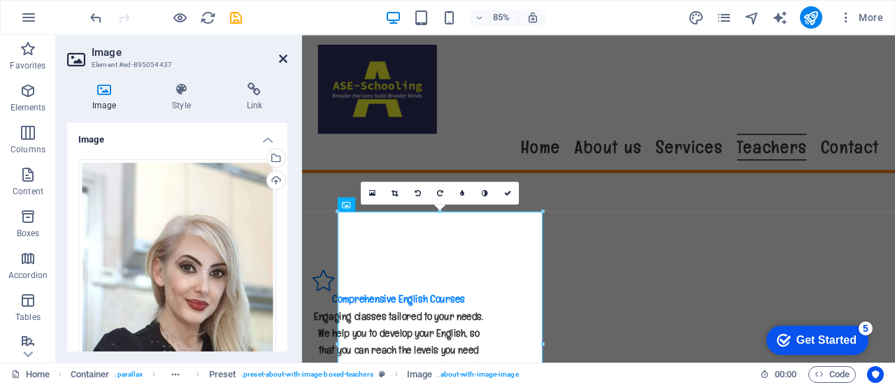
scroll to position [2145, 0]
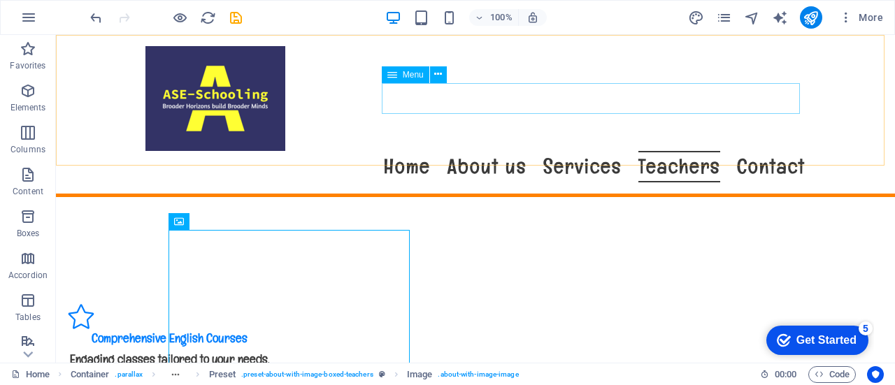
click at [589, 151] on nav "Home About us Services Teachers Contact" at bounding box center [475, 166] width 660 height 31
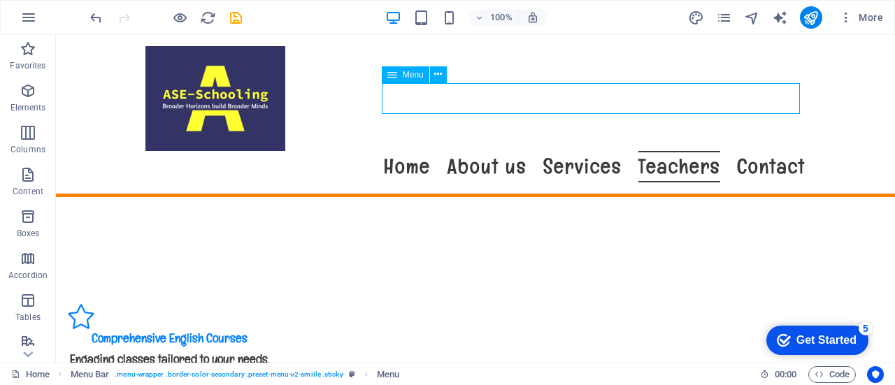
click at [575, 151] on nav "Home About us Services Teachers Contact" at bounding box center [475, 166] width 660 height 31
click at [234, 15] on icon "save" at bounding box center [236, 18] width 16 height 16
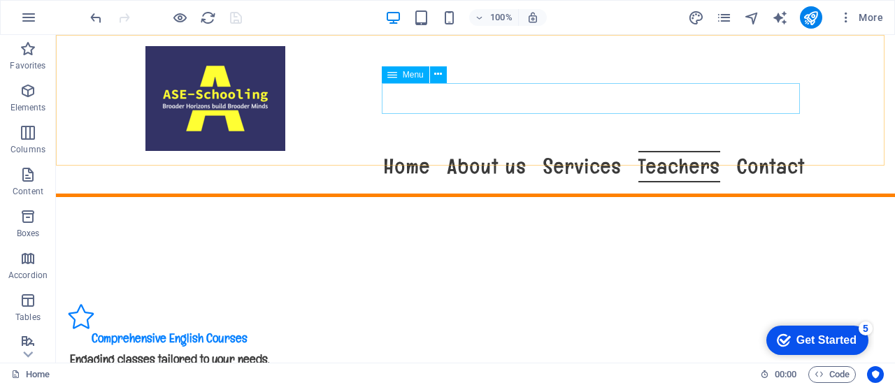
click at [575, 151] on nav "Home About us Services Teachers Contact" at bounding box center [475, 166] width 660 height 31
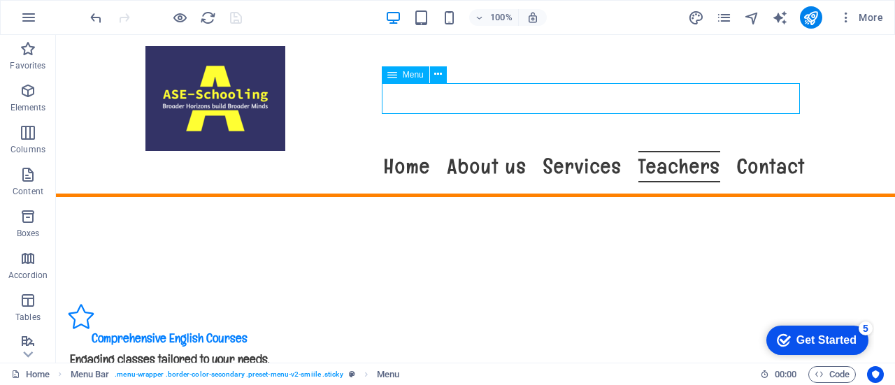
click at [466, 151] on nav "Home About us Services Teachers Contact" at bounding box center [475, 166] width 660 height 31
click at [393, 151] on nav "Home About us Services Teachers Contact" at bounding box center [475, 166] width 660 height 31
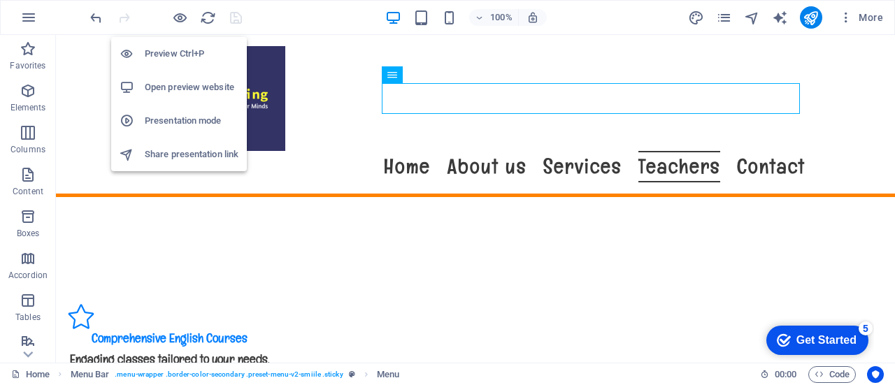
click at [189, 82] on h6 "Open preview website" at bounding box center [192, 87] width 94 height 17
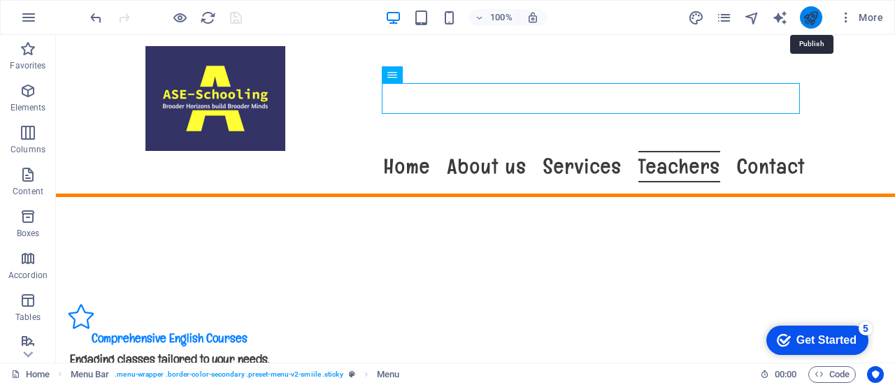
click at [811, 16] on icon "publish" at bounding box center [811, 18] width 16 height 16
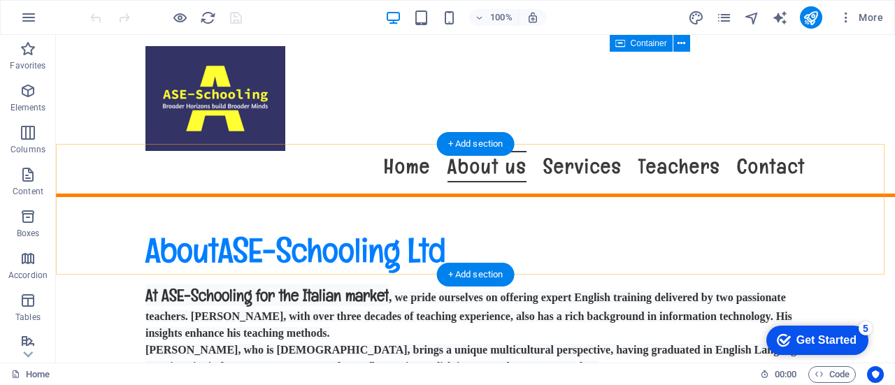
scroll to position [752, 0]
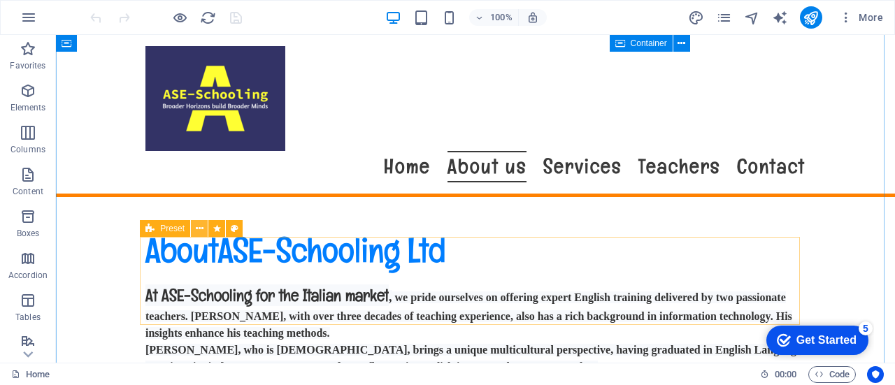
click at [197, 230] on icon at bounding box center [200, 229] width 8 height 15
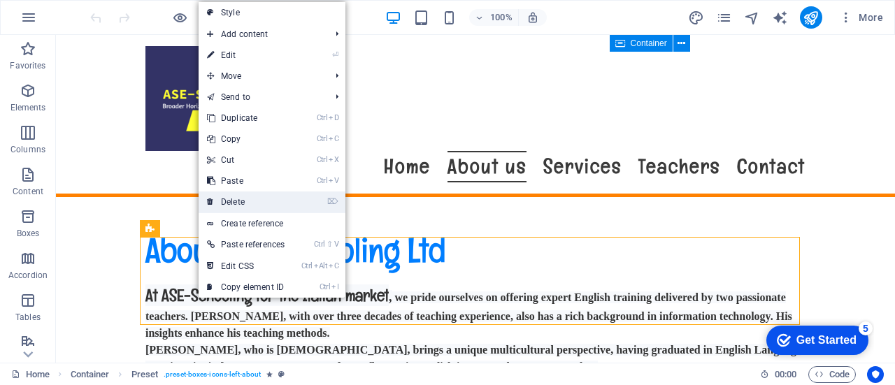
click at [261, 197] on link "⌦ Delete" at bounding box center [246, 202] width 94 height 21
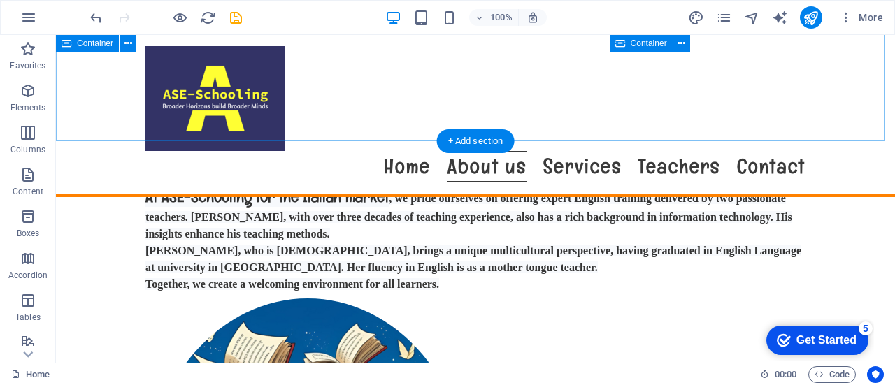
scroll to position [931, 0]
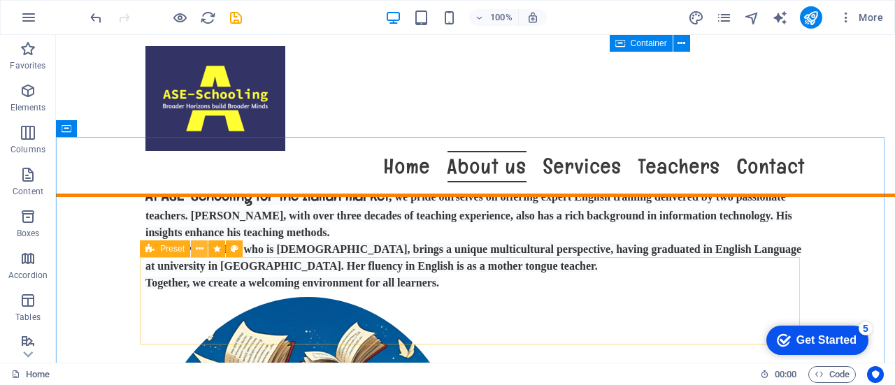
click at [197, 249] on icon at bounding box center [200, 249] width 8 height 15
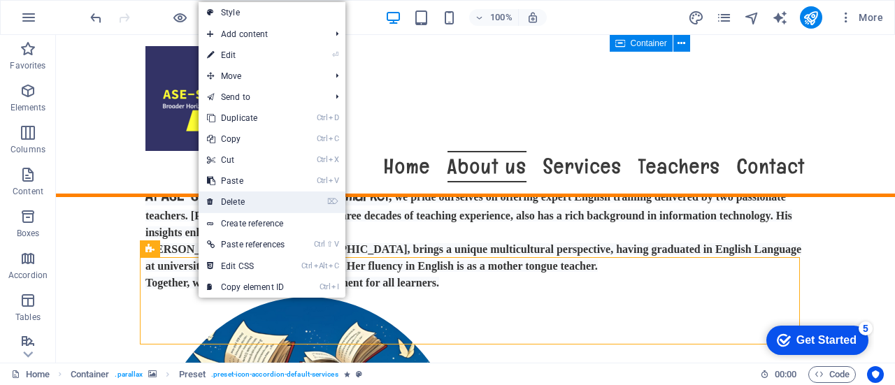
click at [246, 199] on link "⌦ Delete" at bounding box center [246, 202] width 94 height 21
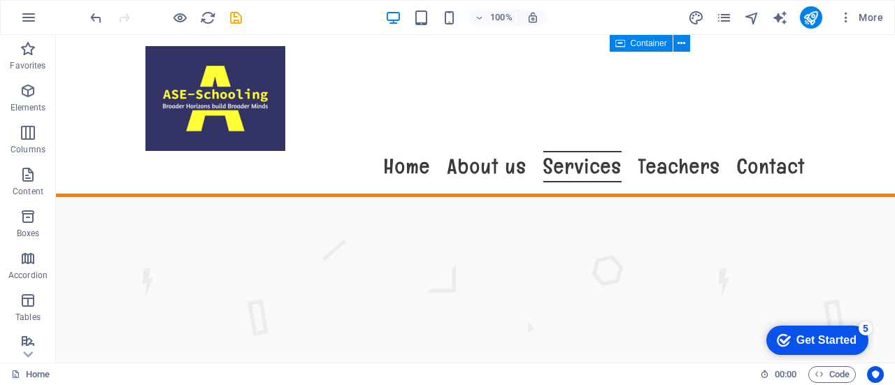
scroll to position [1495, 0]
click at [490, 151] on nav "Home About us Services Teachers Contact" at bounding box center [475, 166] width 660 height 31
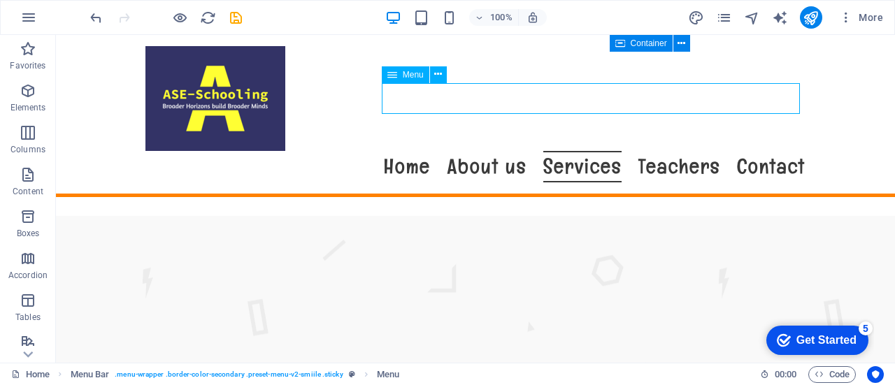
click at [487, 151] on nav "Home About us Services Teachers Contact" at bounding box center [475, 166] width 660 height 31
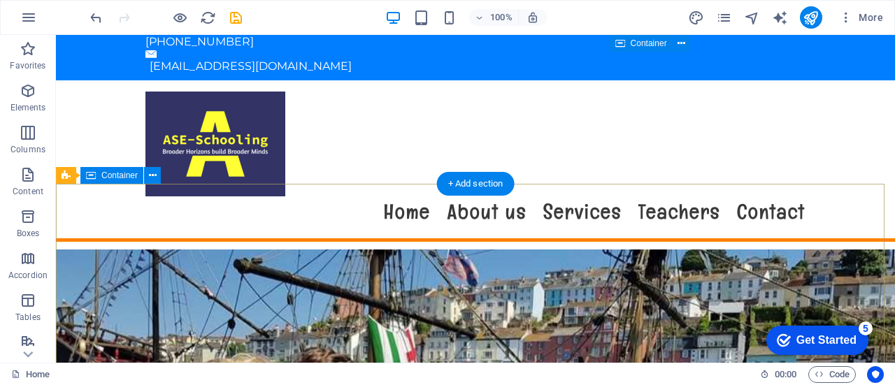
scroll to position [0, 0]
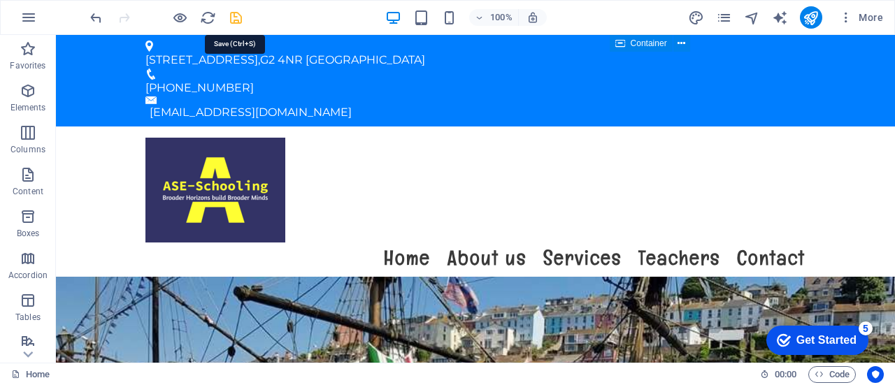
click at [239, 15] on icon "save" at bounding box center [236, 18] width 16 height 16
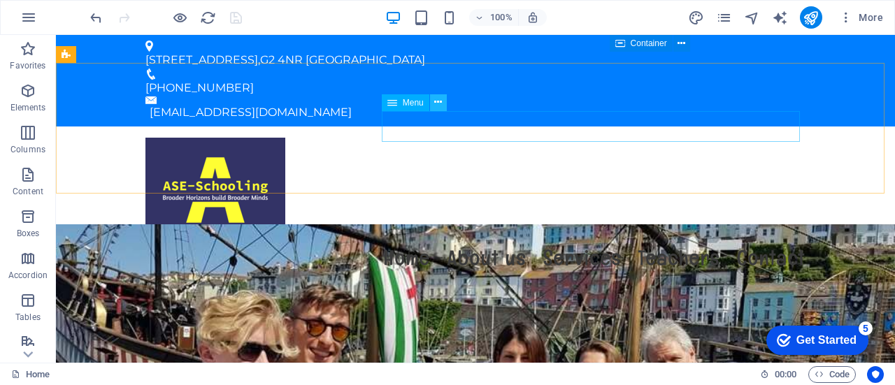
click at [438, 102] on icon at bounding box center [438, 102] width 8 height 15
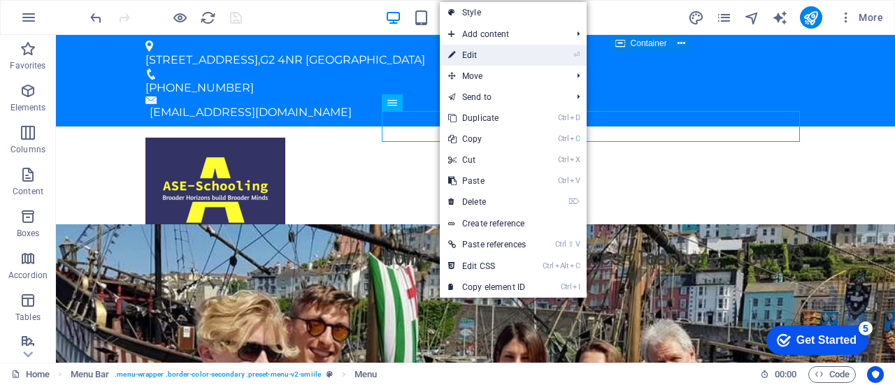
click at [490, 54] on link "⏎ Edit" at bounding box center [487, 55] width 94 height 21
select select
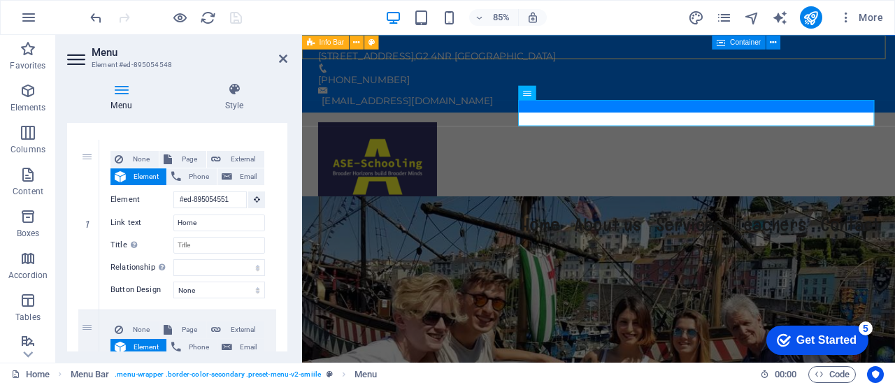
scroll to position [117, 0]
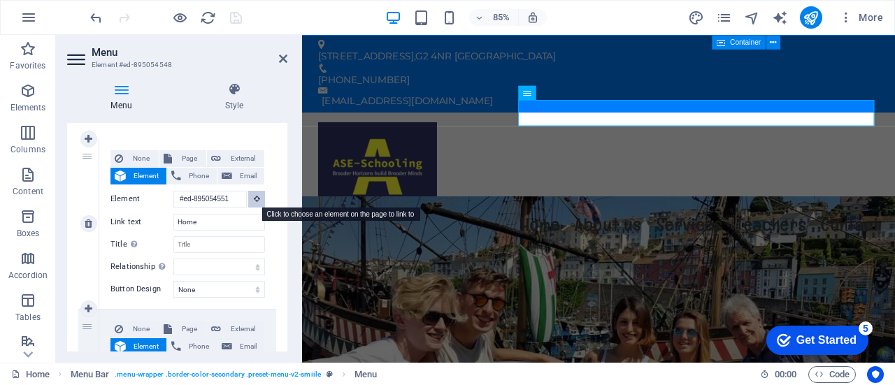
click at [254, 198] on icon at bounding box center [257, 198] width 6 height 7
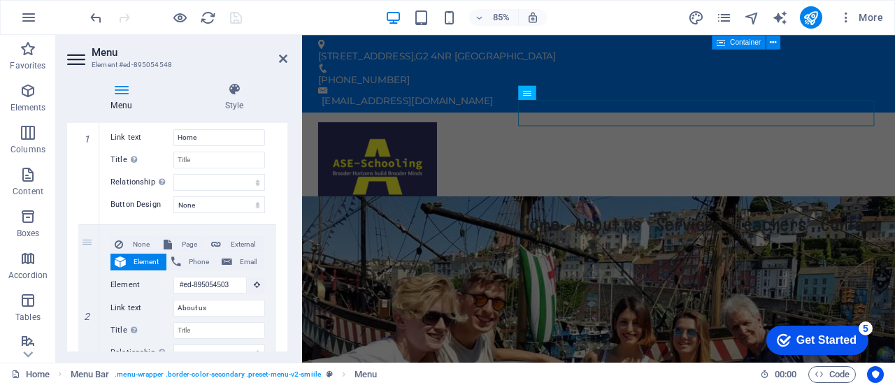
scroll to position [236, 0]
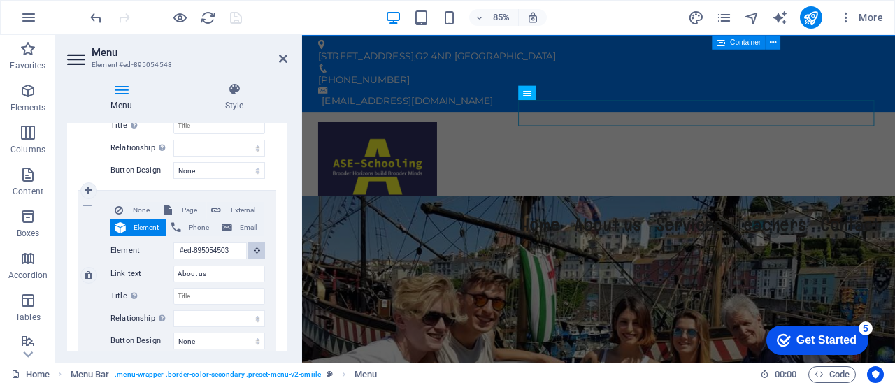
click at [255, 250] on icon at bounding box center [257, 250] width 6 height 7
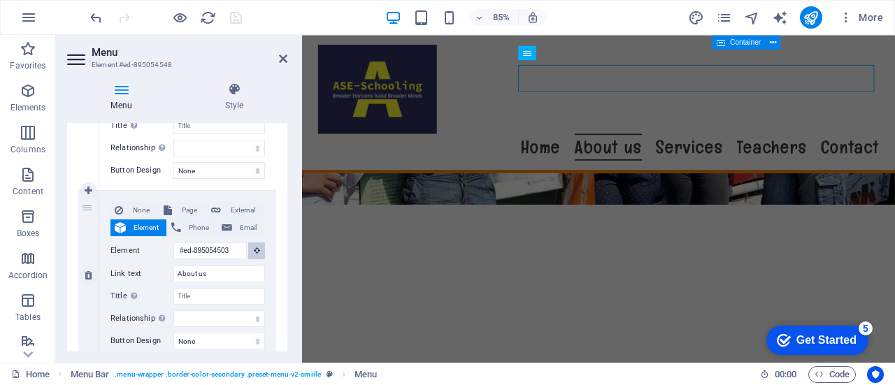
scroll to position [521, 0]
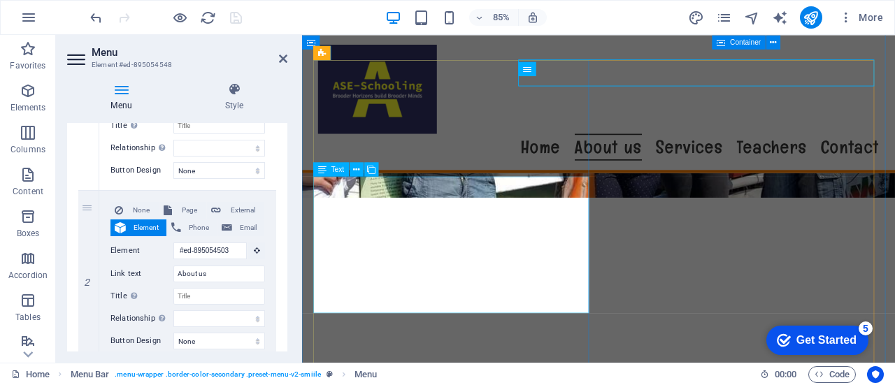
type input "#ed-895054518"
select select
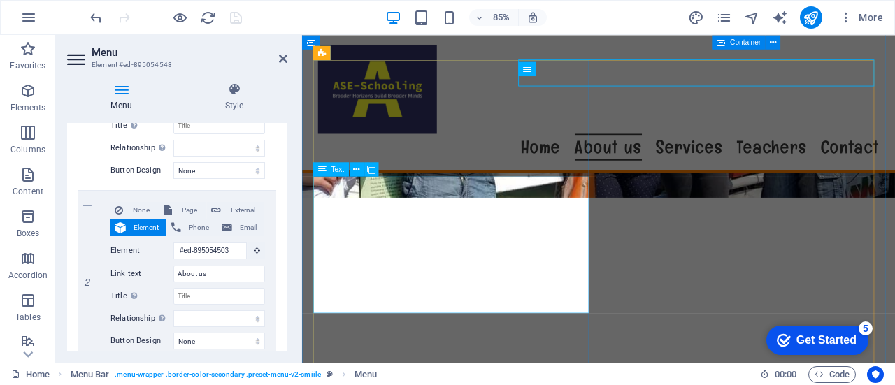
select select
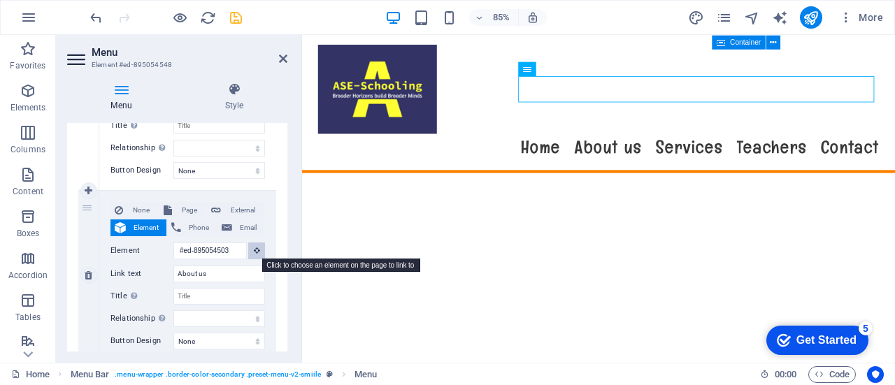
click at [255, 250] on icon at bounding box center [257, 250] width 6 height 7
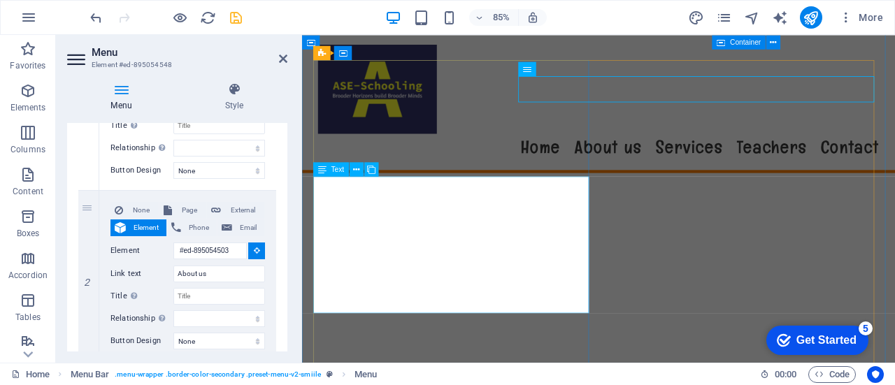
select select
type input "#ed-895054518"
select select
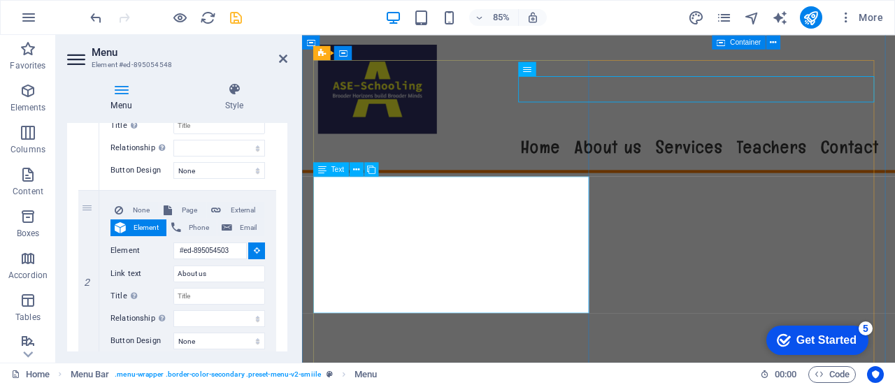
select select
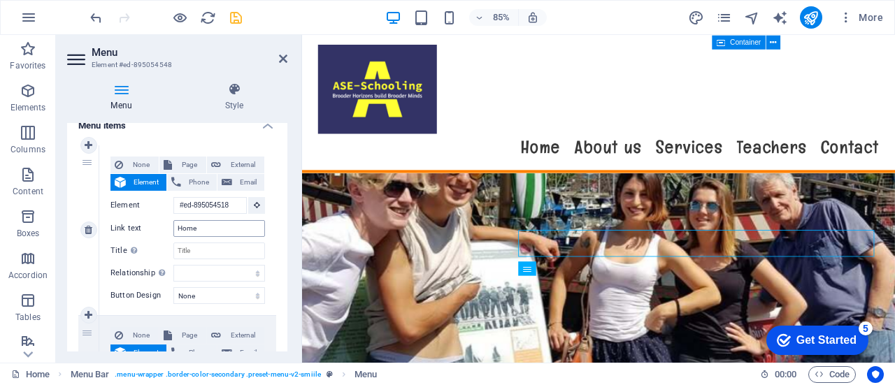
scroll to position [260, 0]
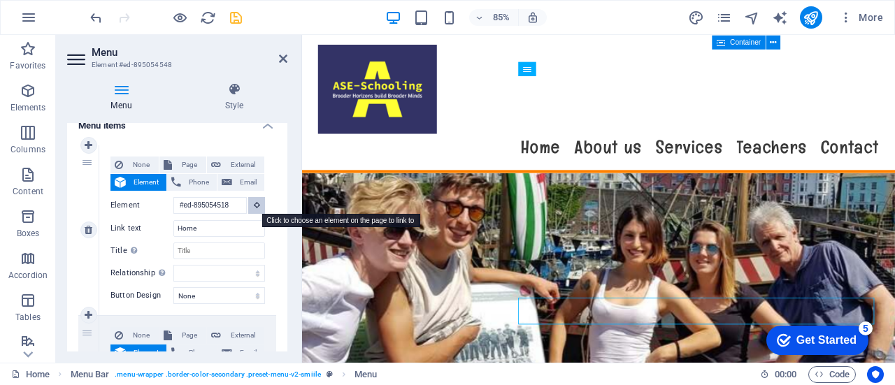
click at [257, 204] on icon at bounding box center [257, 204] width 6 height 7
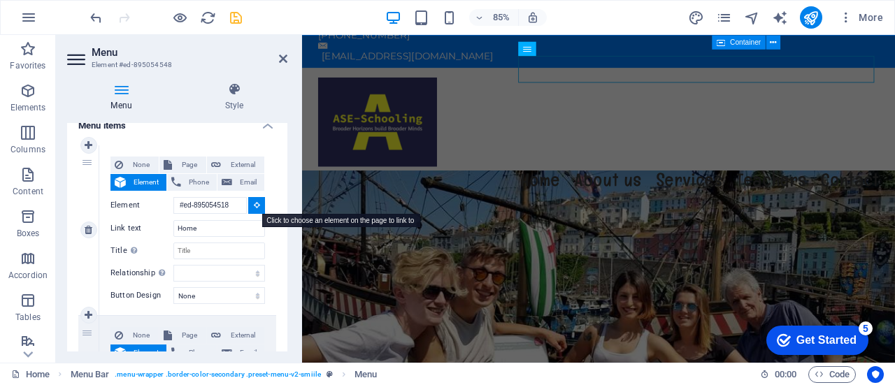
scroll to position [59, 0]
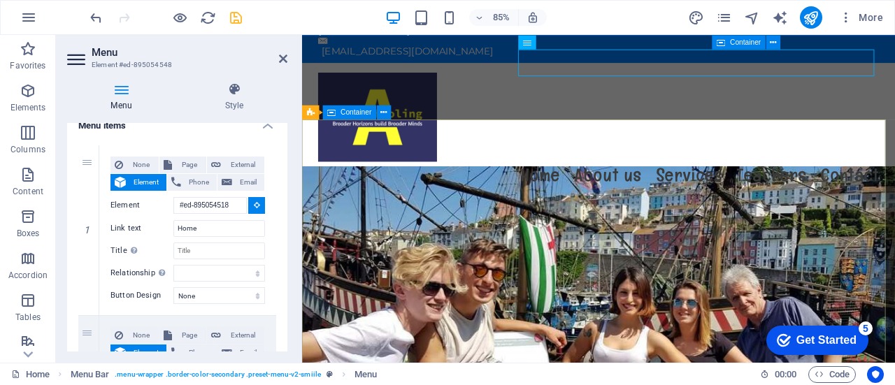
type input "#ed-895054587"
select select
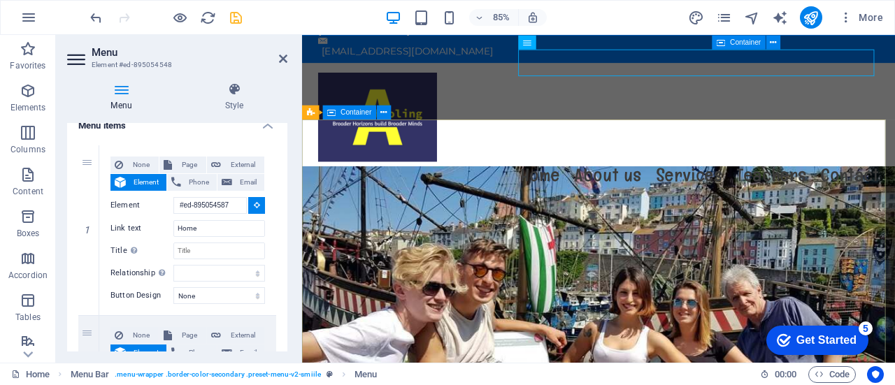
select select
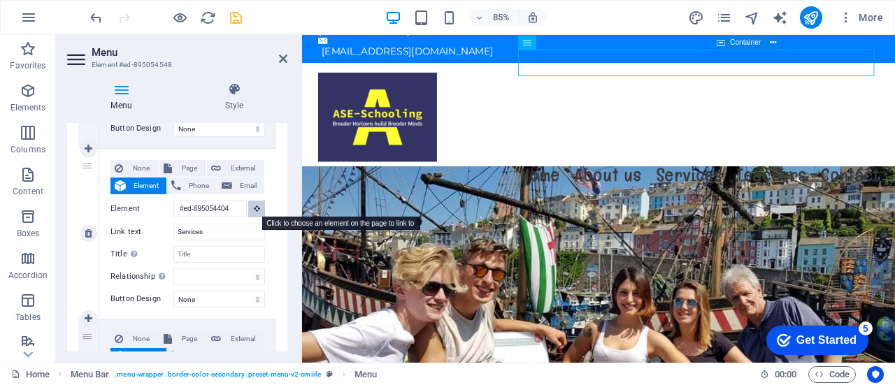
click at [254, 208] on icon at bounding box center [257, 208] width 6 height 7
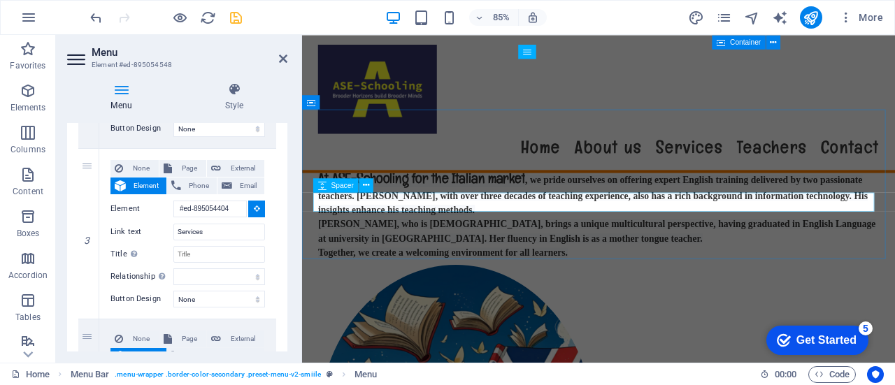
scroll to position [952, 0]
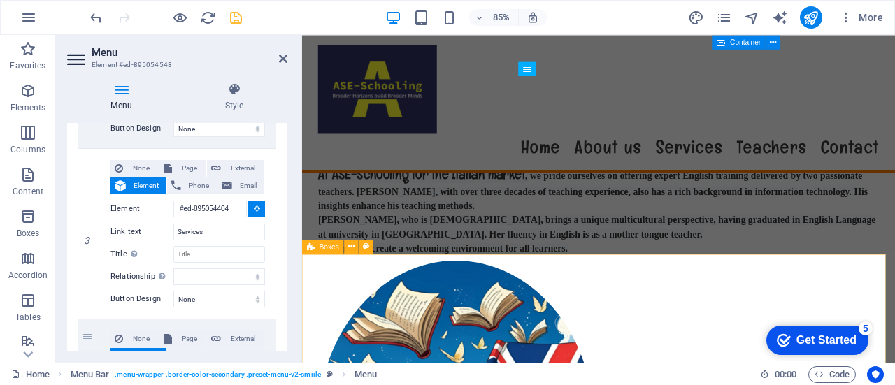
select select
type input "#ed-895054602"
select select
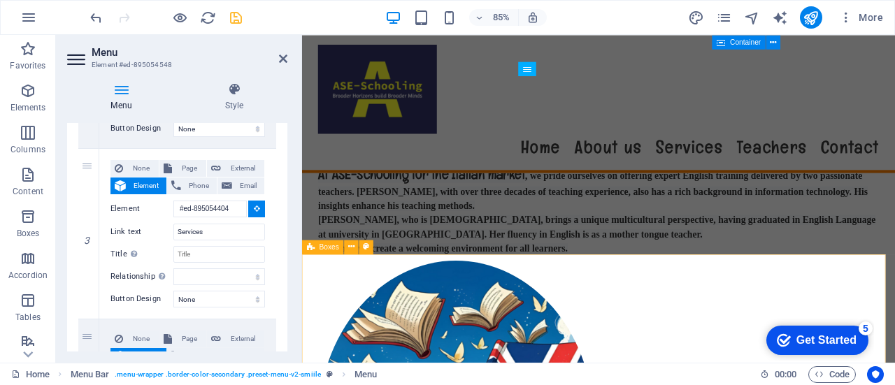
select select
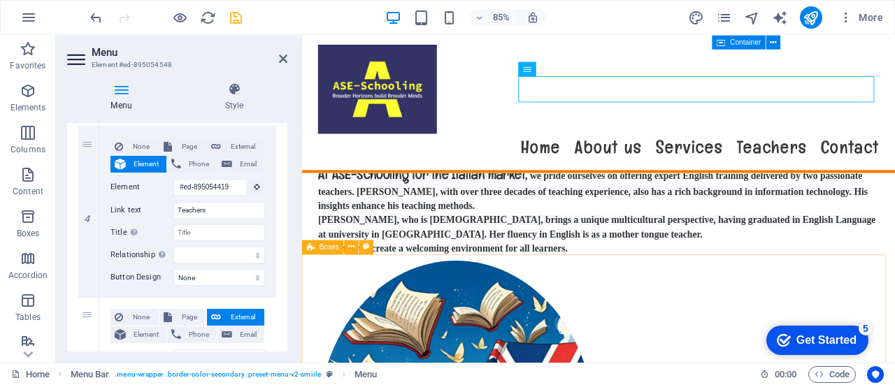
scroll to position [643, 0]
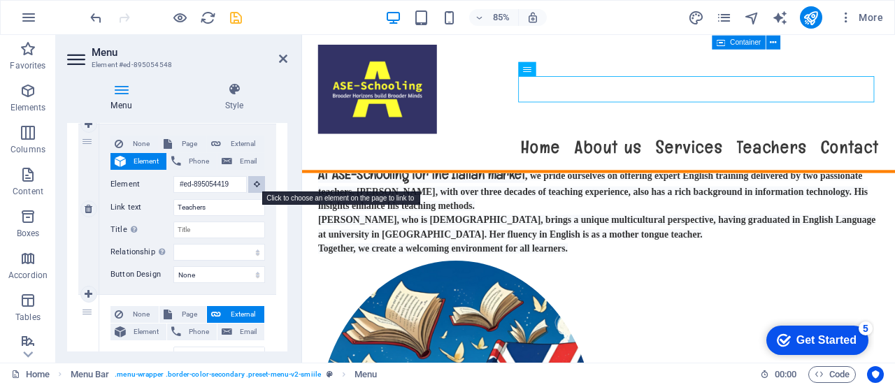
click at [254, 184] on icon at bounding box center [257, 183] width 6 height 7
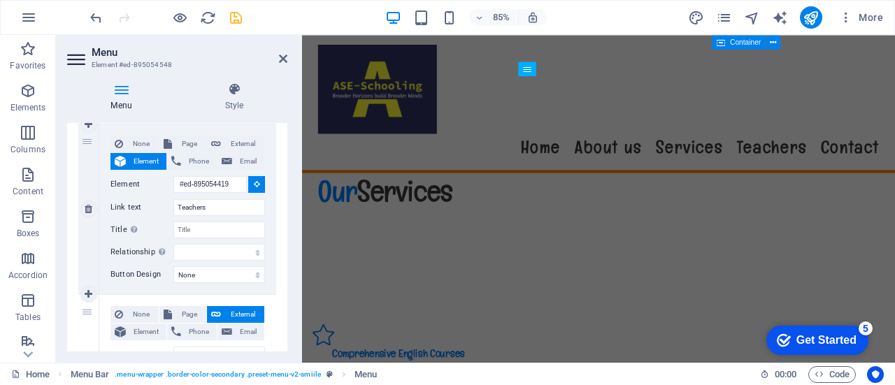
scroll to position [1978, 0]
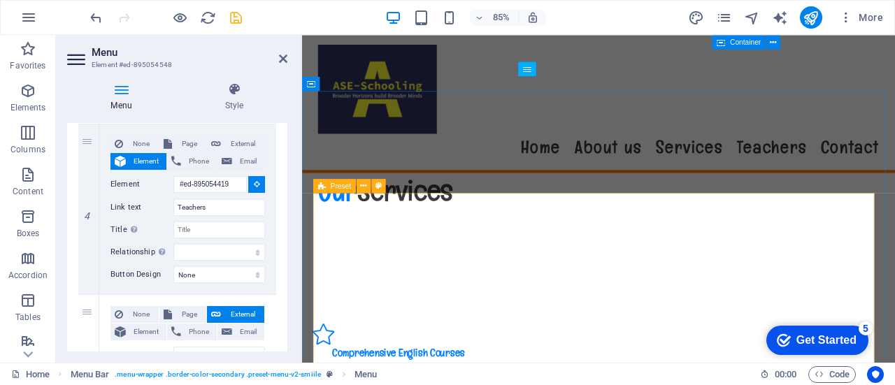
select select
type input "#ed-895054428"
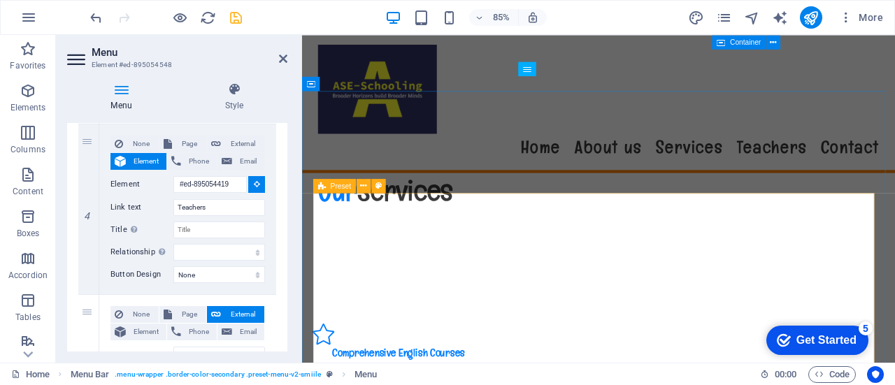
select select
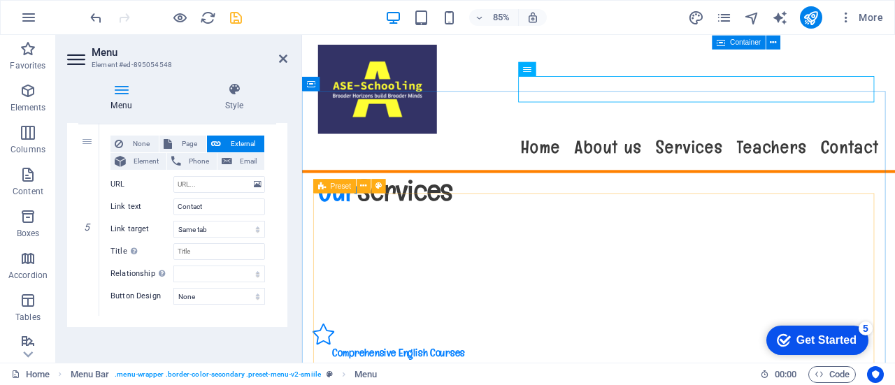
scroll to position [815, 0]
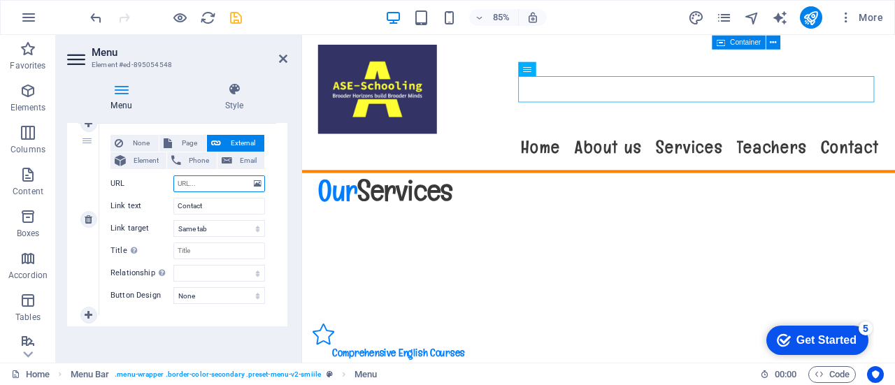
click at [228, 180] on input "URL" at bounding box center [219, 183] width 92 height 17
click at [210, 179] on input "URL" at bounding box center [219, 183] width 92 height 17
paste input "[URL][DOMAIN_NAME]"
type input "[URL][DOMAIN_NAME]"
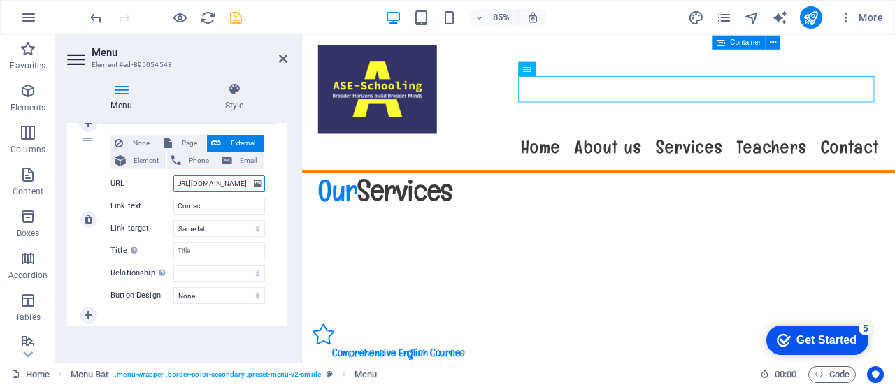
select select
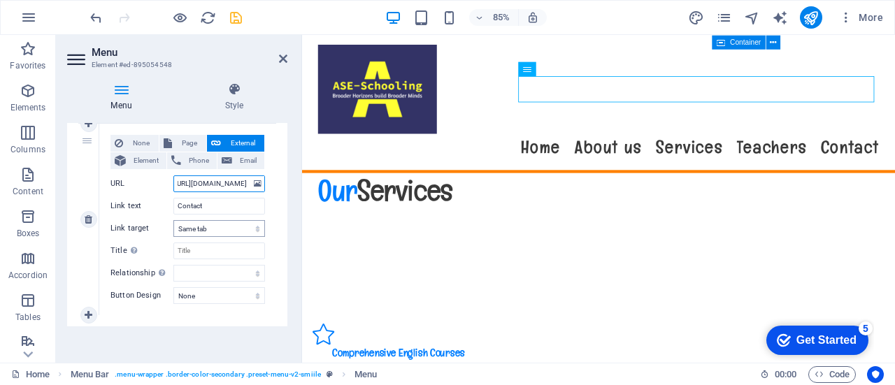
type input "[URL][DOMAIN_NAME]"
click at [252, 227] on select "New tab Same tab Overlay" at bounding box center [219, 228] width 92 height 17
select select "blank"
click at [173, 220] on select "New tab Same tab Overlay" at bounding box center [219, 228] width 92 height 17
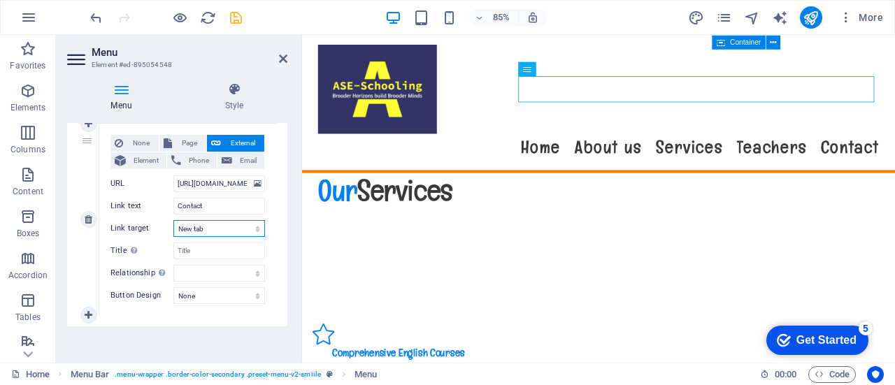
select select
click at [229, 248] on input "Title Additional link description, should not be the same as the link text. The…" at bounding box center [219, 251] width 92 height 17
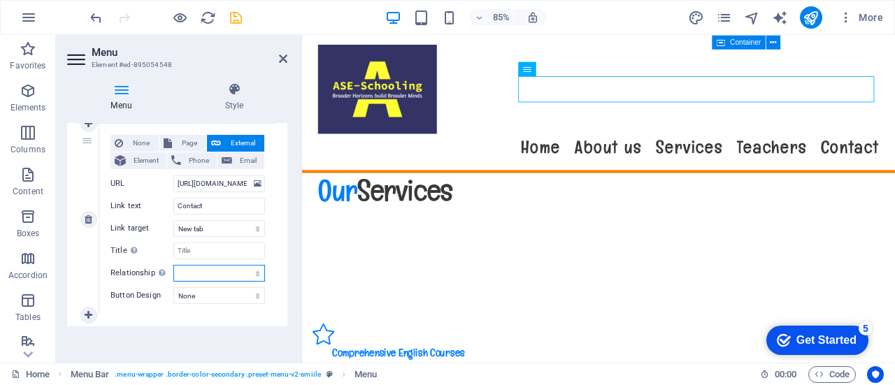
click at [251, 266] on select "alternate author bookmark external help license next nofollow noreferrer noopen…" at bounding box center [219, 273] width 92 height 17
select select "external"
click at [173, 265] on select "alternate author bookmark external help license next nofollow noreferrer noopen…" at bounding box center [219, 273] width 92 height 17
select select
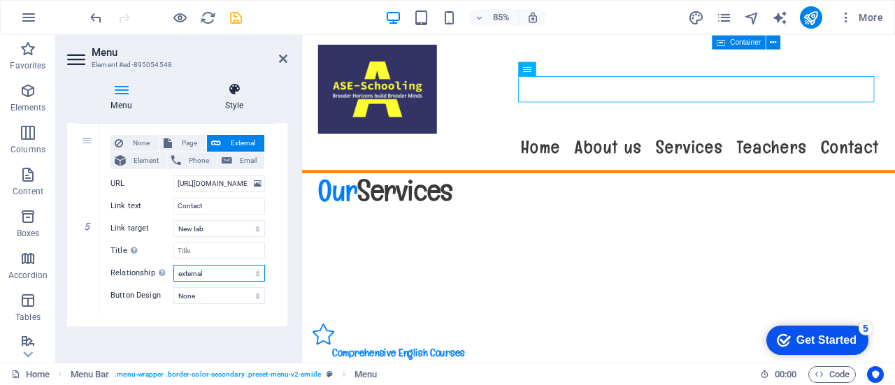
select select
click at [254, 271] on select "alternate author bookmark external help license next nofollow noreferrer noopen…" at bounding box center [219, 273] width 92 height 17
select select "nofollow"
click at [173, 265] on select "alternate author bookmark external help license next nofollow noreferrer noopen…" at bounding box center [219, 273] width 92 height 17
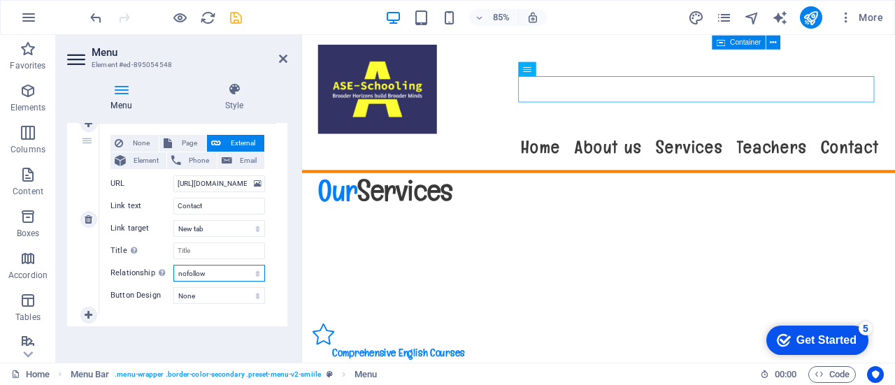
select select
click at [284, 57] on icon at bounding box center [283, 58] width 8 height 11
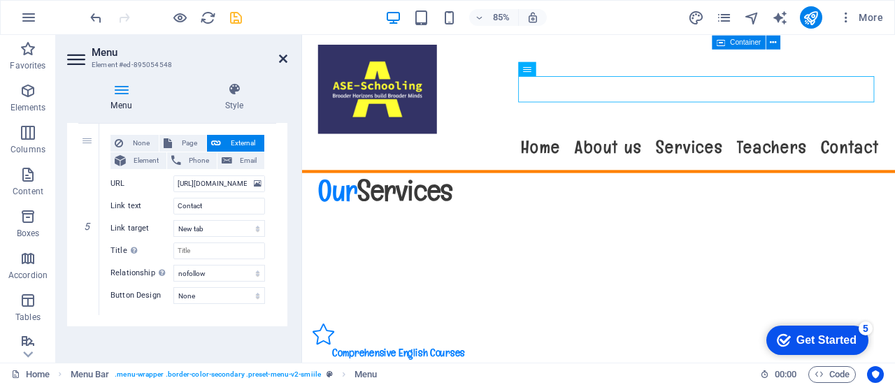
scroll to position [1986, 0]
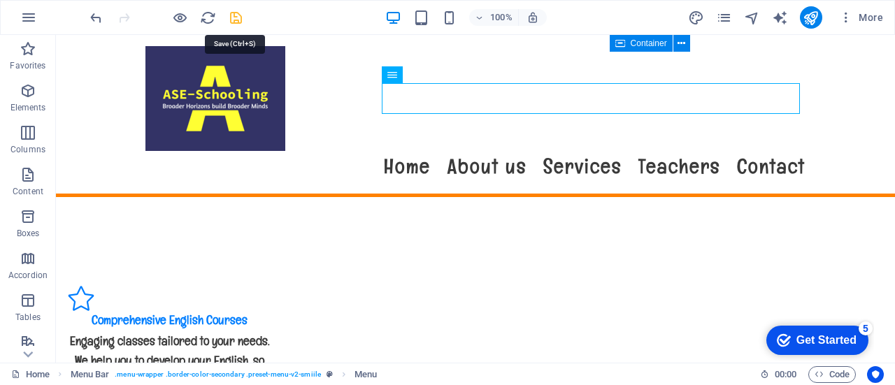
click at [228, 15] on icon "save" at bounding box center [236, 18] width 16 height 16
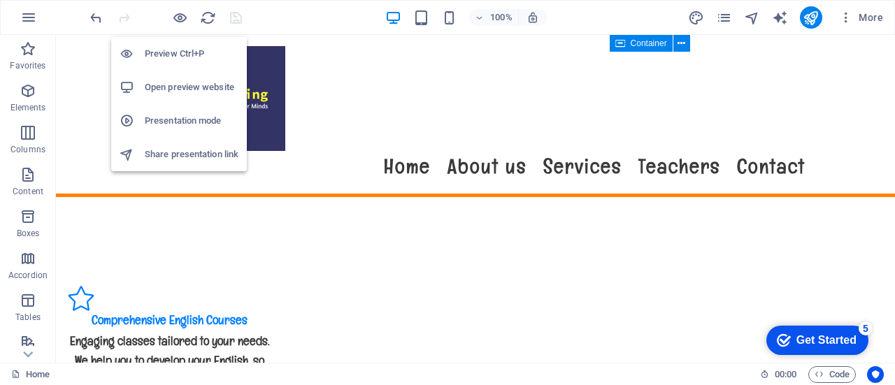
click at [223, 89] on h6 "Open preview website" at bounding box center [192, 87] width 94 height 17
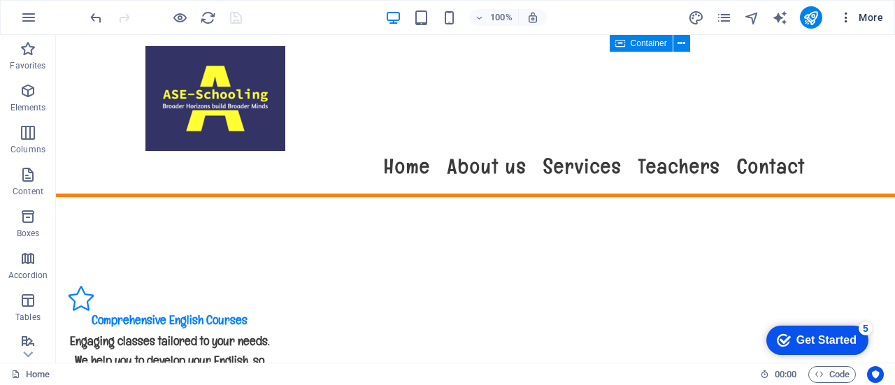
click at [870, 21] on span "More" at bounding box center [861, 17] width 44 height 14
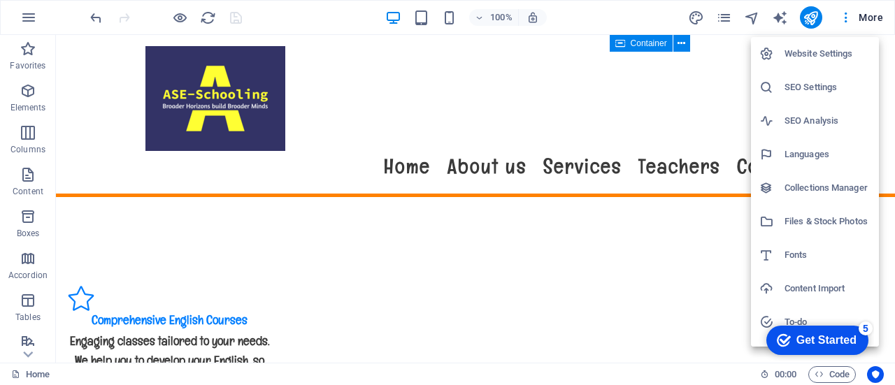
click at [839, 43] on li "Website Settings" at bounding box center [815, 54] width 128 height 34
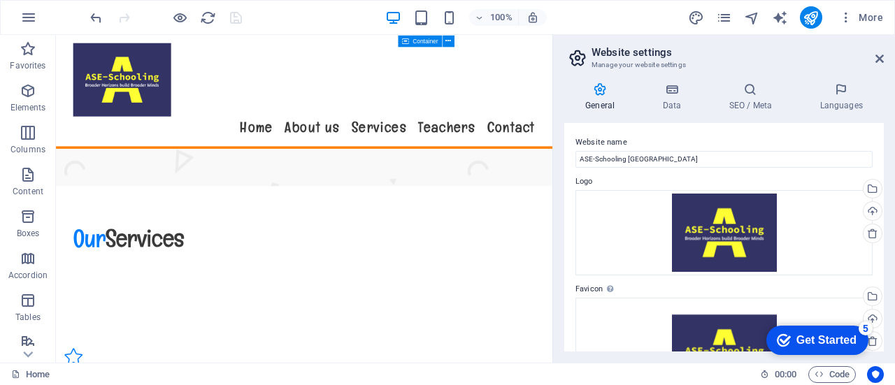
scroll to position [1979, 0]
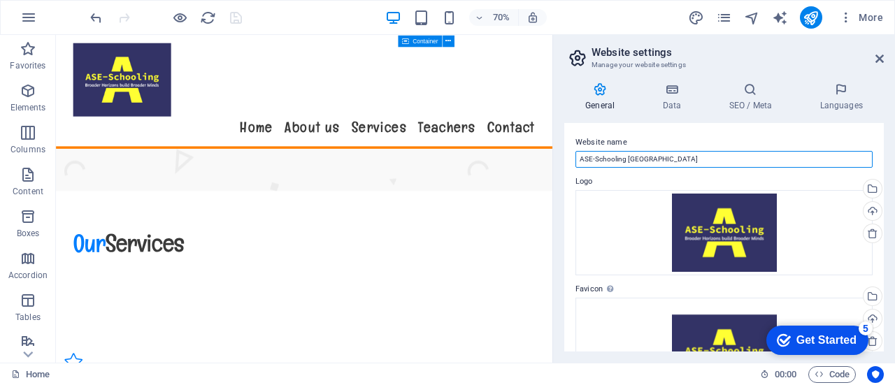
drag, startPoint x: 661, startPoint y: 156, endPoint x: 554, endPoint y: 162, distance: 107.8
click at [554, 162] on aside "Website settings Manage your website settings General Data SEO / Meta Languages…" at bounding box center [723, 199] width 343 height 328
type input "[DOMAIN_NAME]"
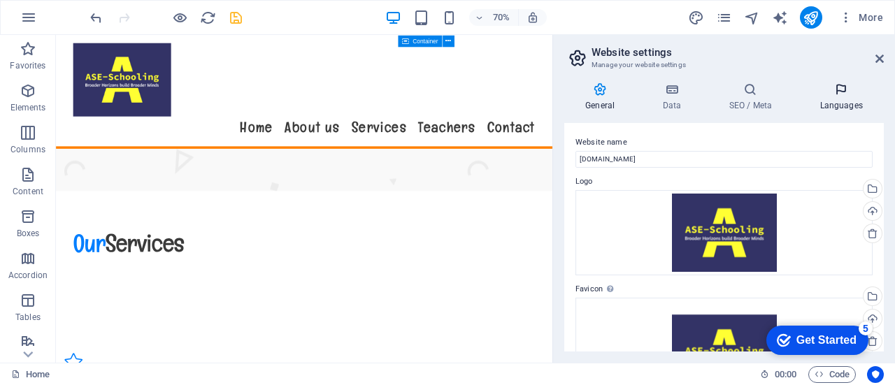
click at [853, 93] on icon at bounding box center [840, 90] width 85 height 14
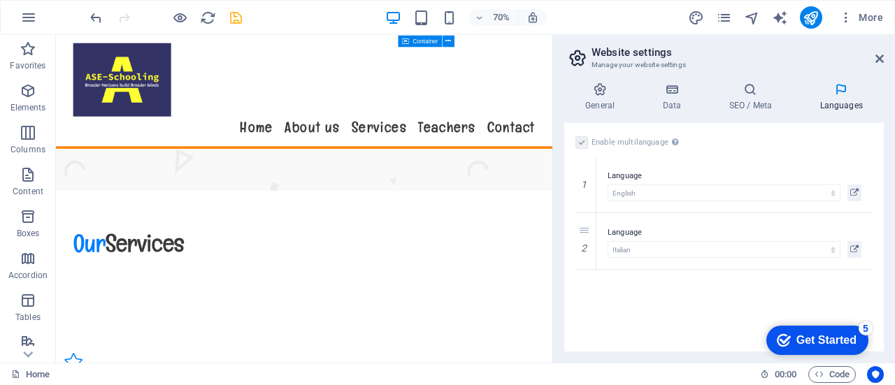
click at [853, 93] on icon at bounding box center [840, 90] width 85 height 14
click at [597, 85] on icon at bounding box center [599, 90] width 71 height 14
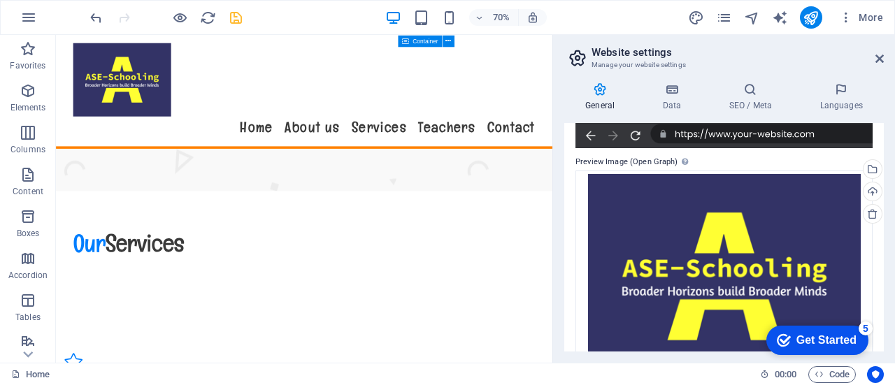
scroll to position [0, 0]
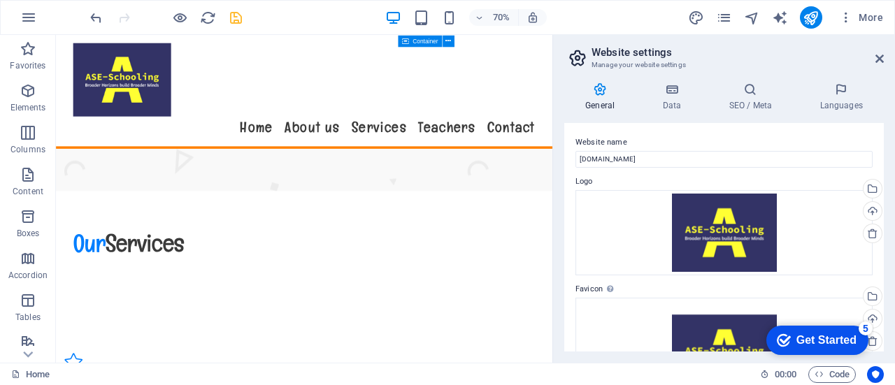
click at [603, 106] on h4 "General" at bounding box center [602, 97] width 77 height 29
click at [671, 105] on h4 "Data" at bounding box center [674, 97] width 66 height 29
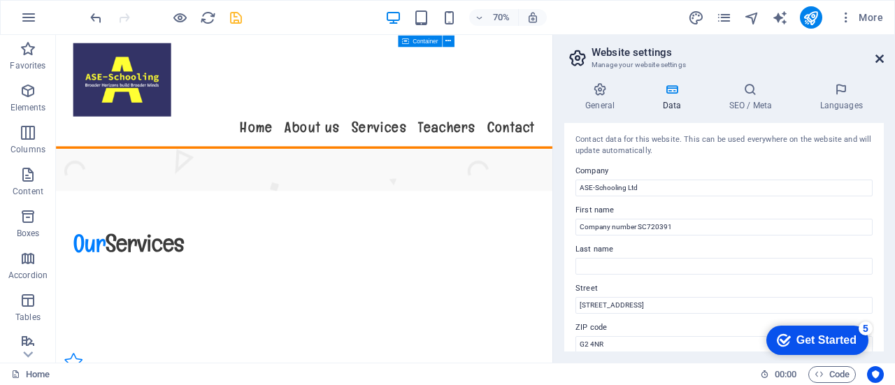
click at [878, 59] on icon at bounding box center [879, 58] width 8 height 11
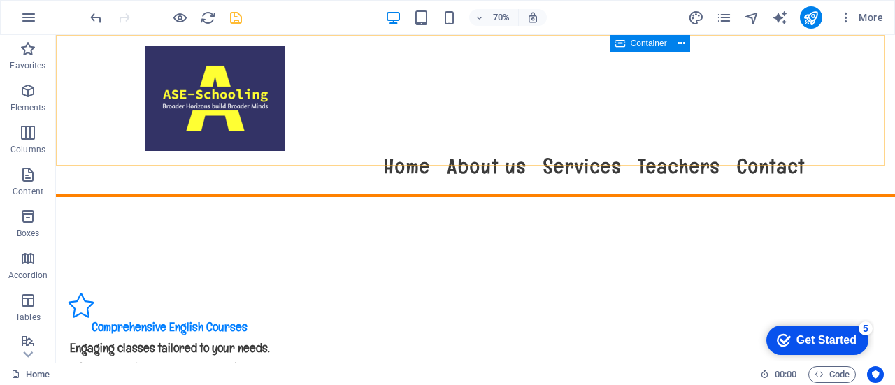
scroll to position [1986, 0]
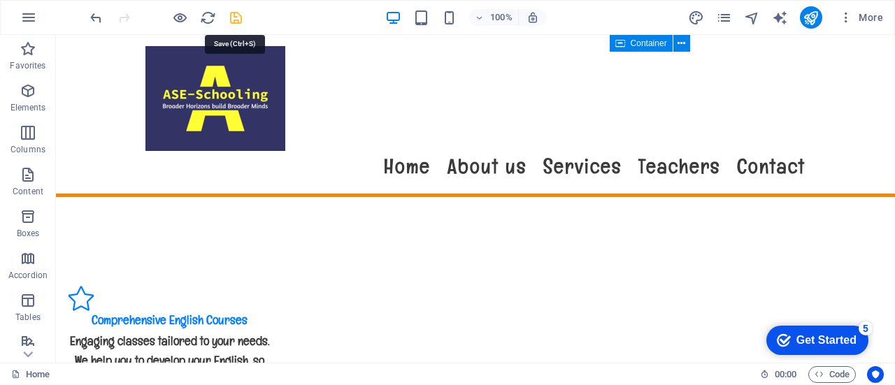
click at [235, 16] on icon "save" at bounding box center [236, 18] width 16 height 16
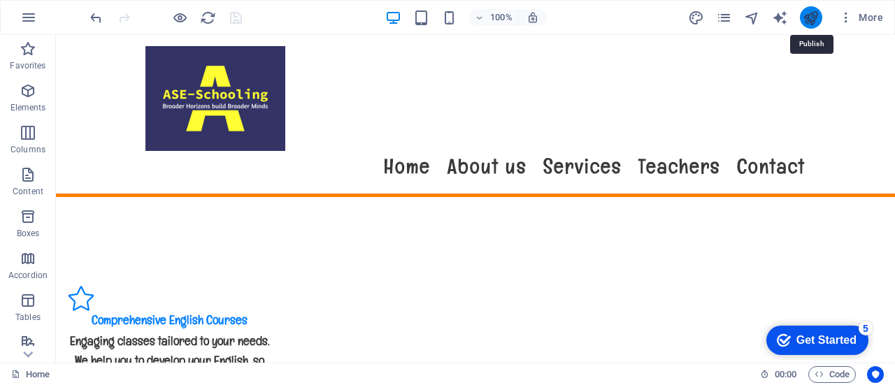
click at [810, 10] on icon "publish" at bounding box center [811, 18] width 16 height 16
